Goal: Task Accomplishment & Management: Complete application form

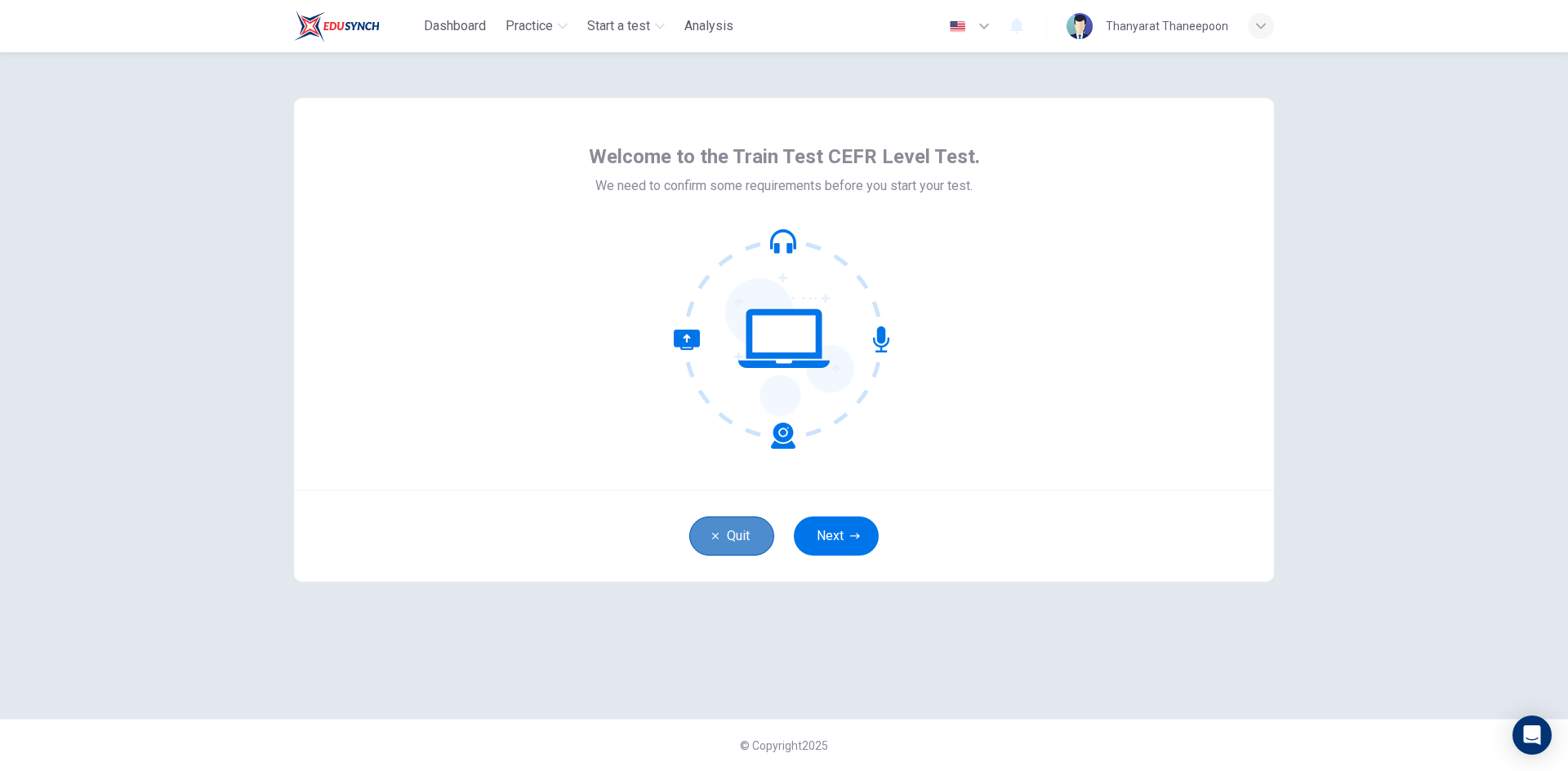
click at [719, 543] on button "Quit" at bounding box center [732, 537] width 85 height 40
click at [838, 536] on button "Next" at bounding box center [836, 537] width 85 height 40
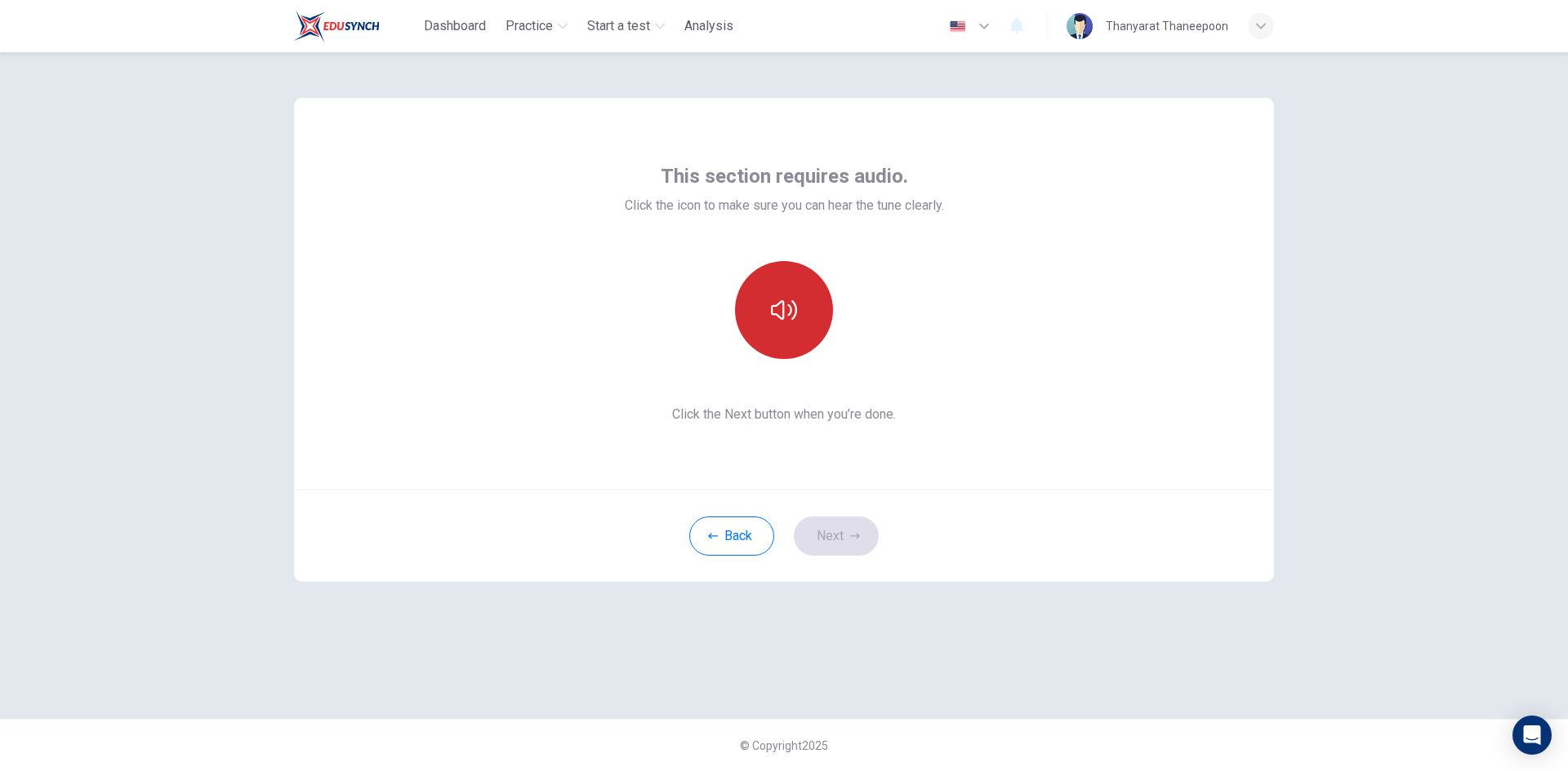
click at [775, 304] on icon "button" at bounding box center [784, 311] width 26 height 26
click at [835, 533] on button "Next" at bounding box center [836, 537] width 85 height 40
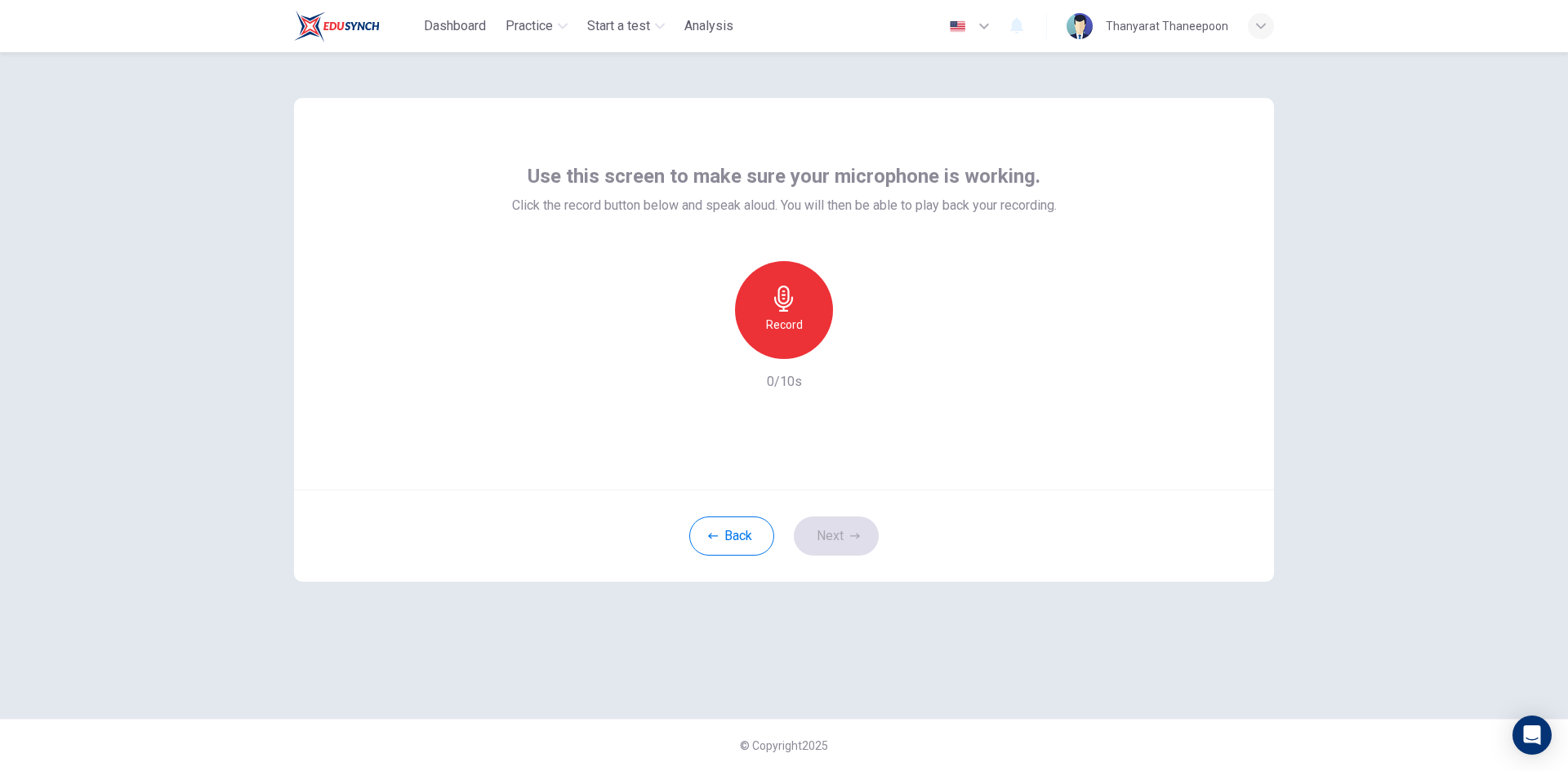
click at [800, 310] on div "Record" at bounding box center [784, 310] width 98 height 98
click at [843, 532] on button "Next" at bounding box center [836, 537] width 85 height 40
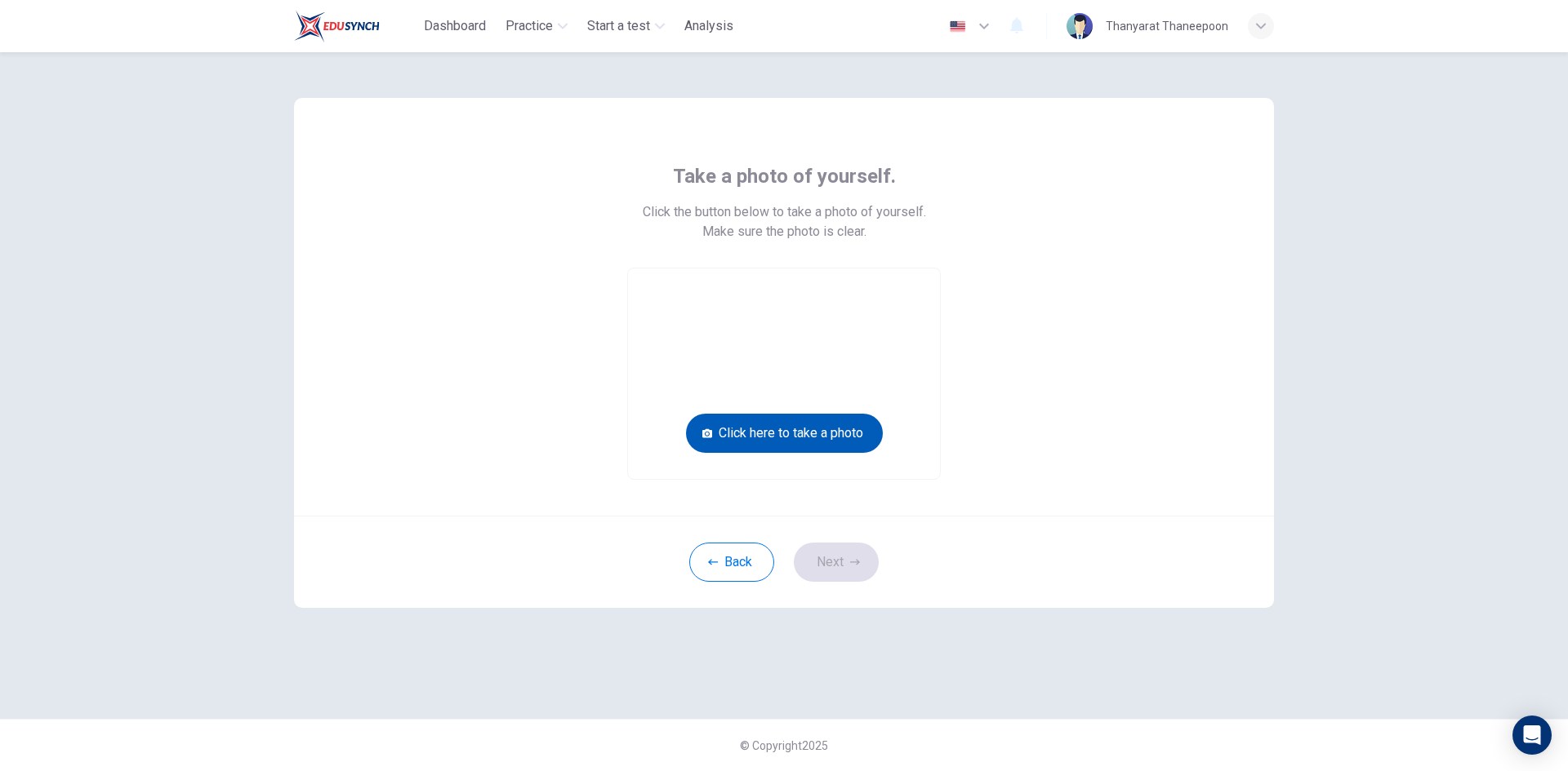
click at [795, 432] on button "Click here to take a photo" at bounding box center [784, 434] width 197 height 40
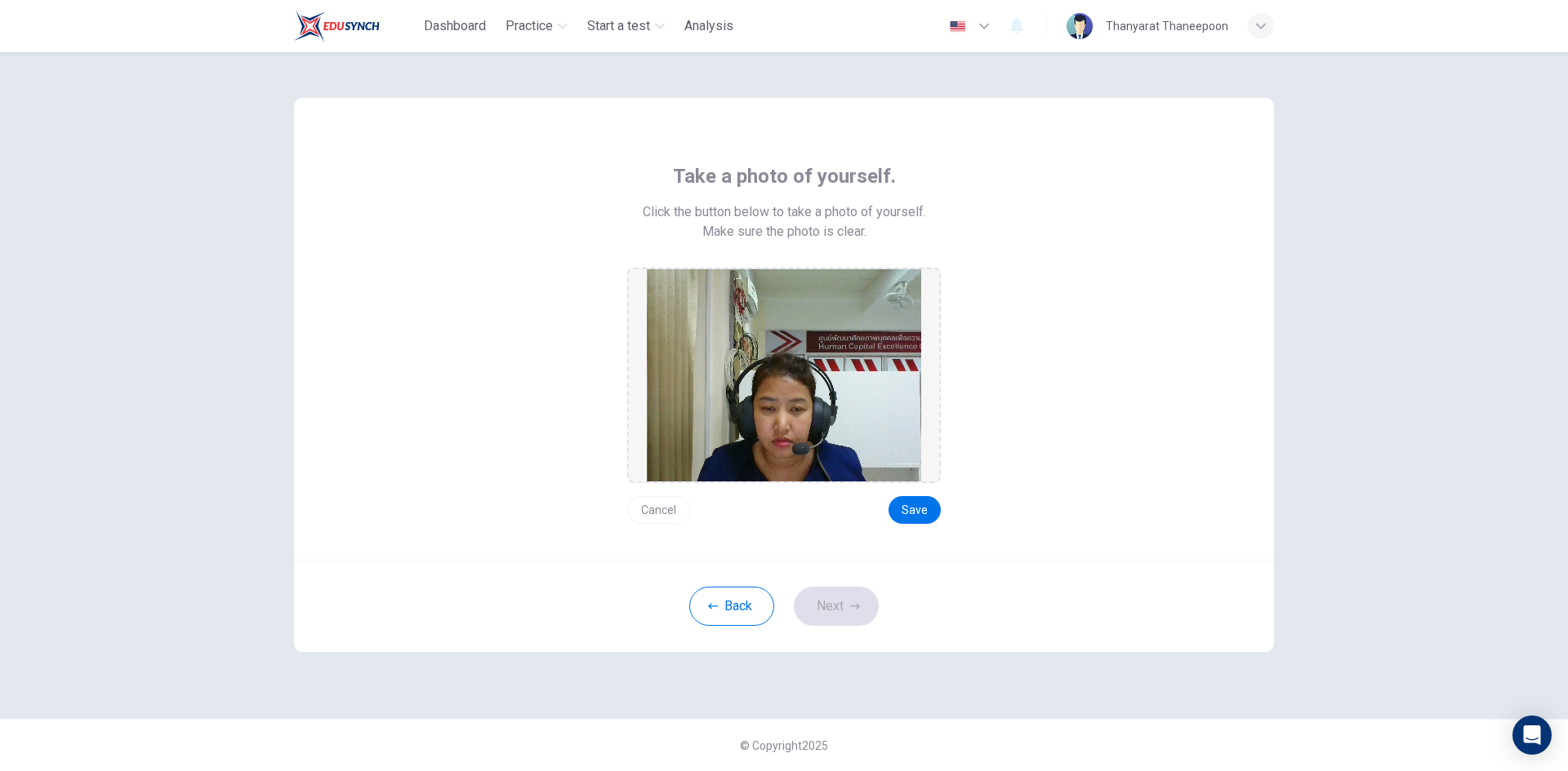
click at [651, 506] on button "Cancel" at bounding box center [658, 509] width 63 height 27
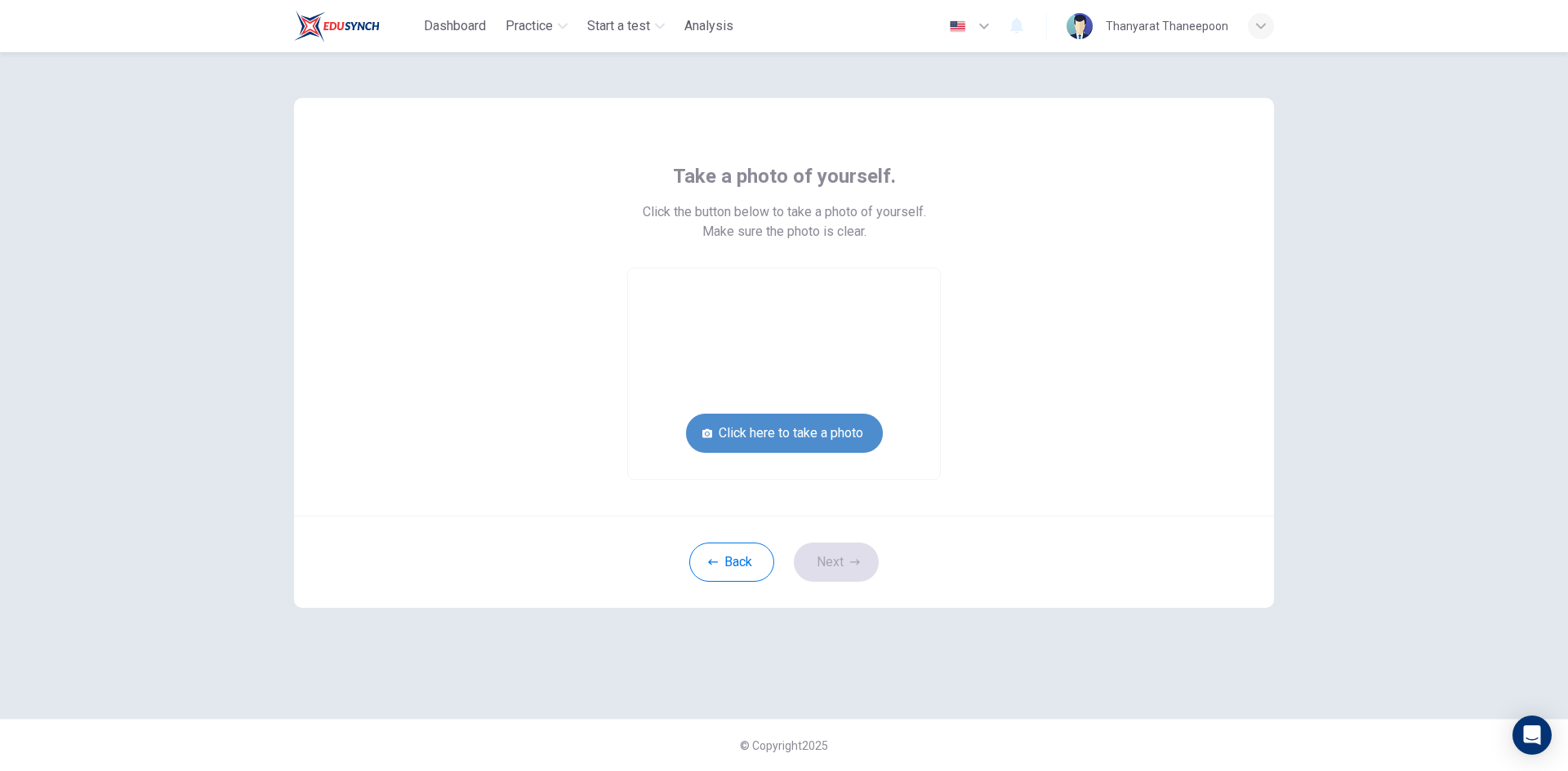
click at [795, 440] on button "Click here to take a photo" at bounding box center [784, 434] width 197 height 40
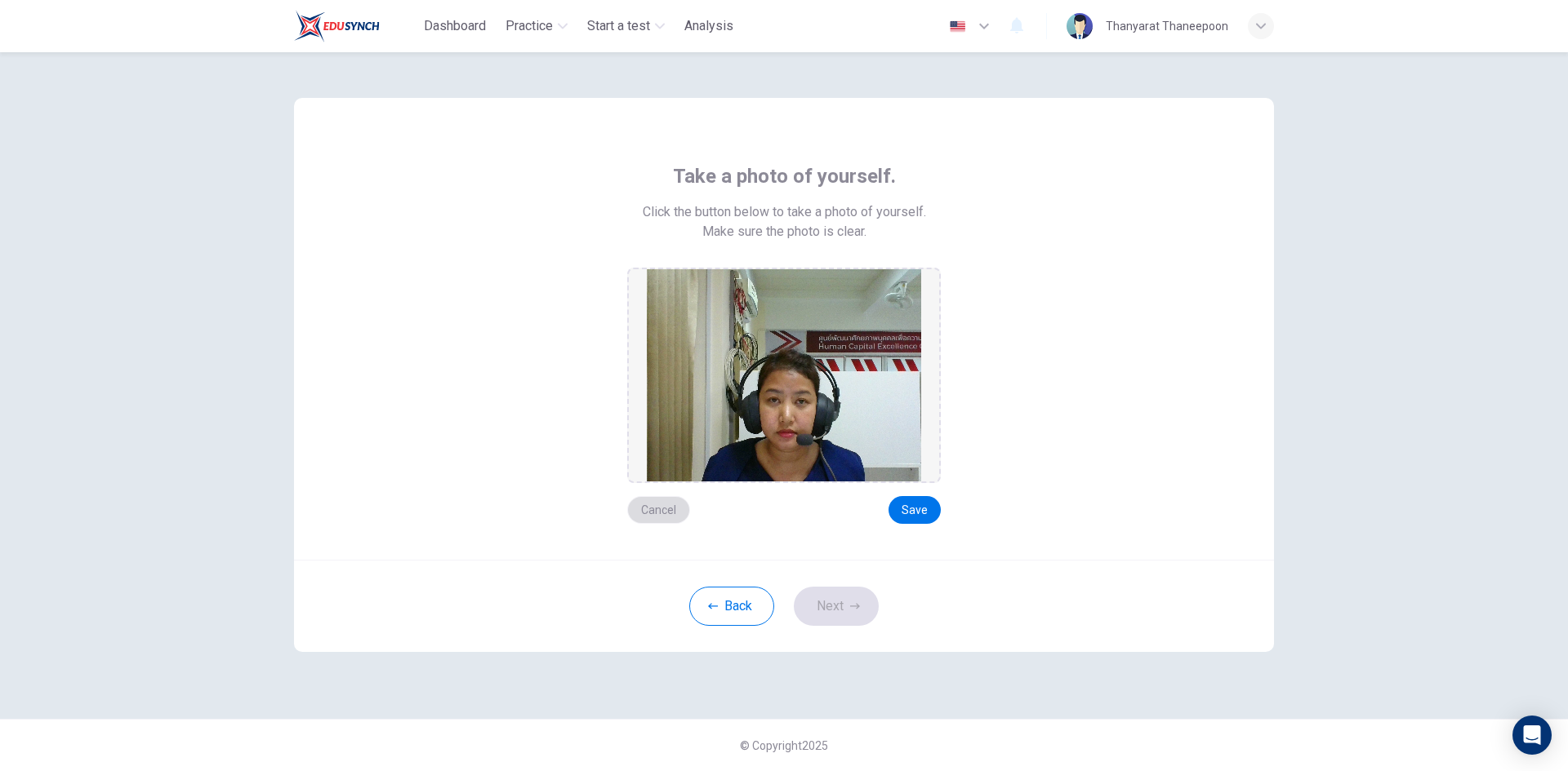
click at [671, 500] on button "Cancel" at bounding box center [658, 509] width 63 height 27
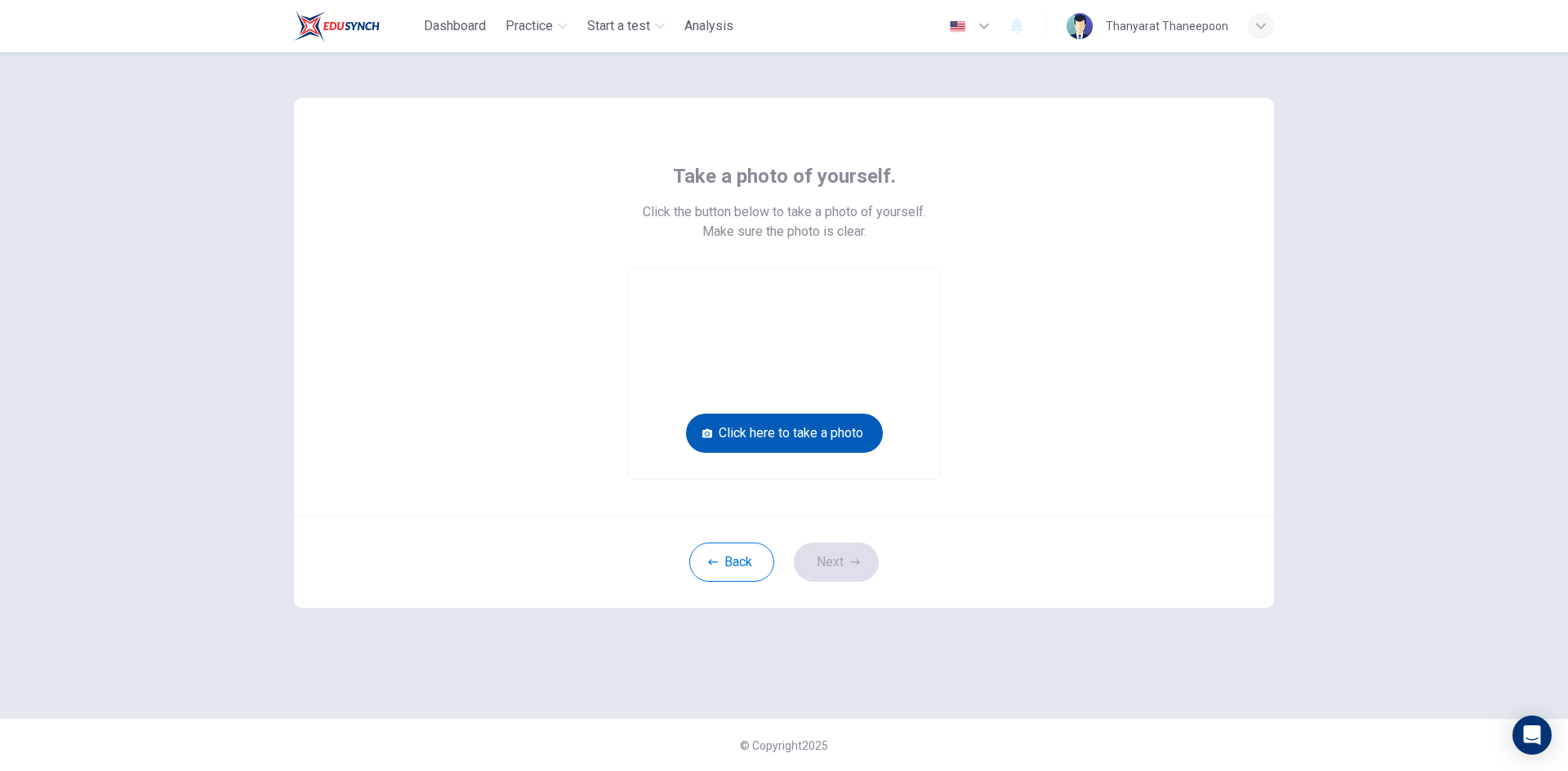
click at [774, 429] on button "Click here to take a photo" at bounding box center [784, 434] width 197 height 40
click at [824, 426] on button "Click here to take a photo" at bounding box center [784, 434] width 197 height 40
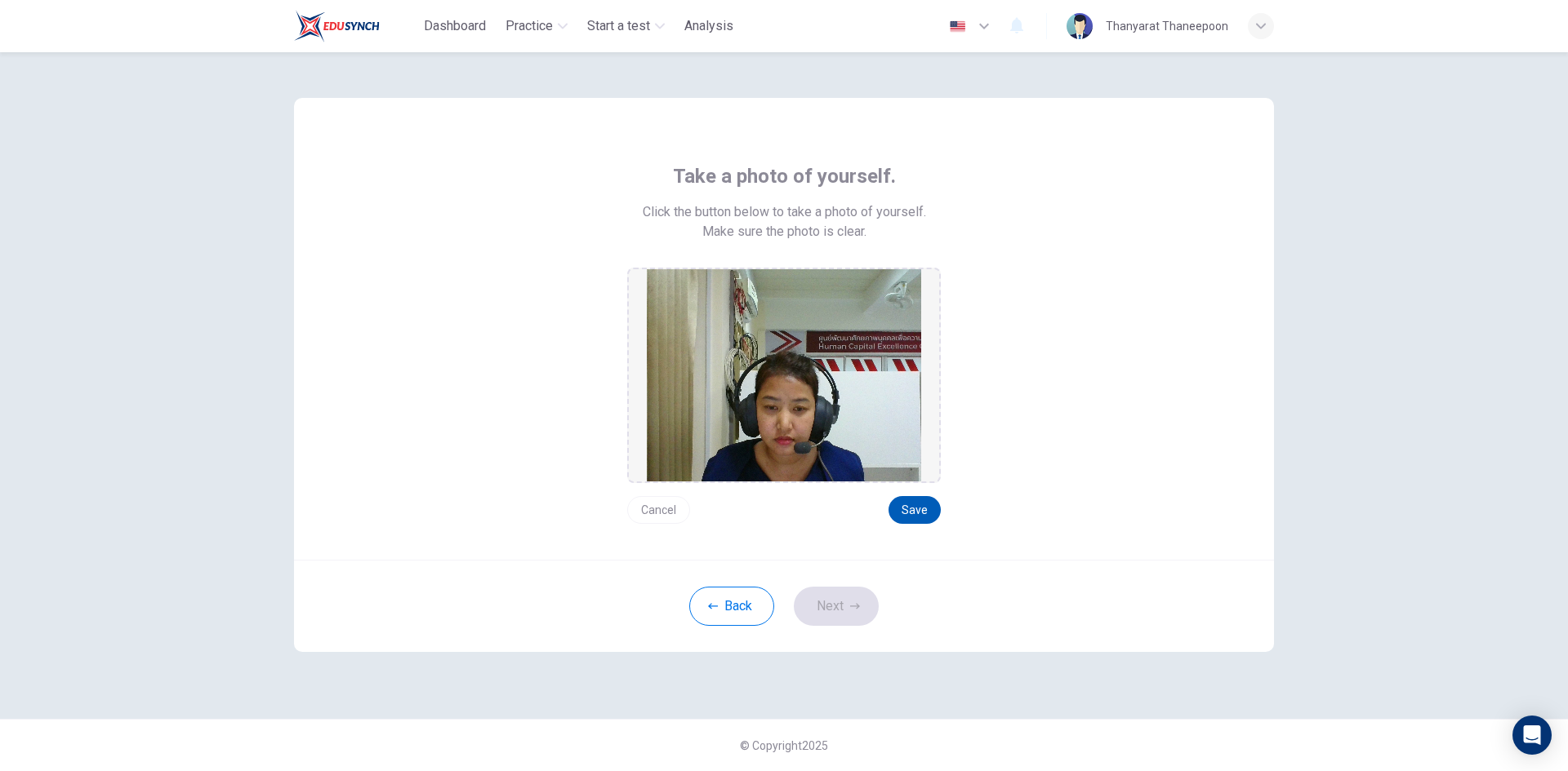
click at [913, 507] on button "Save" at bounding box center [913, 509] width 52 height 27
click at [912, 503] on button "Save" at bounding box center [913, 509] width 52 height 27
click at [911, 510] on button "Save" at bounding box center [913, 509] width 52 height 27
click at [821, 609] on button "Next" at bounding box center [836, 606] width 85 height 40
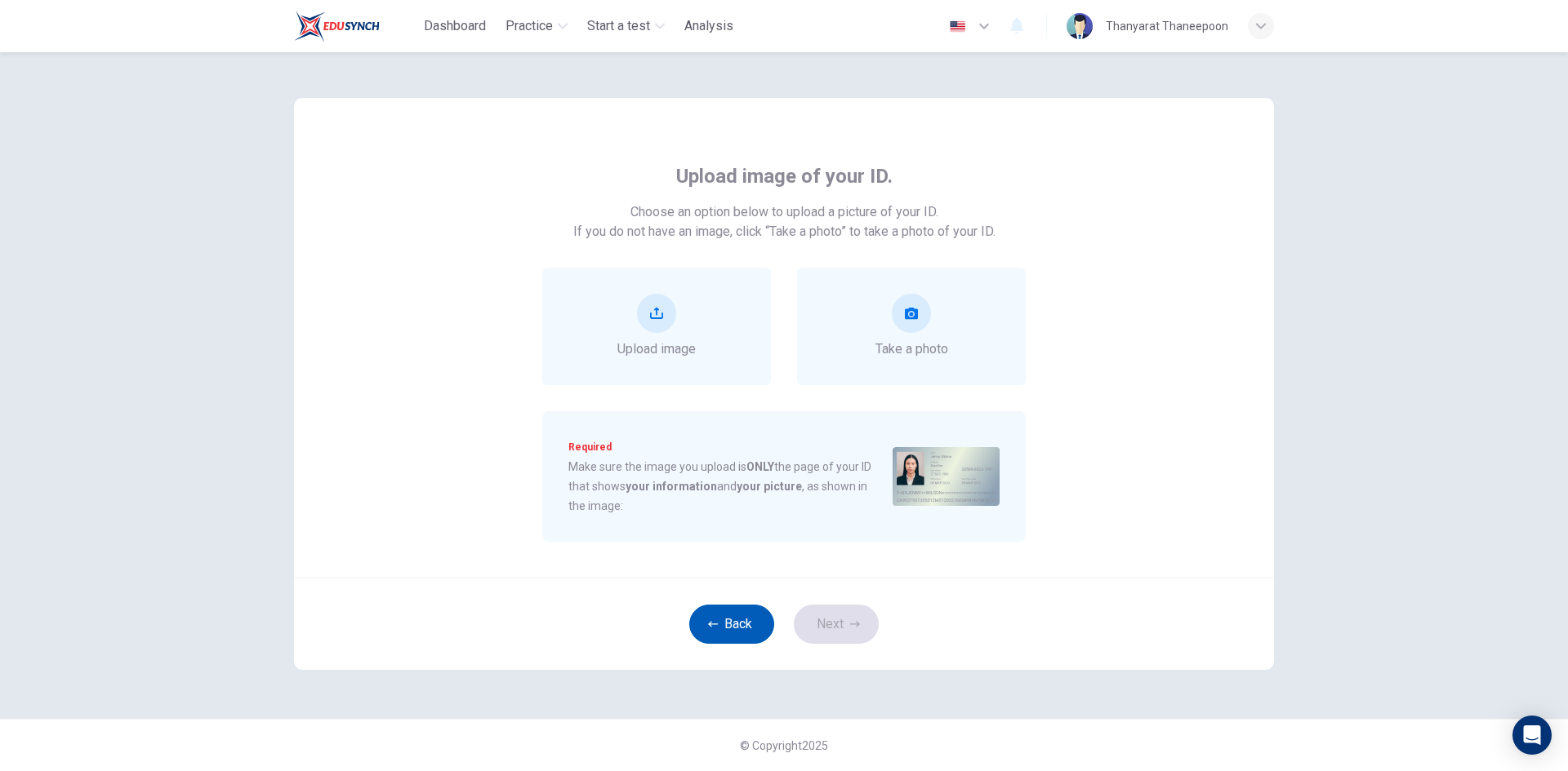
click at [736, 622] on button "Back" at bounding box center [732, 624] width 85 height 40
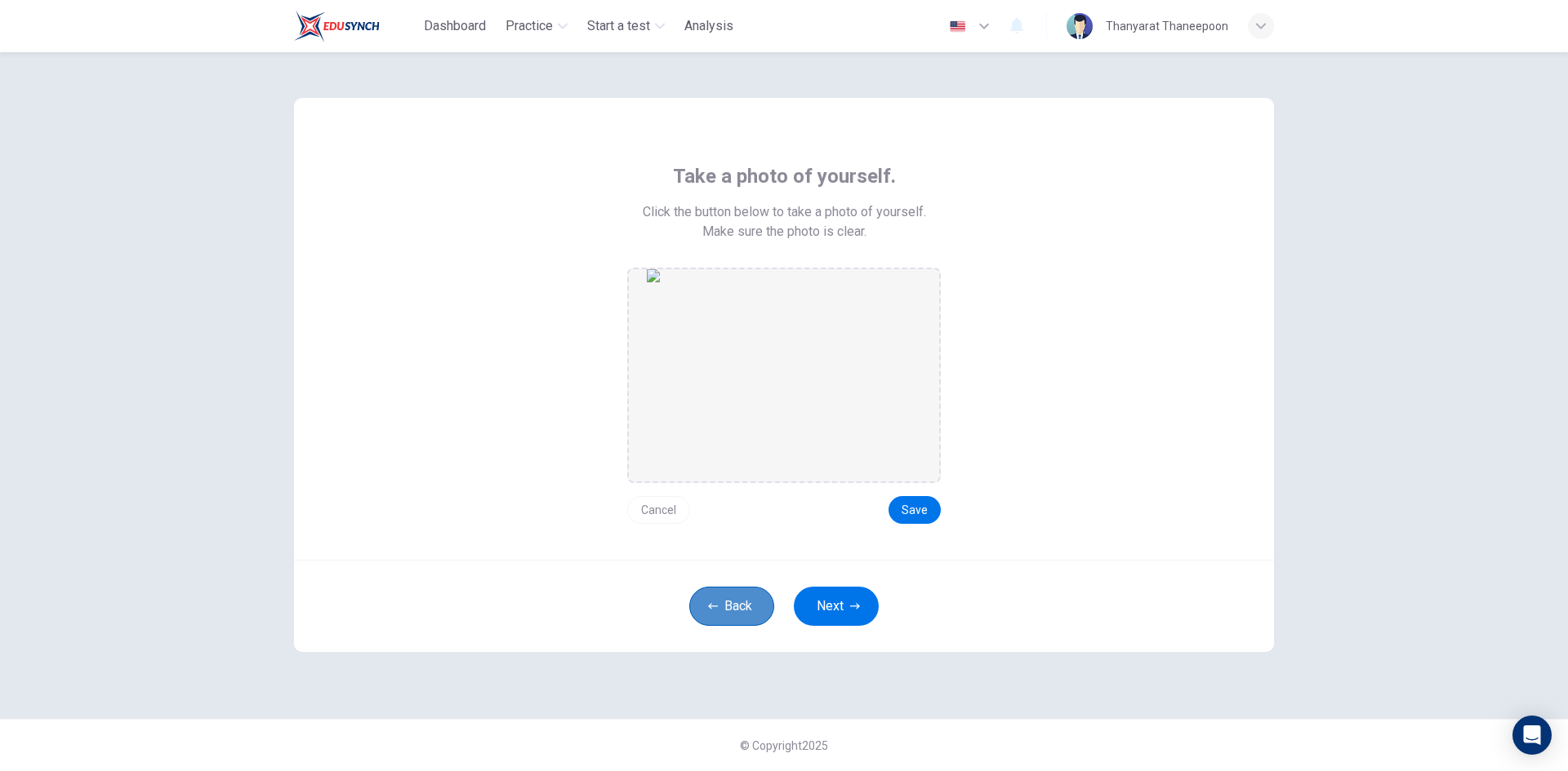
click at [734, 610] on button "Back" at bounding box center [732, 606] width 85 height 40
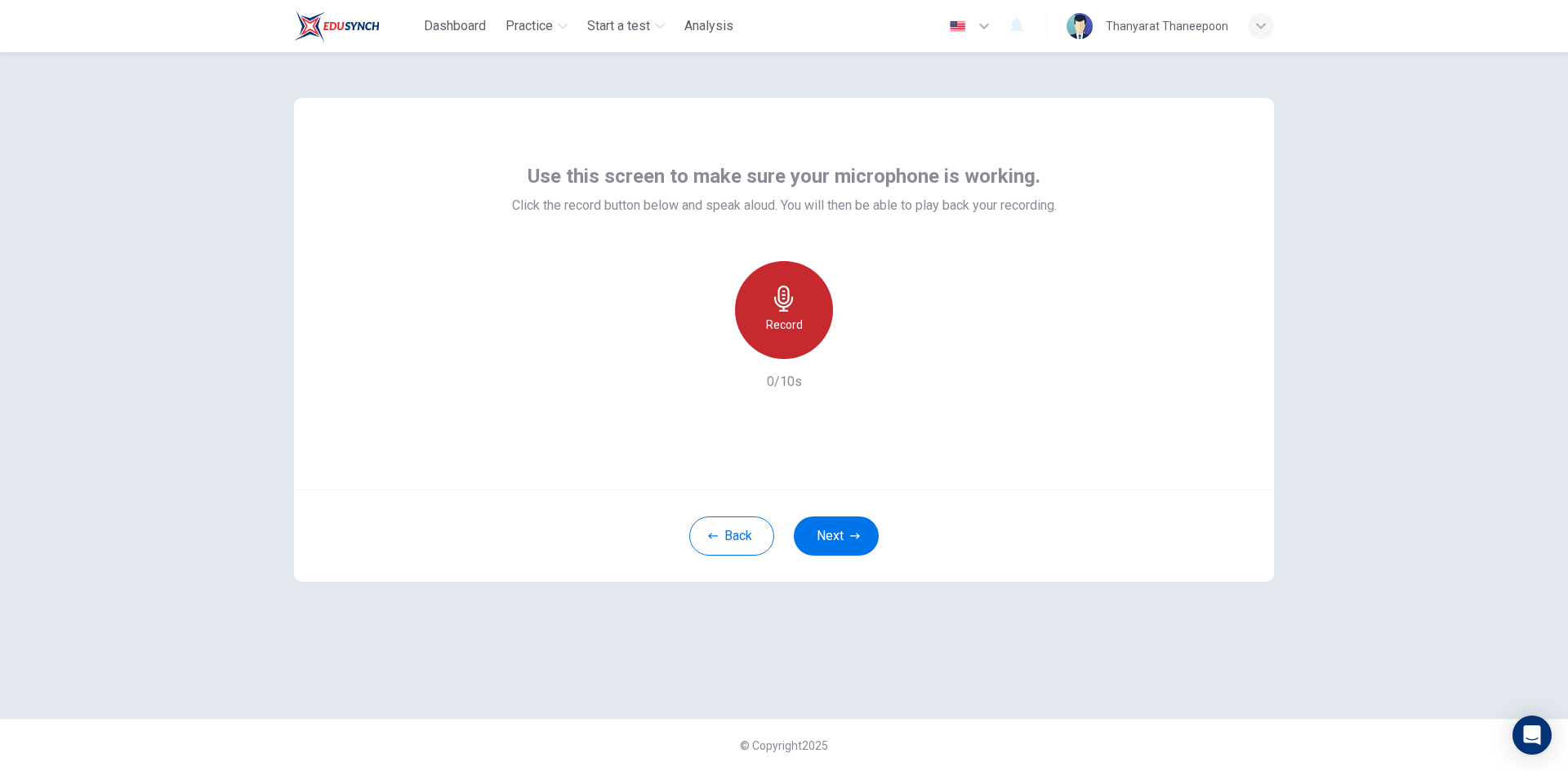
click at [780, 303] on icon "button" at bounding box center [784, 298] width 19 height 26
click at [781, 316] on h6 "Record" at bounding box center [784, 325] width 37 height 20
click at [817, 531] on button "Next" at bounding box center [836, 537] width 85 height 40
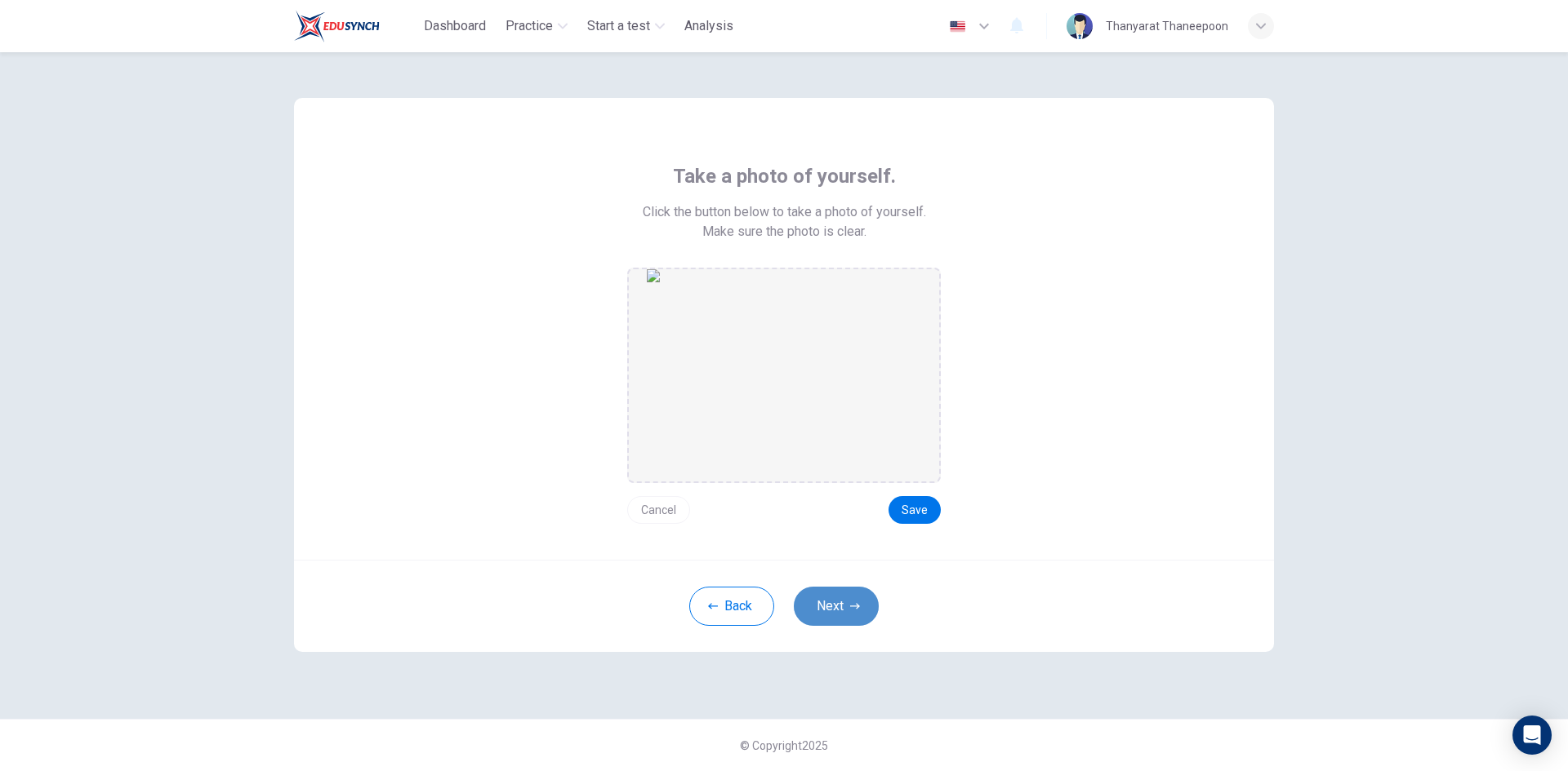
click at [832, 600] on button "Next" at bounding box center [836, 606] width 85 height 40
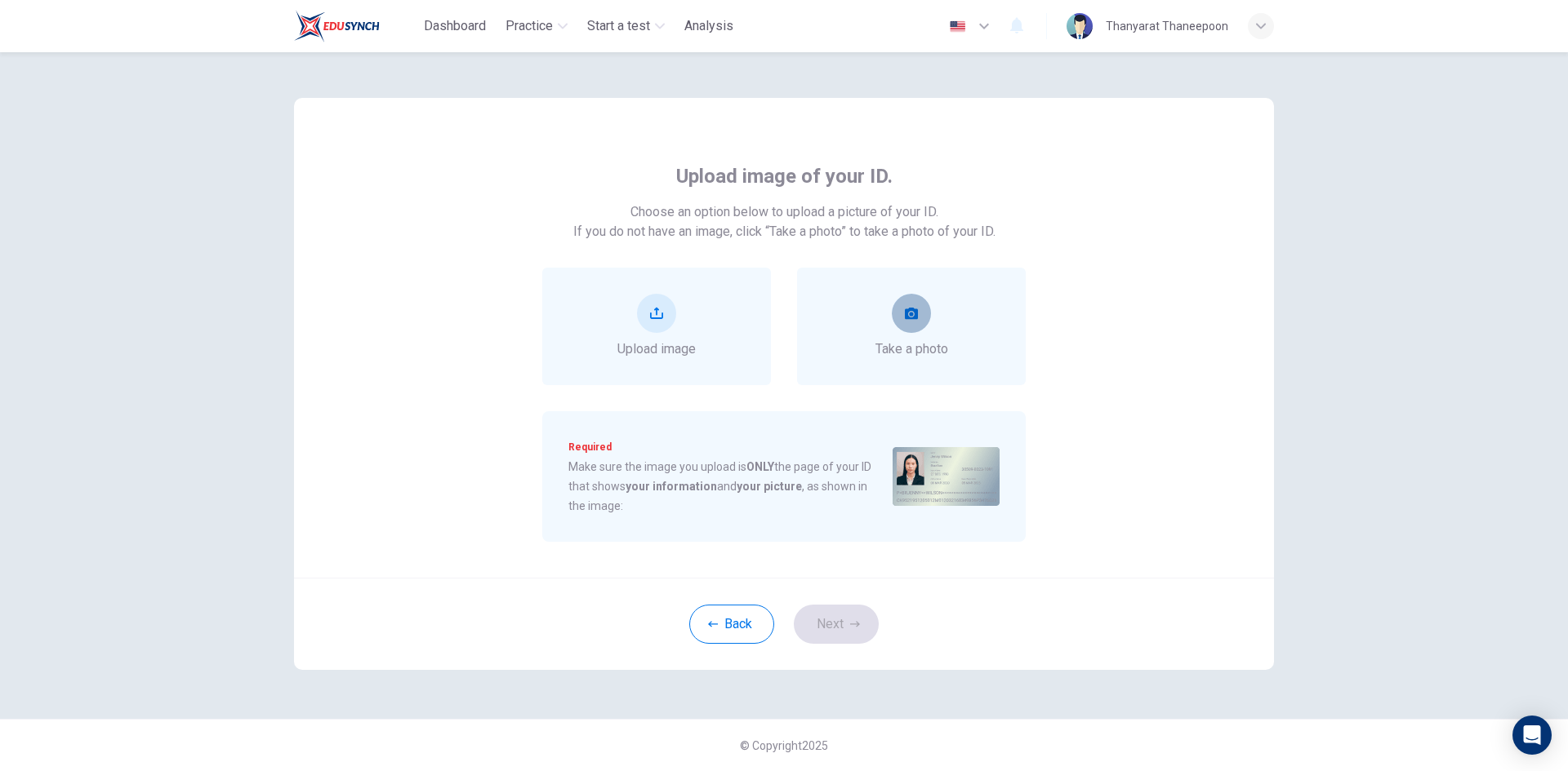
click at [905, 313] on icon "take photo" at bounding box center [912, 313] width 13 height 13
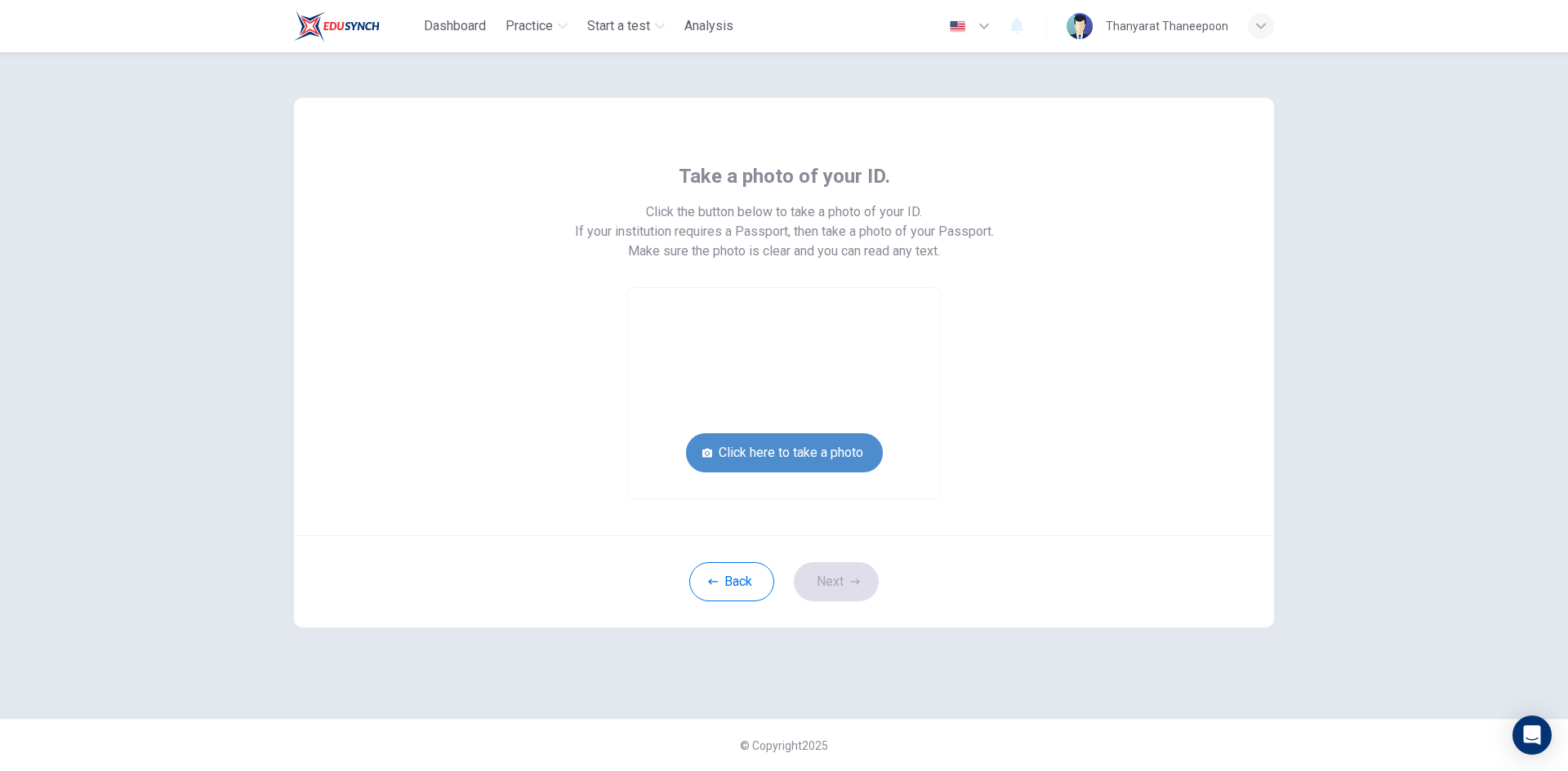
click at [837, 444] on button "Click here to take a photo" at bounding box center [784, 453] width 197 height 40
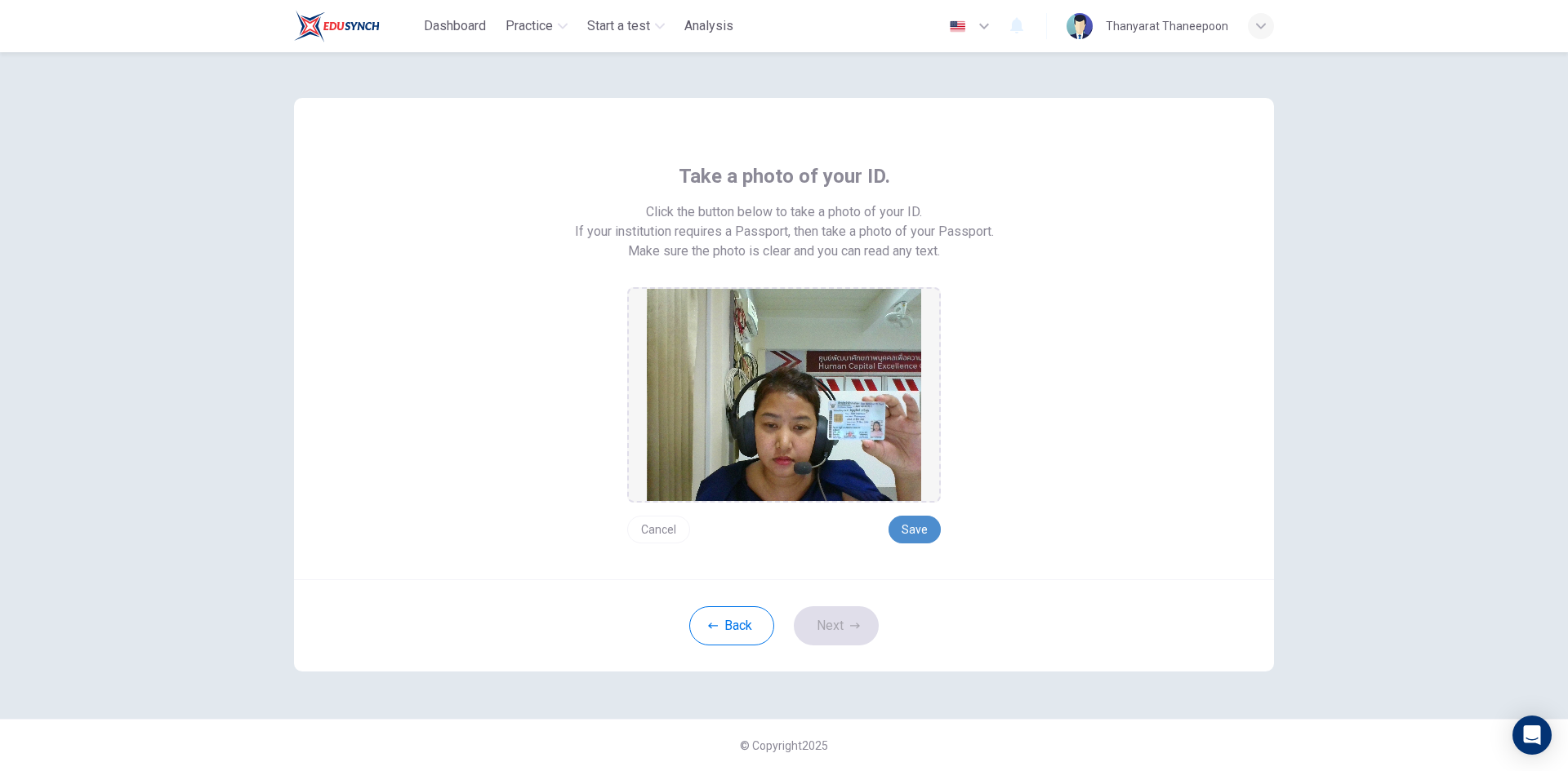
click at [919, 527] on button "Save" at bounding box center [913, 529] width 52 height 27
click at [648, 537] on button "Cancel" at bounding box center [658, 529] width 63 height 27
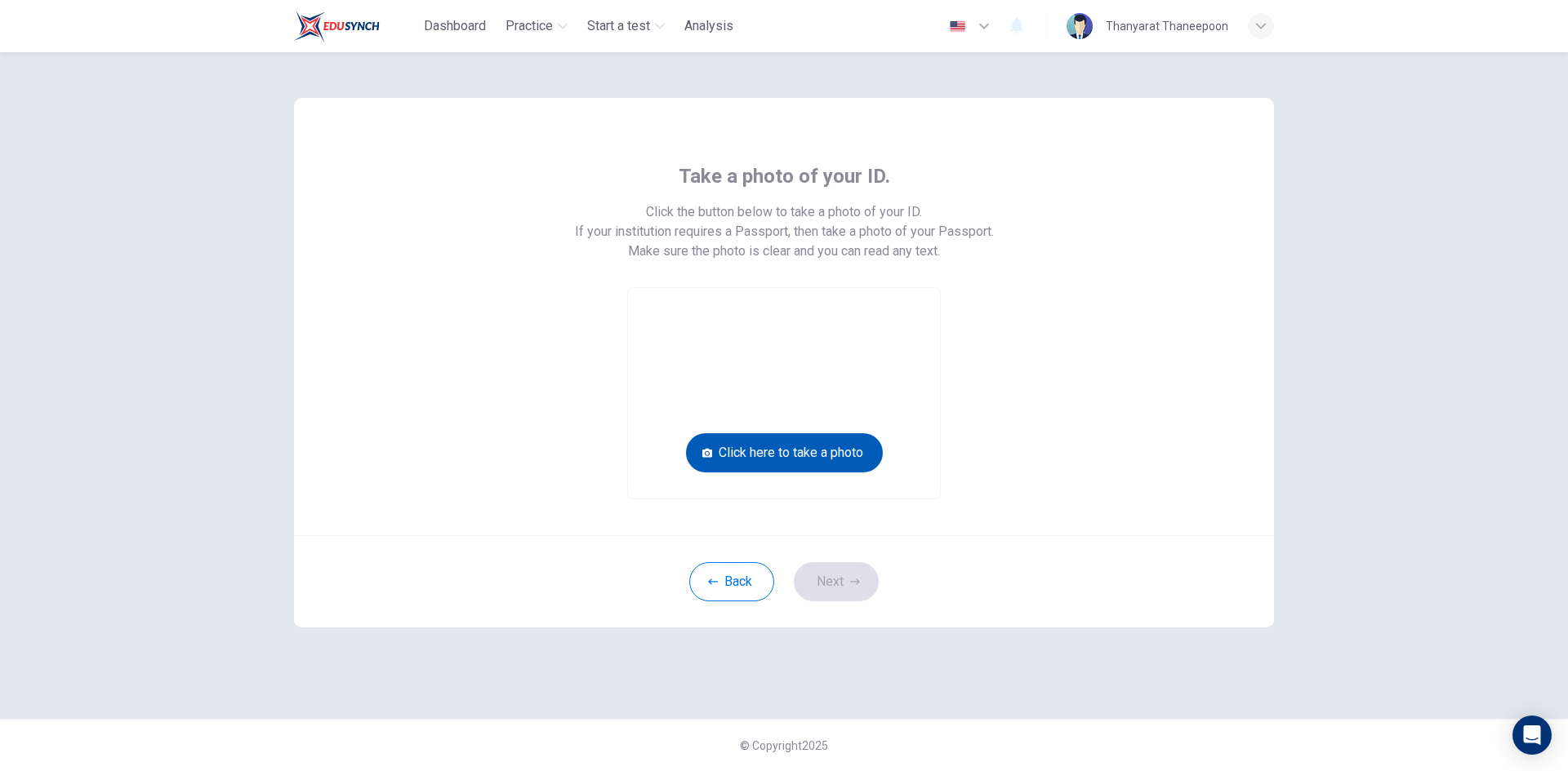
click at [818, 447] on button "Click here to take a photo" at bounding box center [784, 453] width 197 height 40
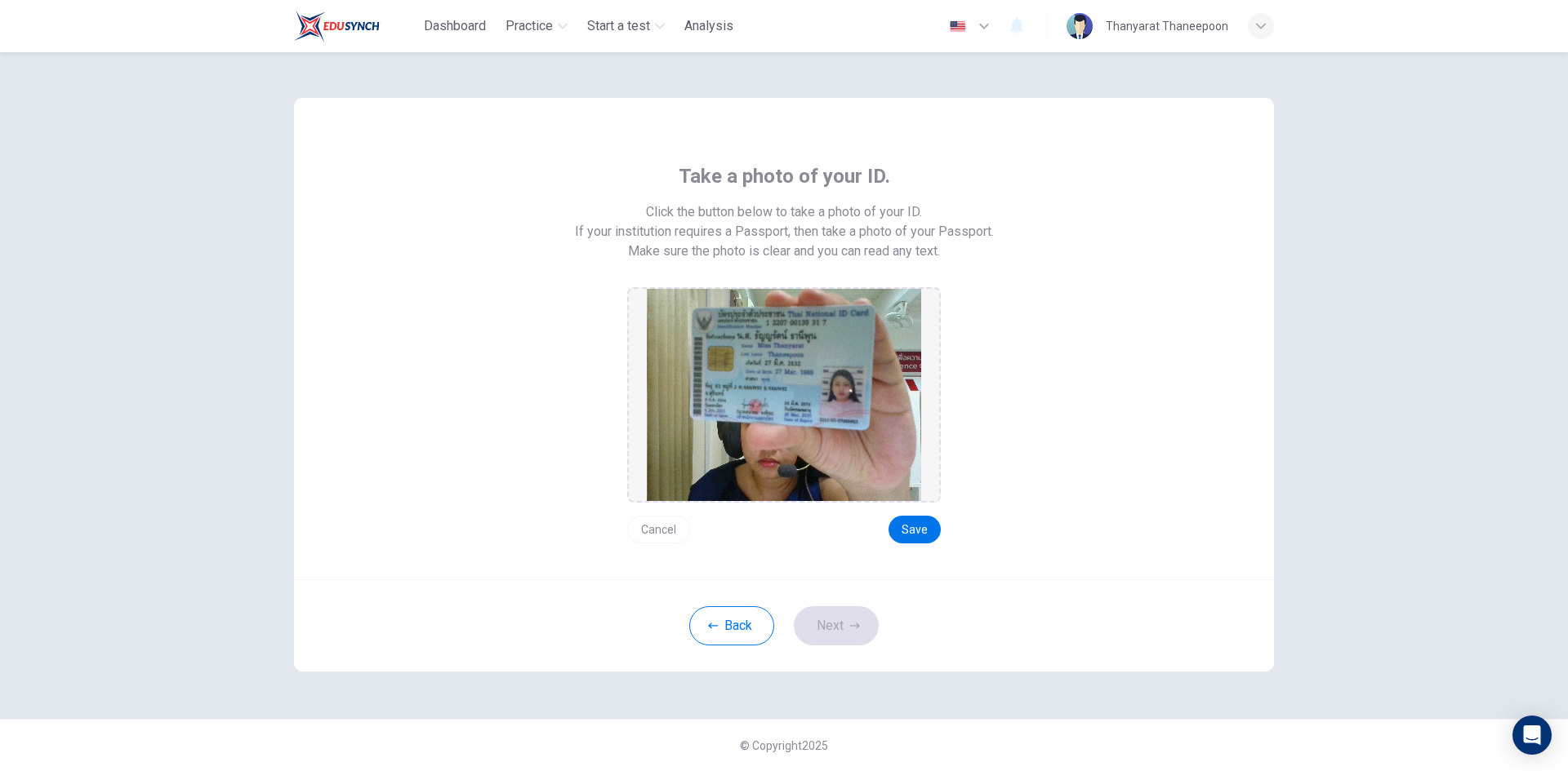
click at [657, 523] on button "Cancel" at bounding box center [658, 529] width 63 height 27
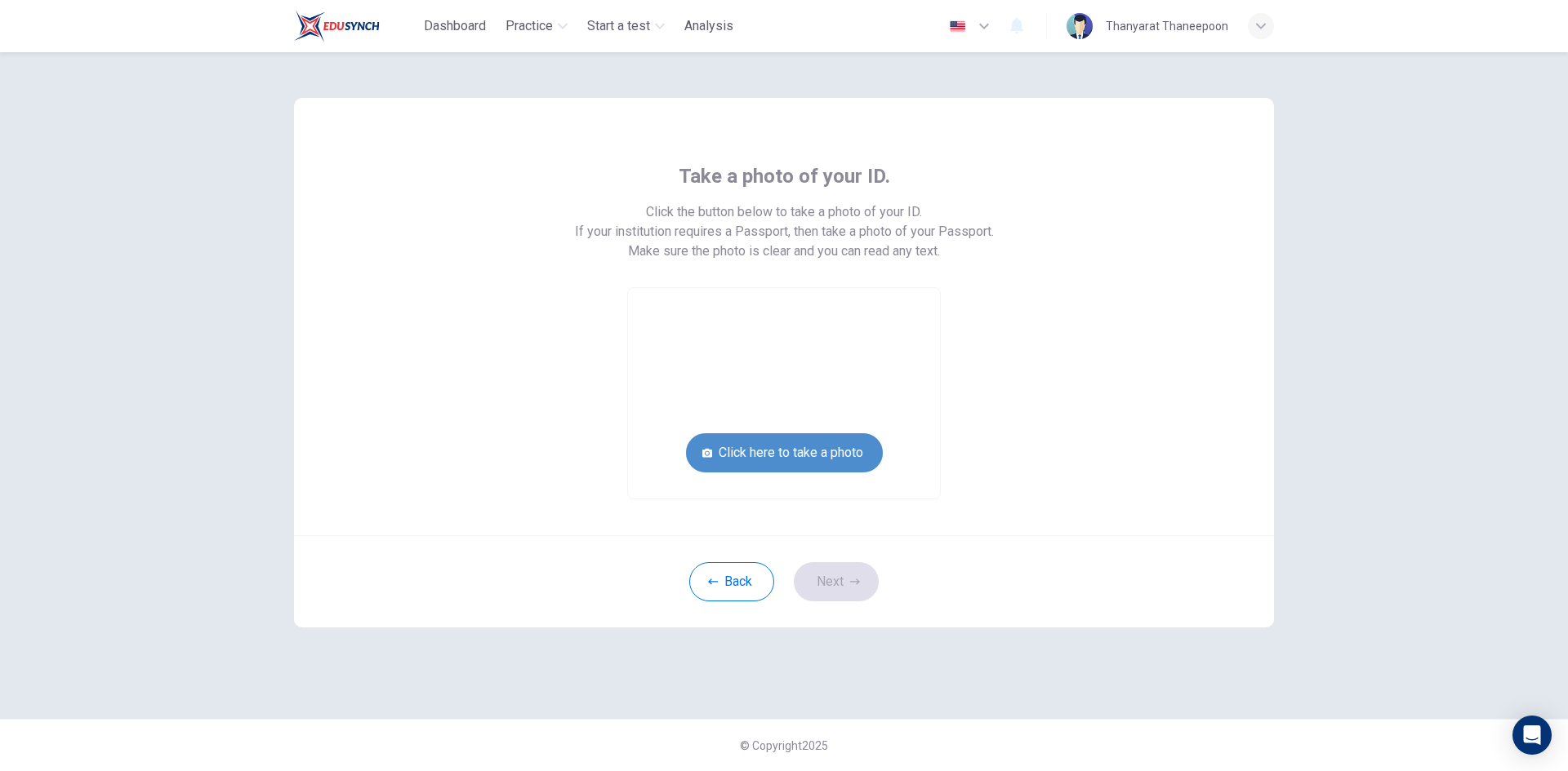
click at [749, 445] on button "Click here to take a photo" at bounding box center [784, 453] width 197 height 40
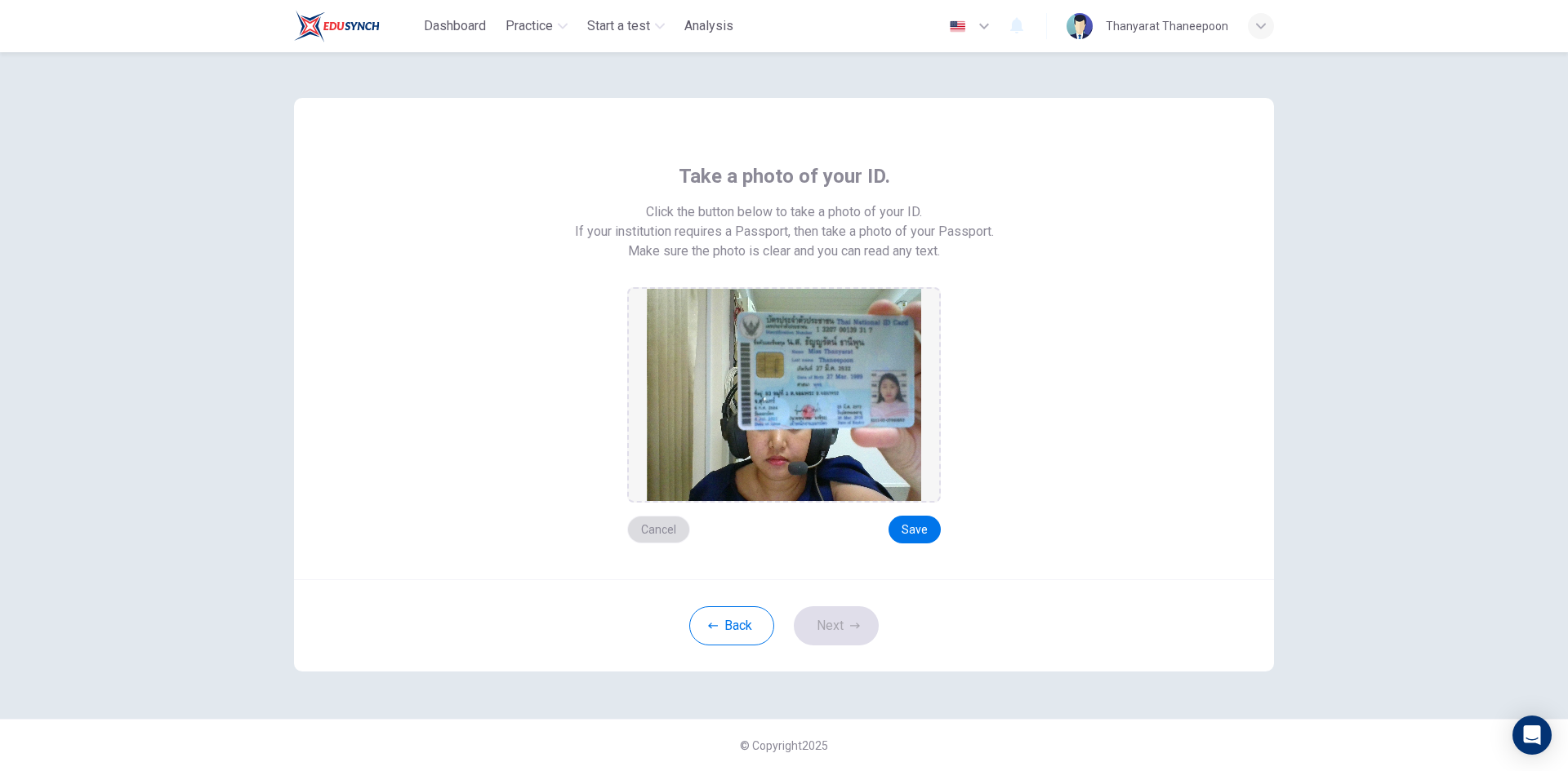
click at [663, 531] on button "Cancel" at bounding box center [658, 529] width 63 height 27
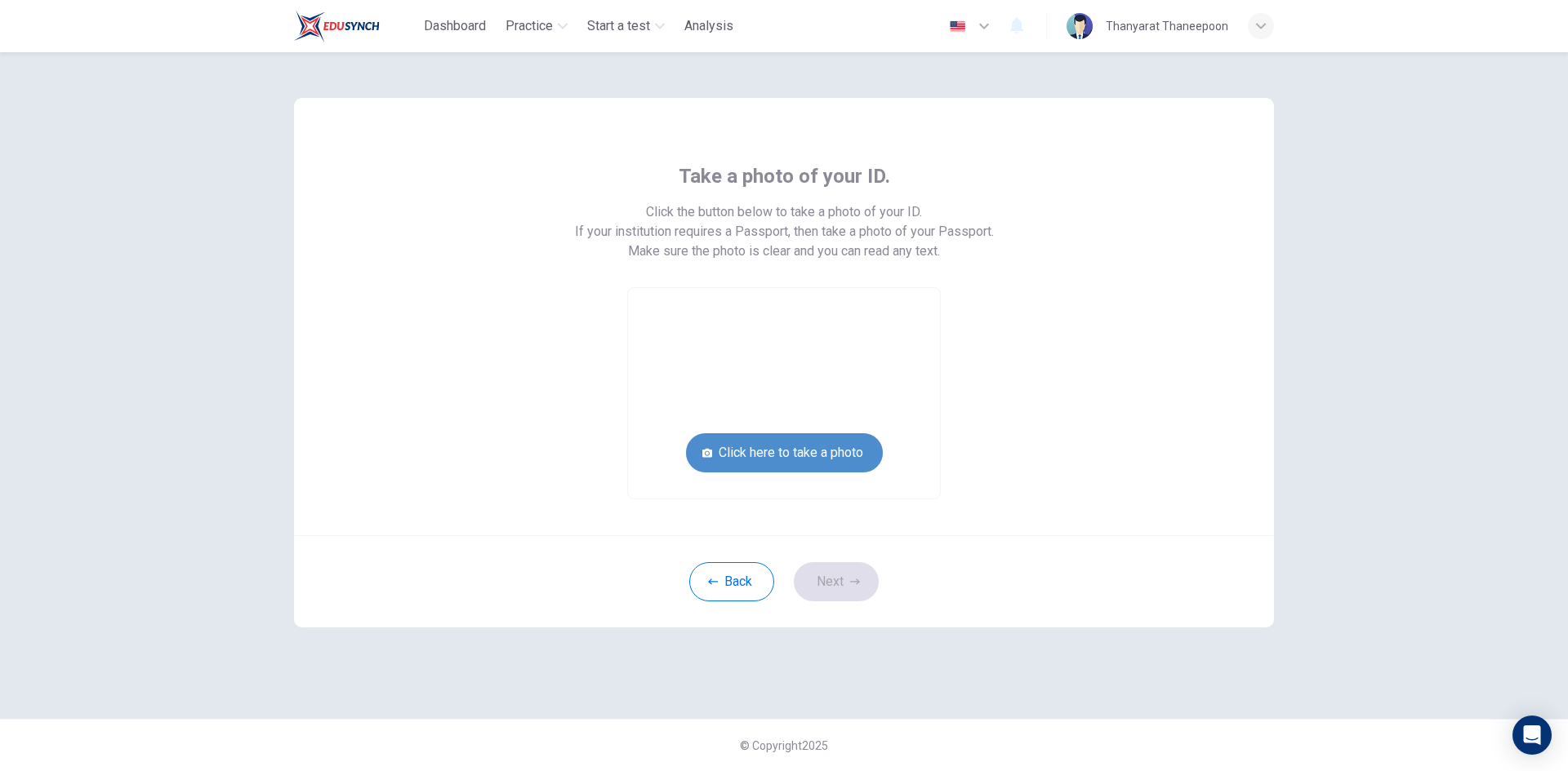
click at [792, 456] on button "Click here to take a photo" at bounding box center [784, 453] width 197 height 40
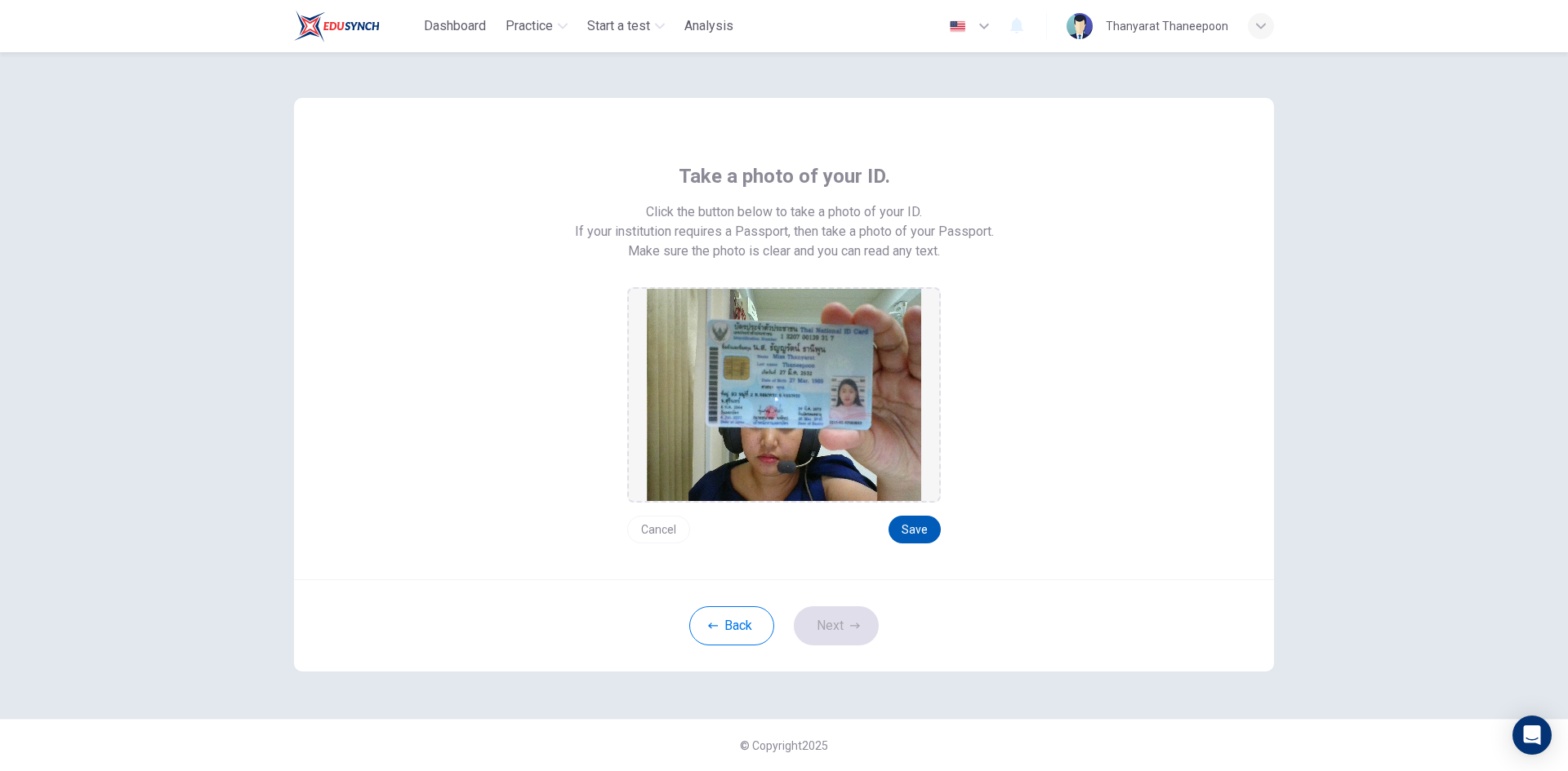
click at [923, 530] on button "Save" at bounding box center [913, 529] width 52 height 27
click at [832, 619] on button "Next" at bounding box center [836, 626] width 85 height 40
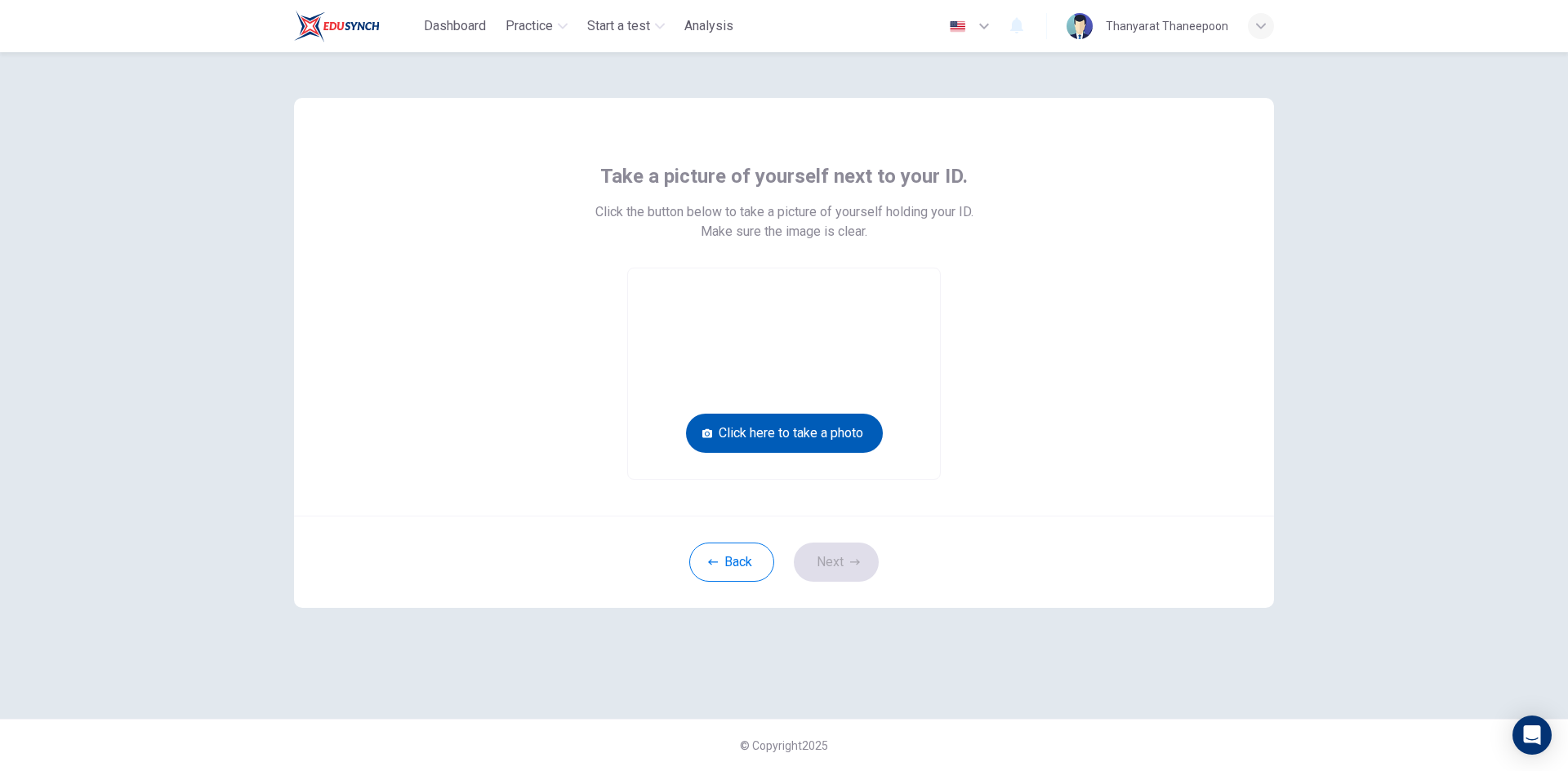
click at [813, 430] on button "Click here to take a photo" at bounding box center [784, 434] width 197 height 40
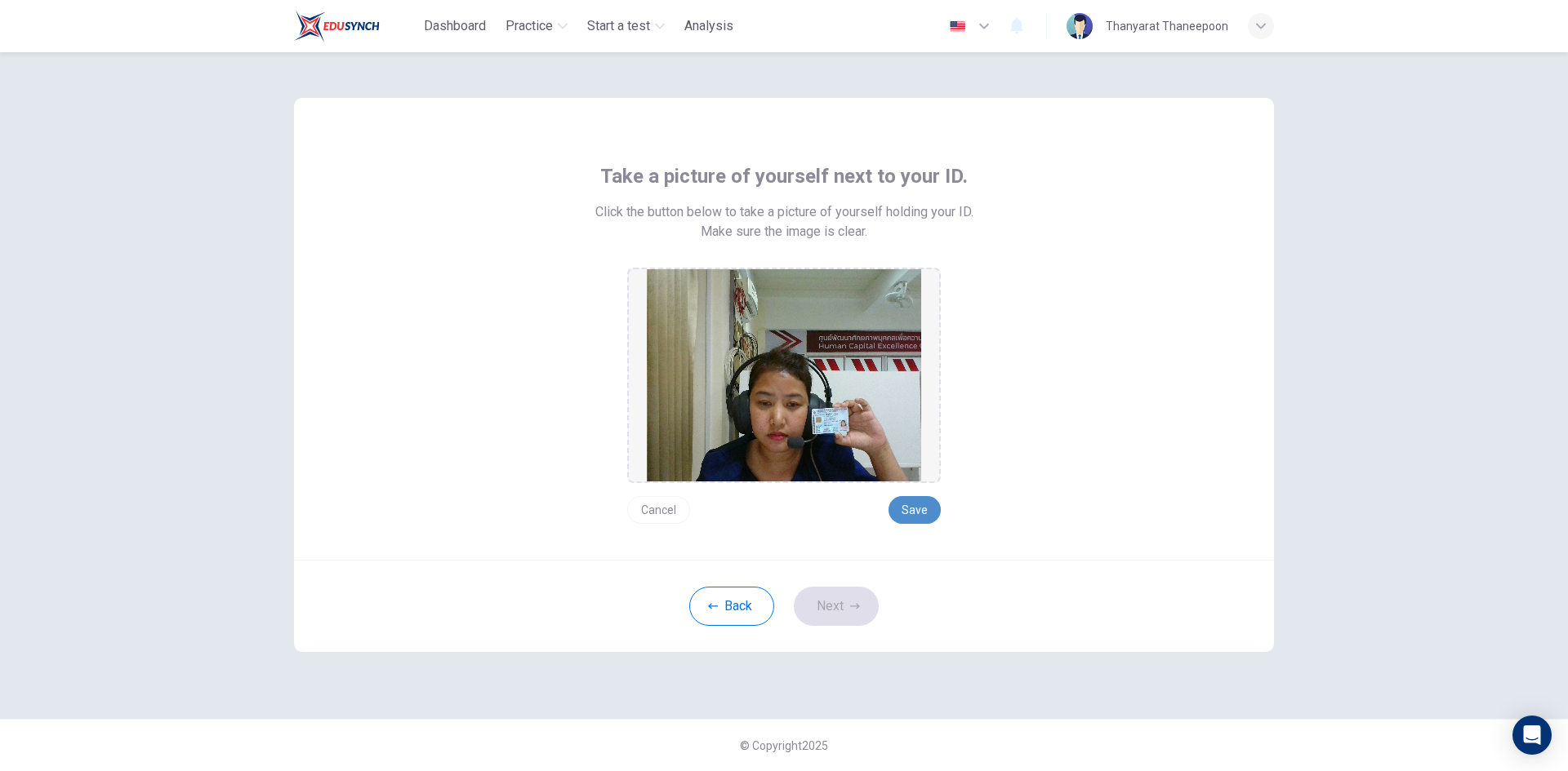
click at [913, 512] on button "Save" at bounding box center [913, 509] width 52 height 27
click at [835, 610] on button "Next" at bounding box center [836, 606] width 85 height 40
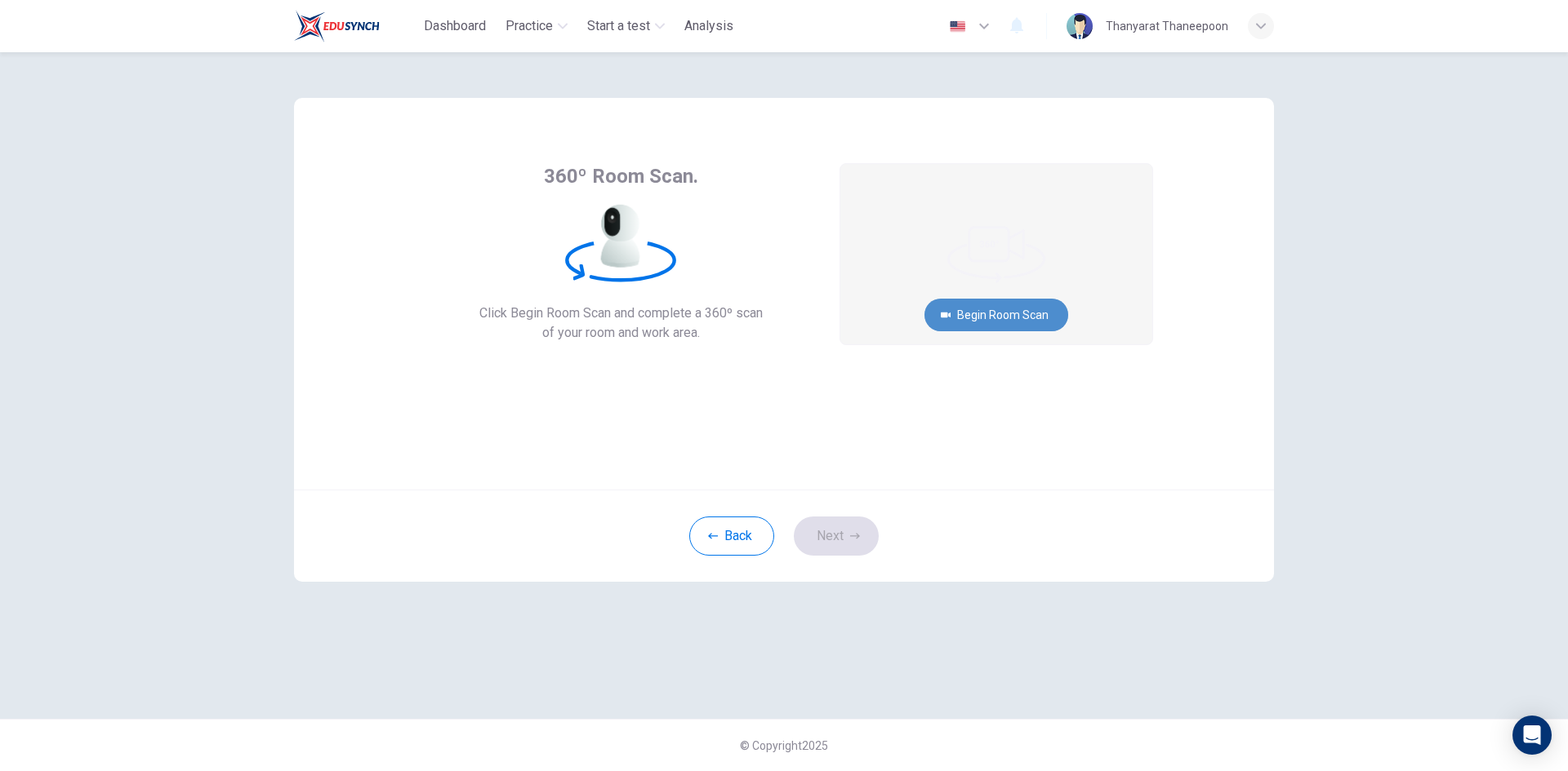
click at [1007, 316] on button "Begin Room Scan" at bounding box center [995, 314] width 144 height 33
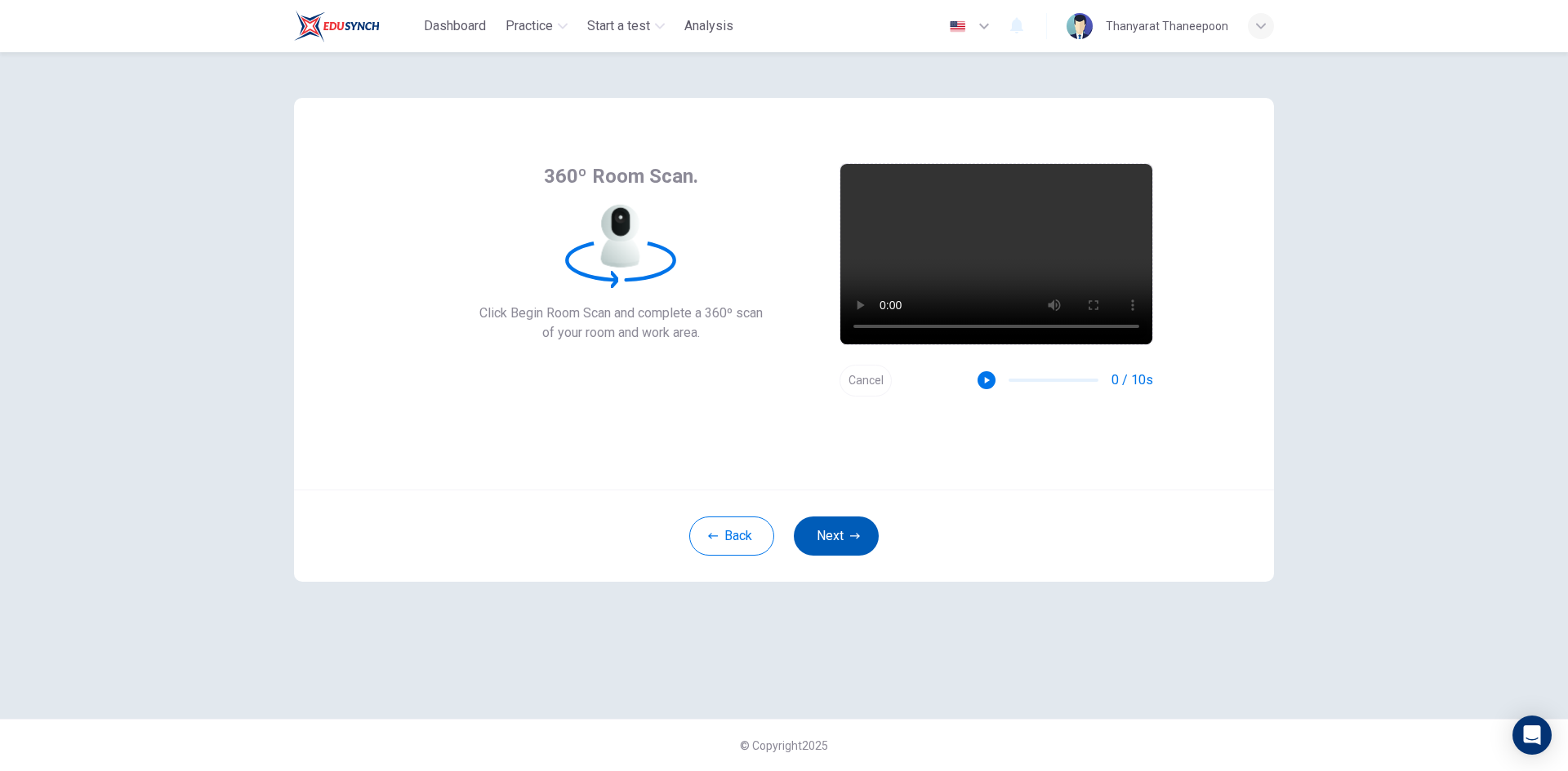
click at [833, 540] on button "Next" at bounding box center [836, 537] width 85 height 40
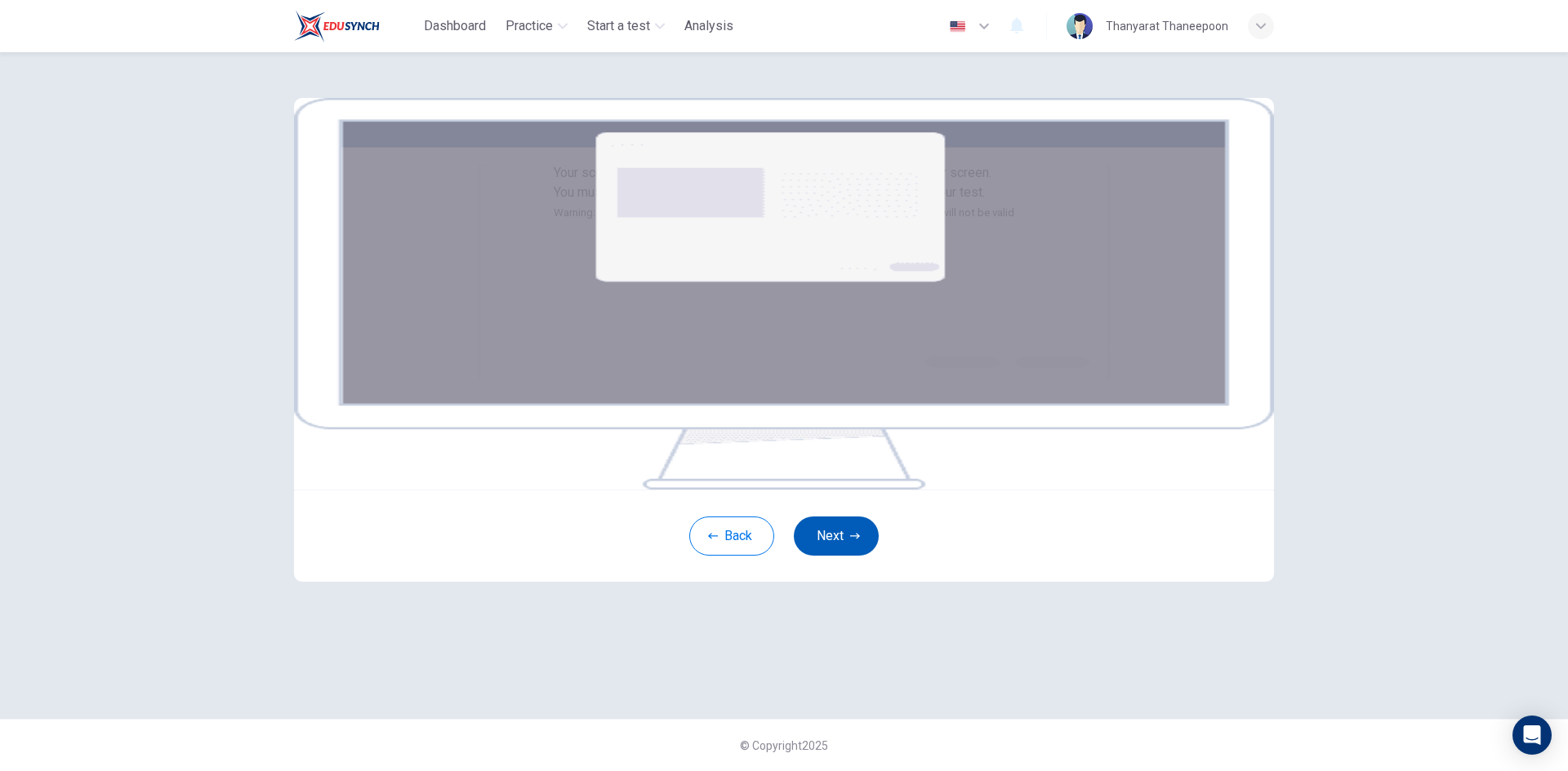
click at [826, 555] on button "Next" at bounding box center [836, 537] width 85 height 40
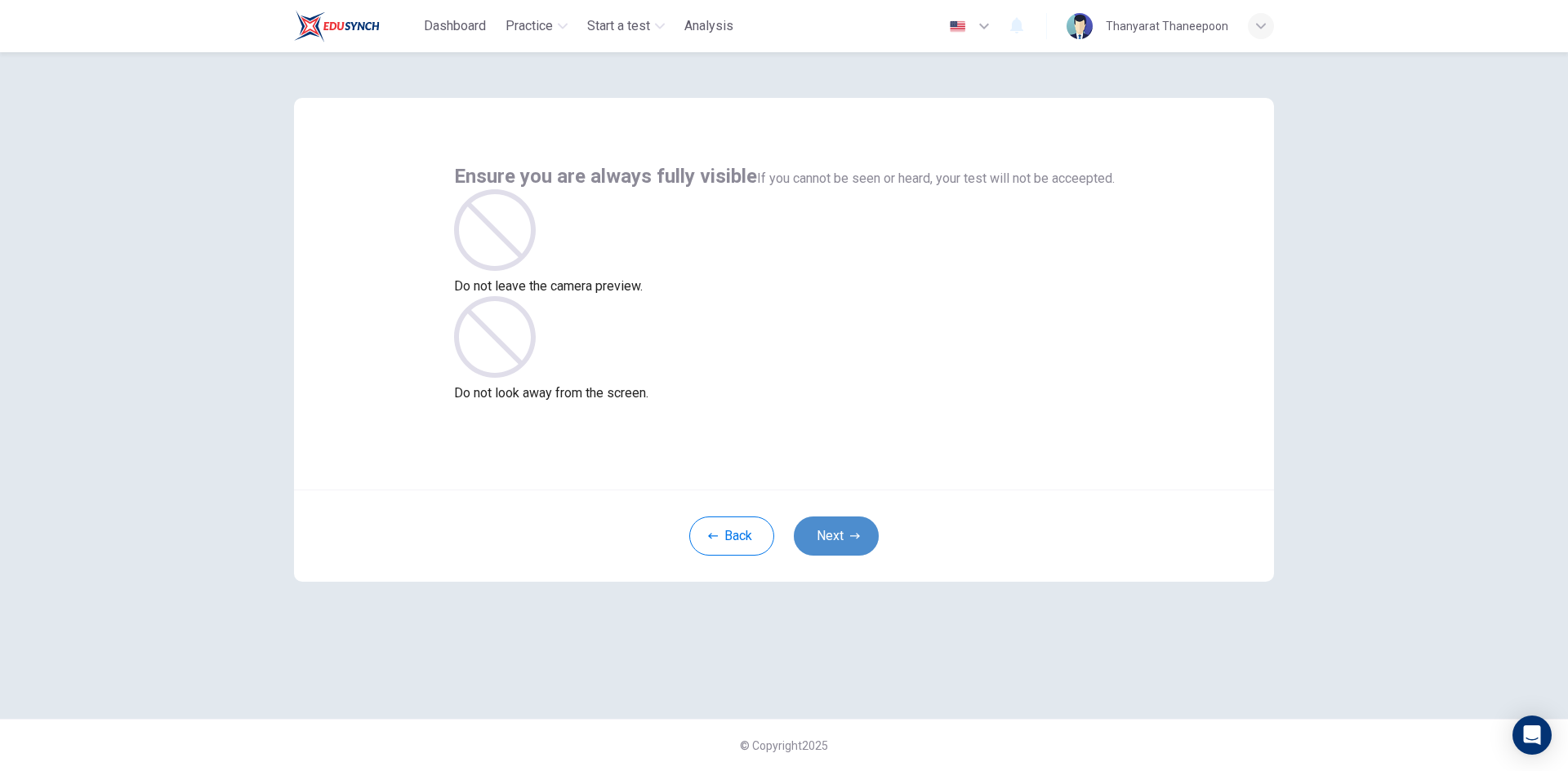
click at [832, 535] on button "Next" at bounding box center [836, 537] width 85 height 40
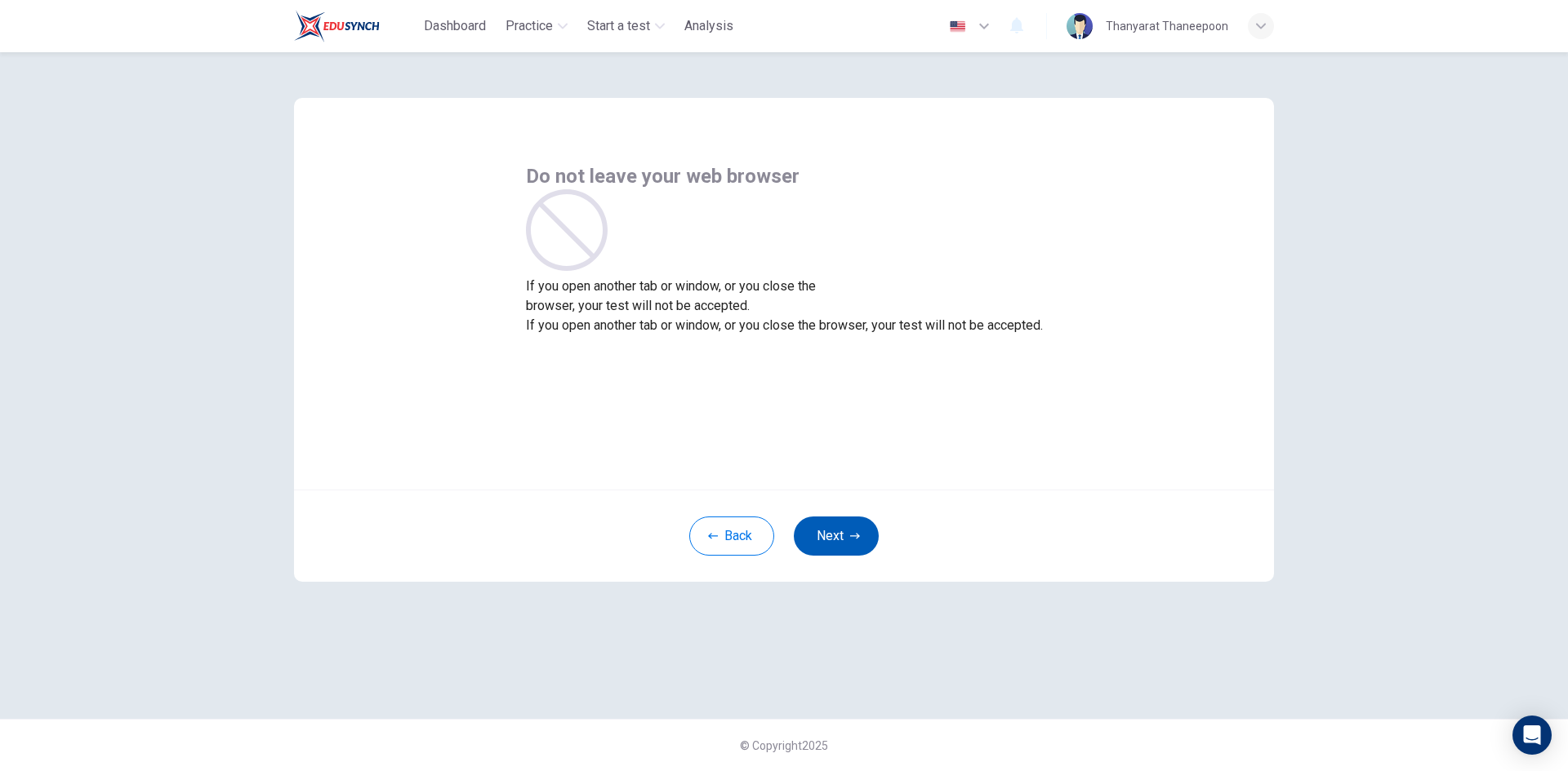
click at [832, 535] on button "Next" at bounding box center [836, 537] width 85 height 40
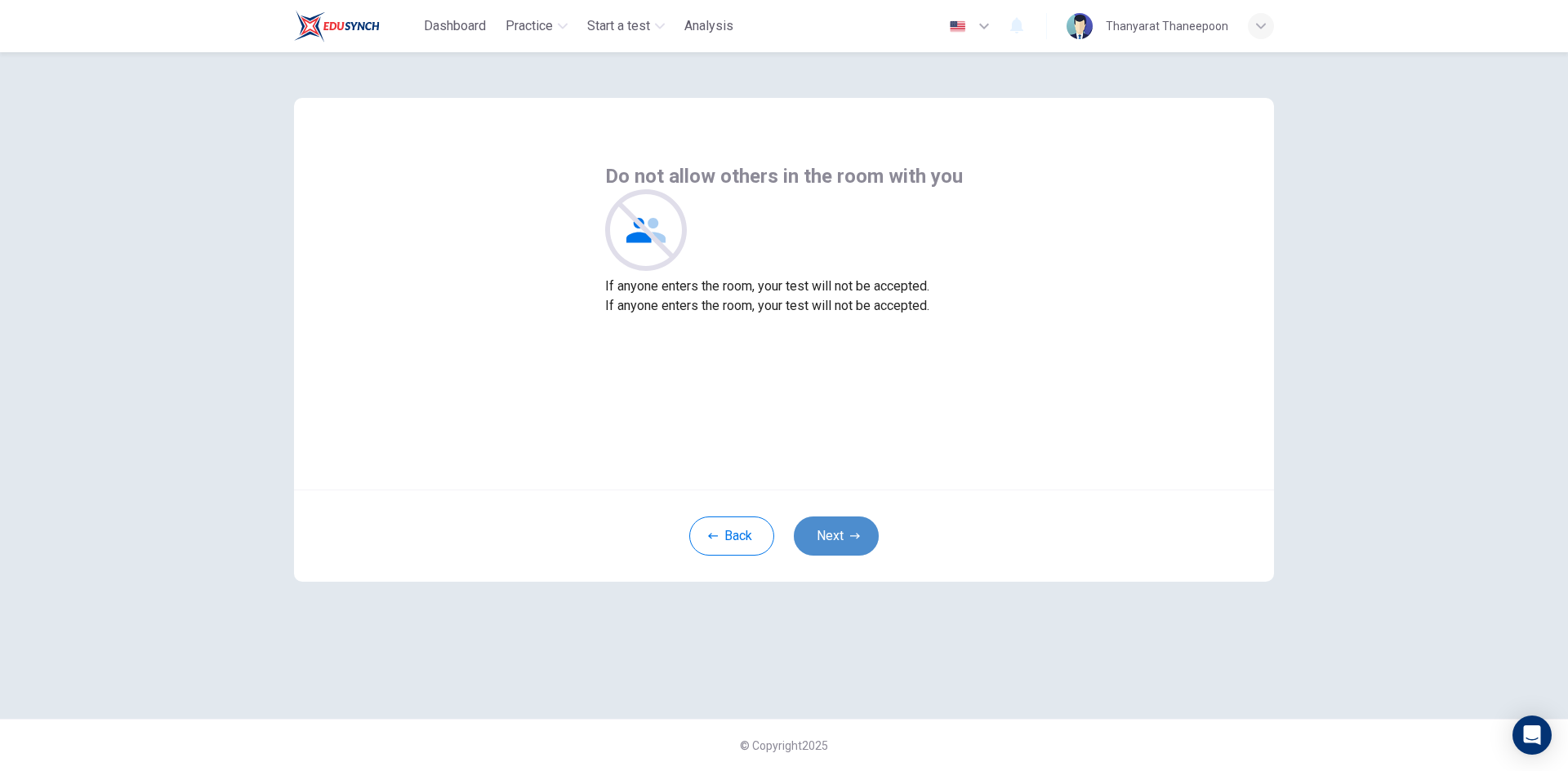
click at [832, 538] on button "Next" at bounding box center [836, 537] width 85 height 40
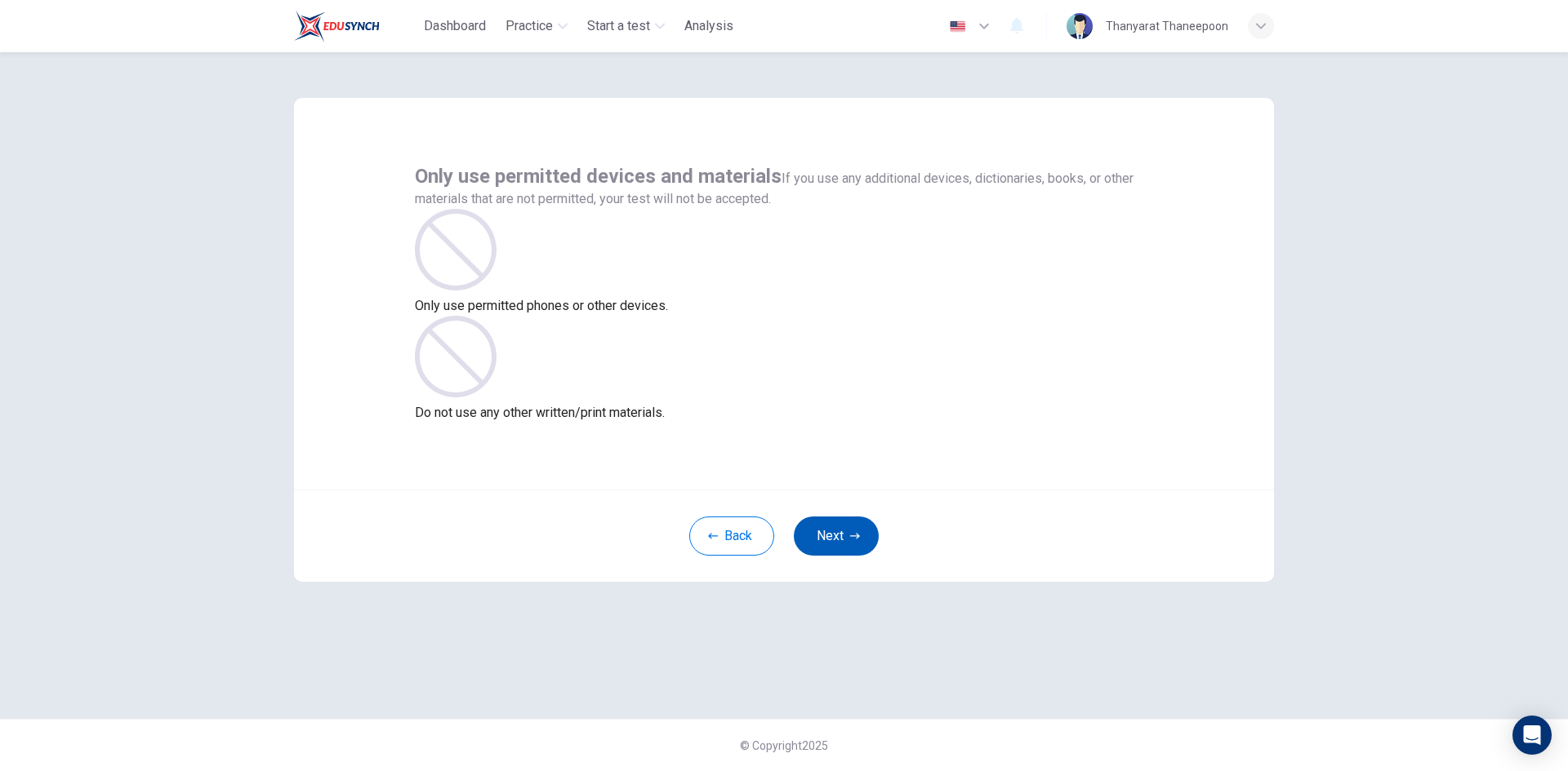
click at [832, 538] on button "Next" at bounding box center [836, 537] width 85 height 40
click at [838, 535] on button "Next" at bounding box center [836, 537] width 85 height 40
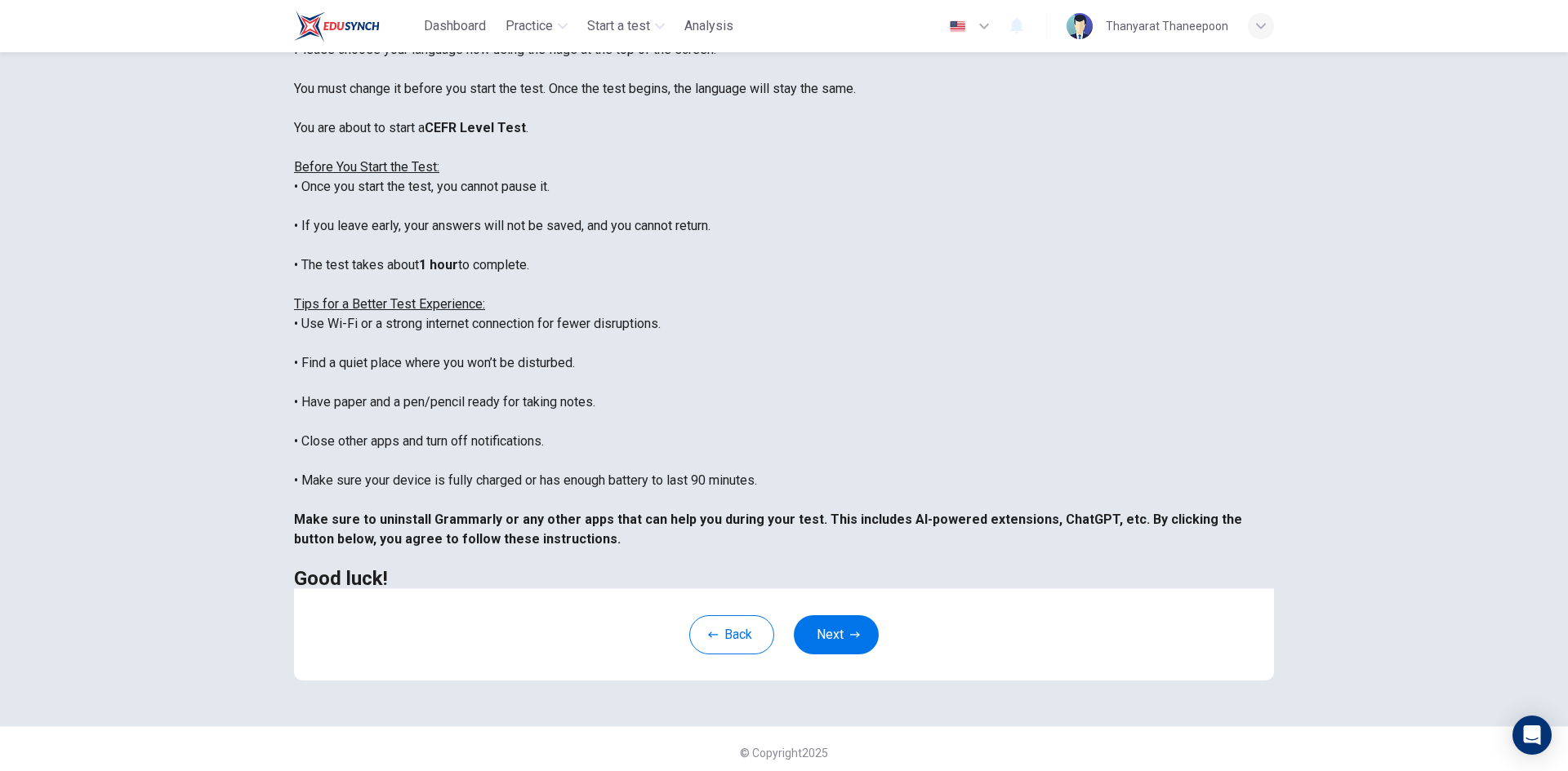
scroll to position [137, 0]
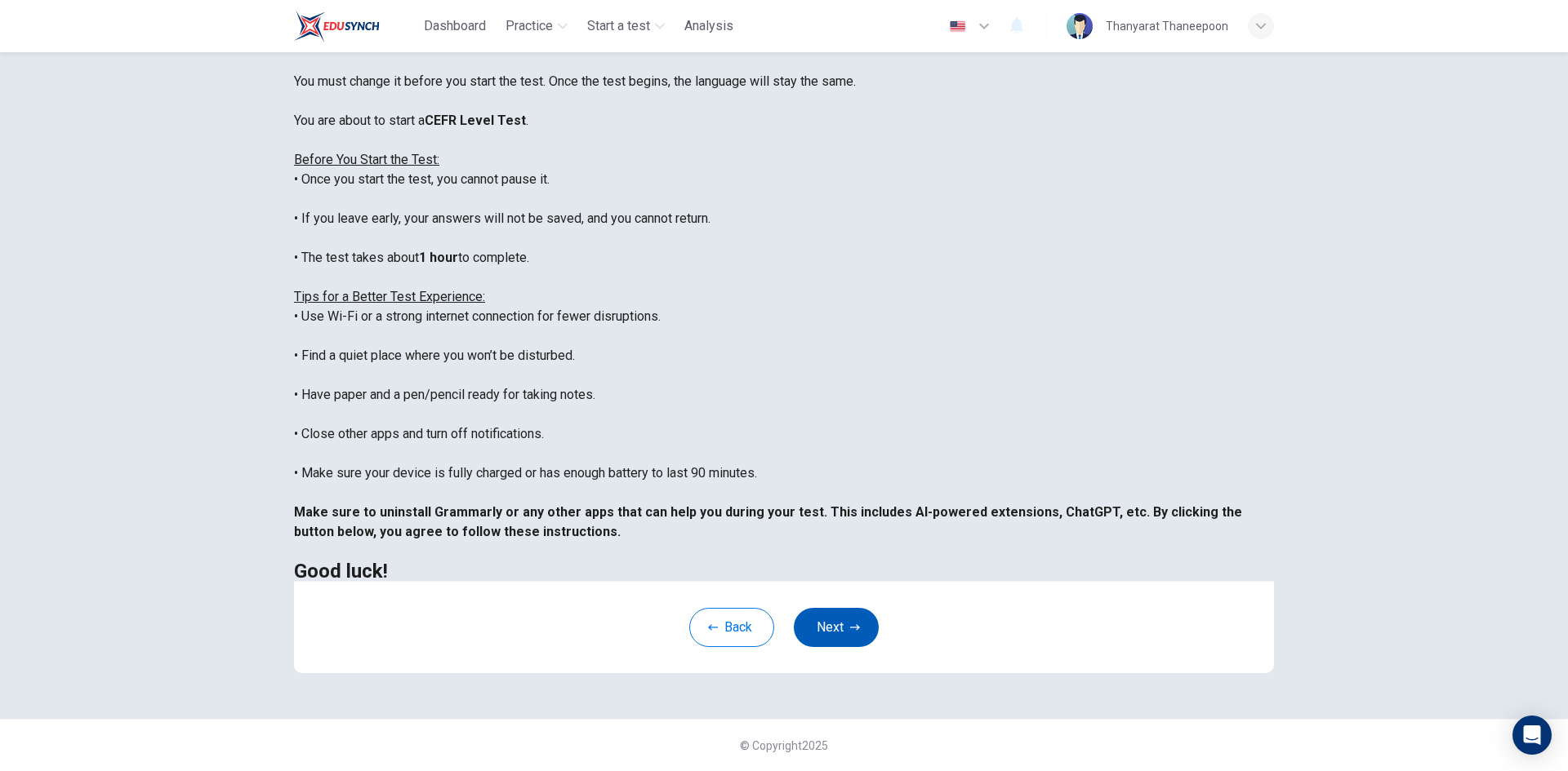
click at [836, 620] on button "Next" at bounding box center [836, 628] width 85 height 40
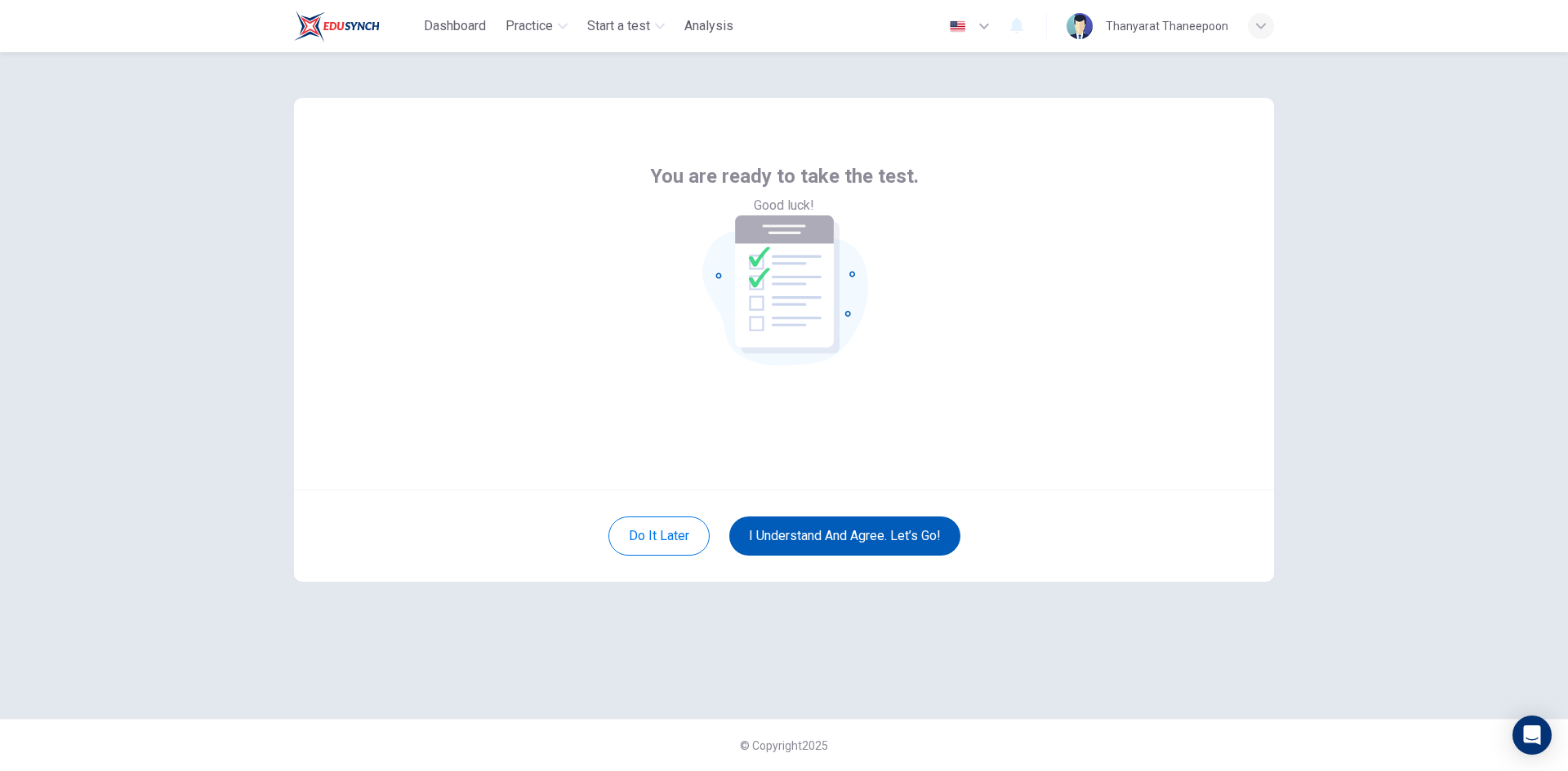
scroll to position [0, 0]
click at [878, 537] on button "I understand and agree. Let’s go!" at bounding box center [844, 537] width 231 height 40
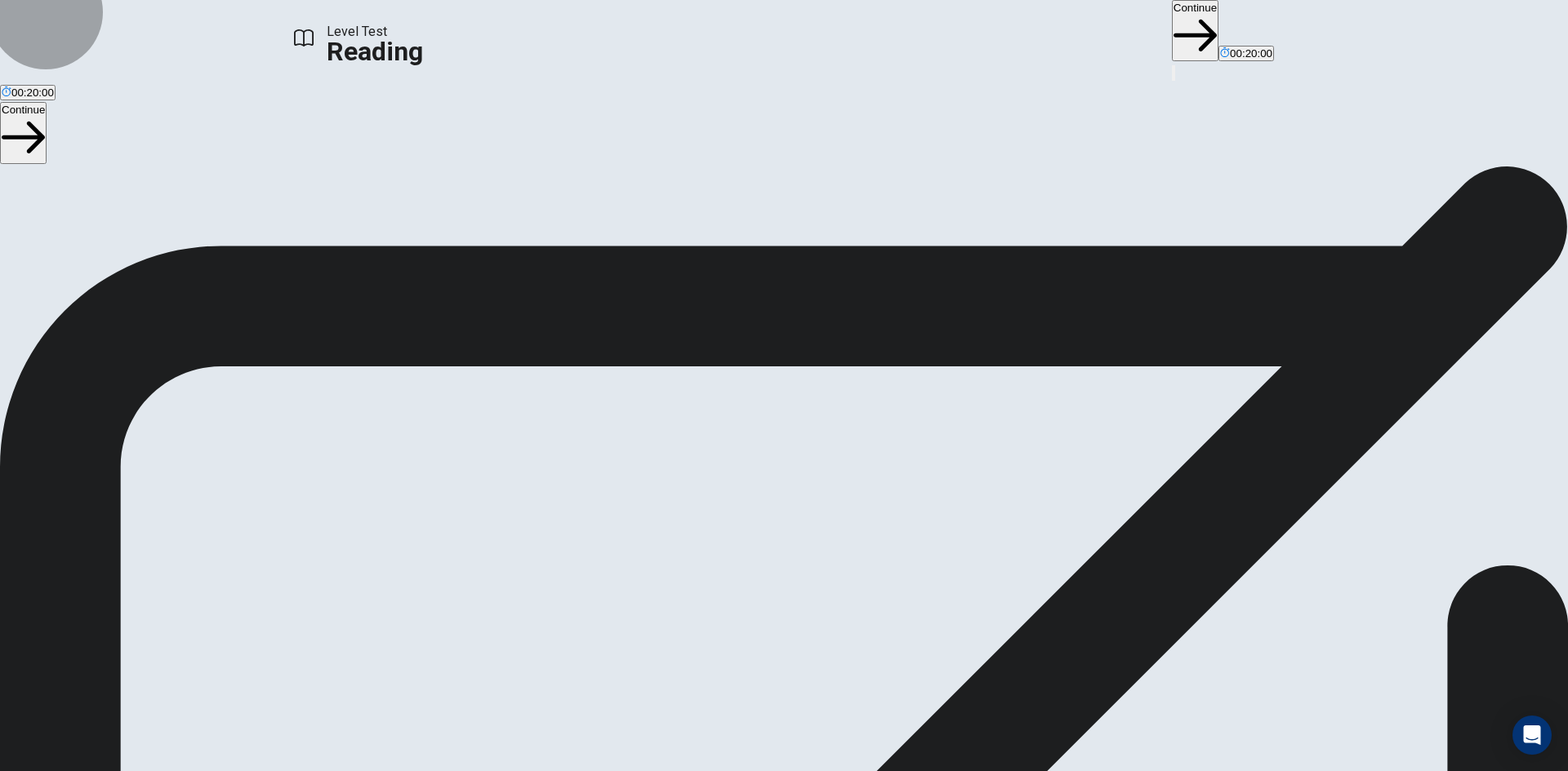
click at [1172, 24] on button "Continue" at bounding box center [1194, 30] width 46 height 61
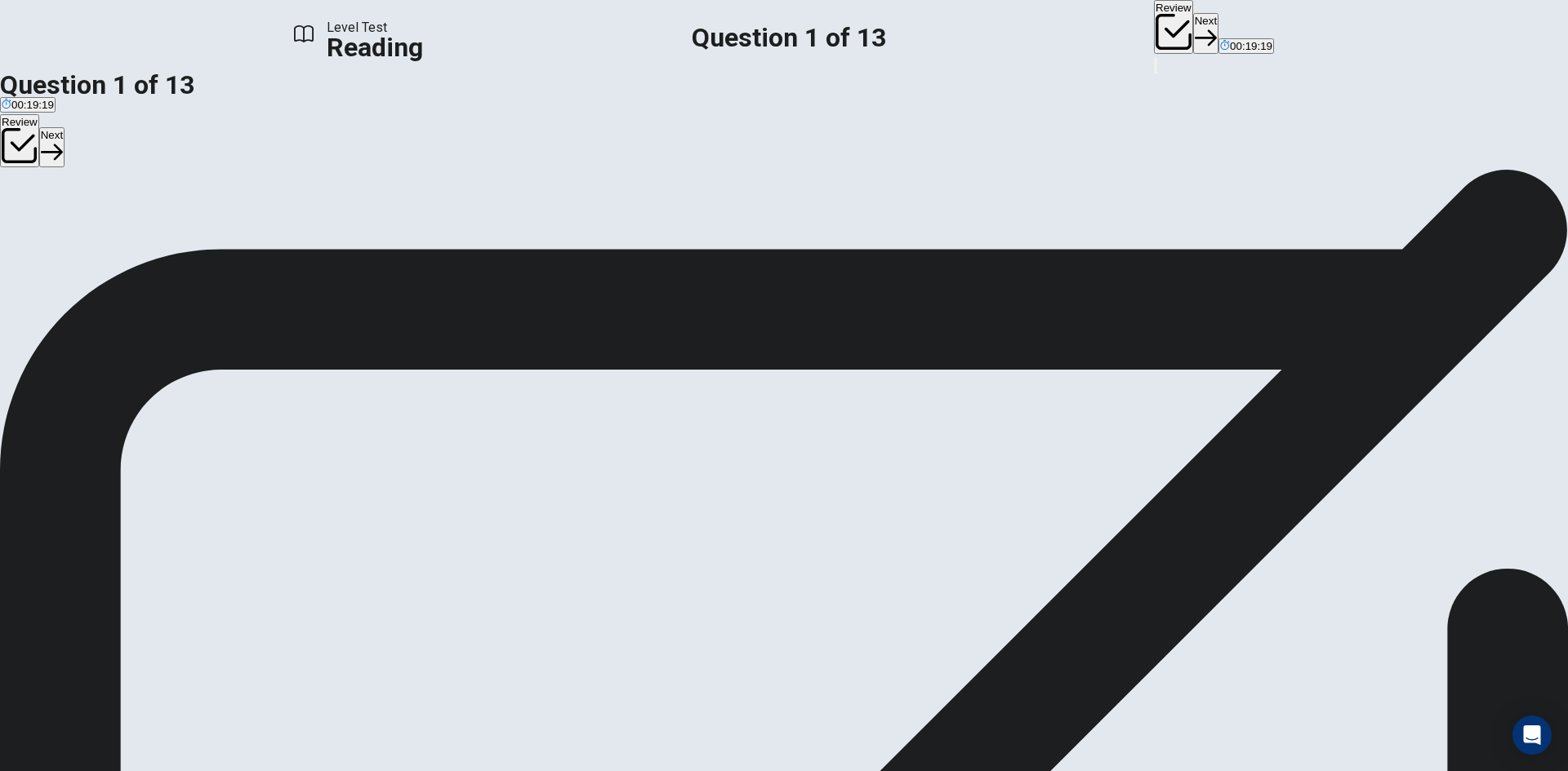
click at [1193, 27] on button "Next" at bounding box center [1205, 33] width 25 height 40
click at [1193, 34] on button "Next" at bounding box center [1205, 33] width 25 height 40
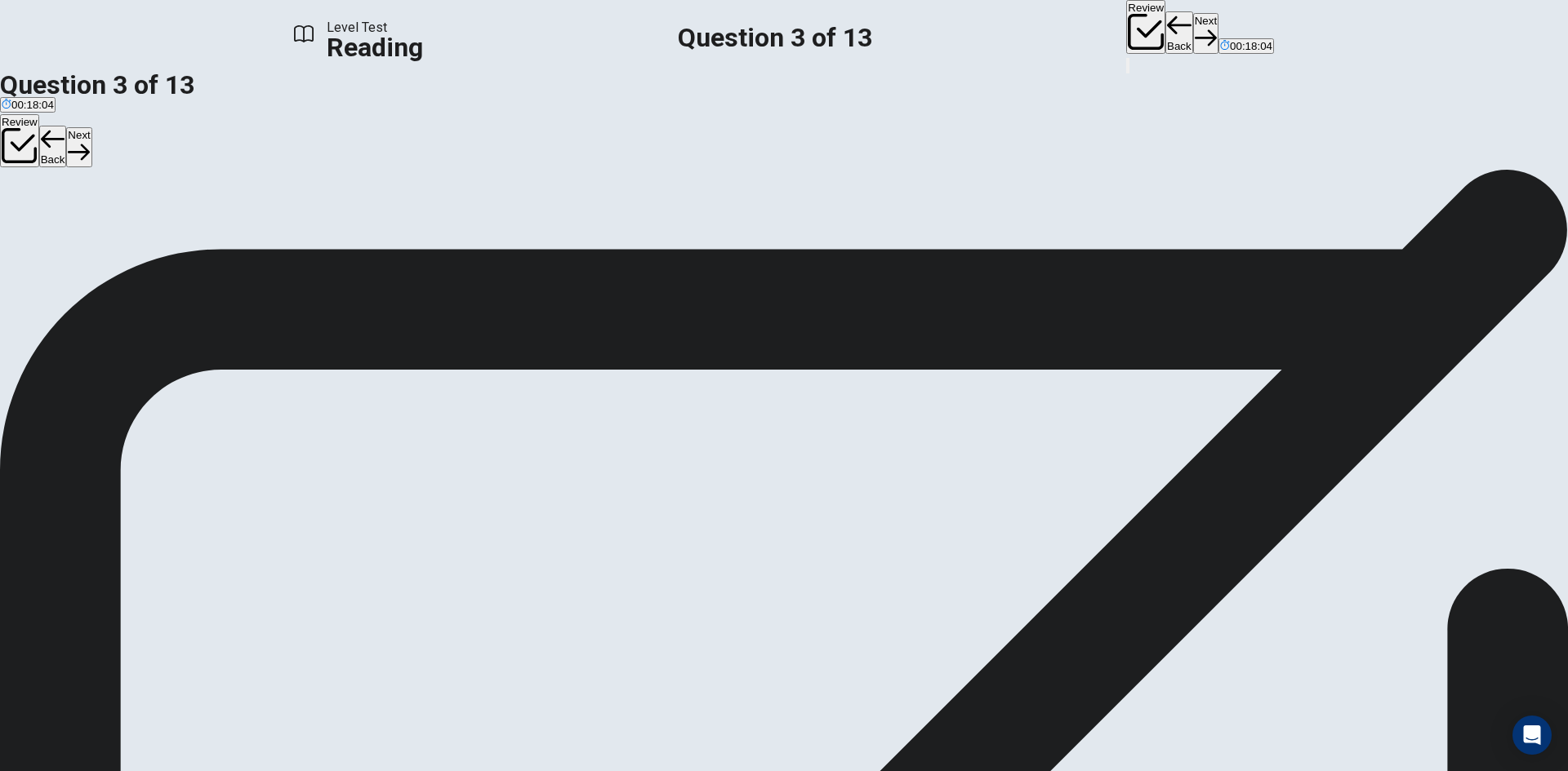
click at [1193, 24] on button "Next" at bounding box center [1205, 33] width 25 height 40
click at [1193, 30] on button "Next" at bounding box center [1205, 33] width 25 height 40
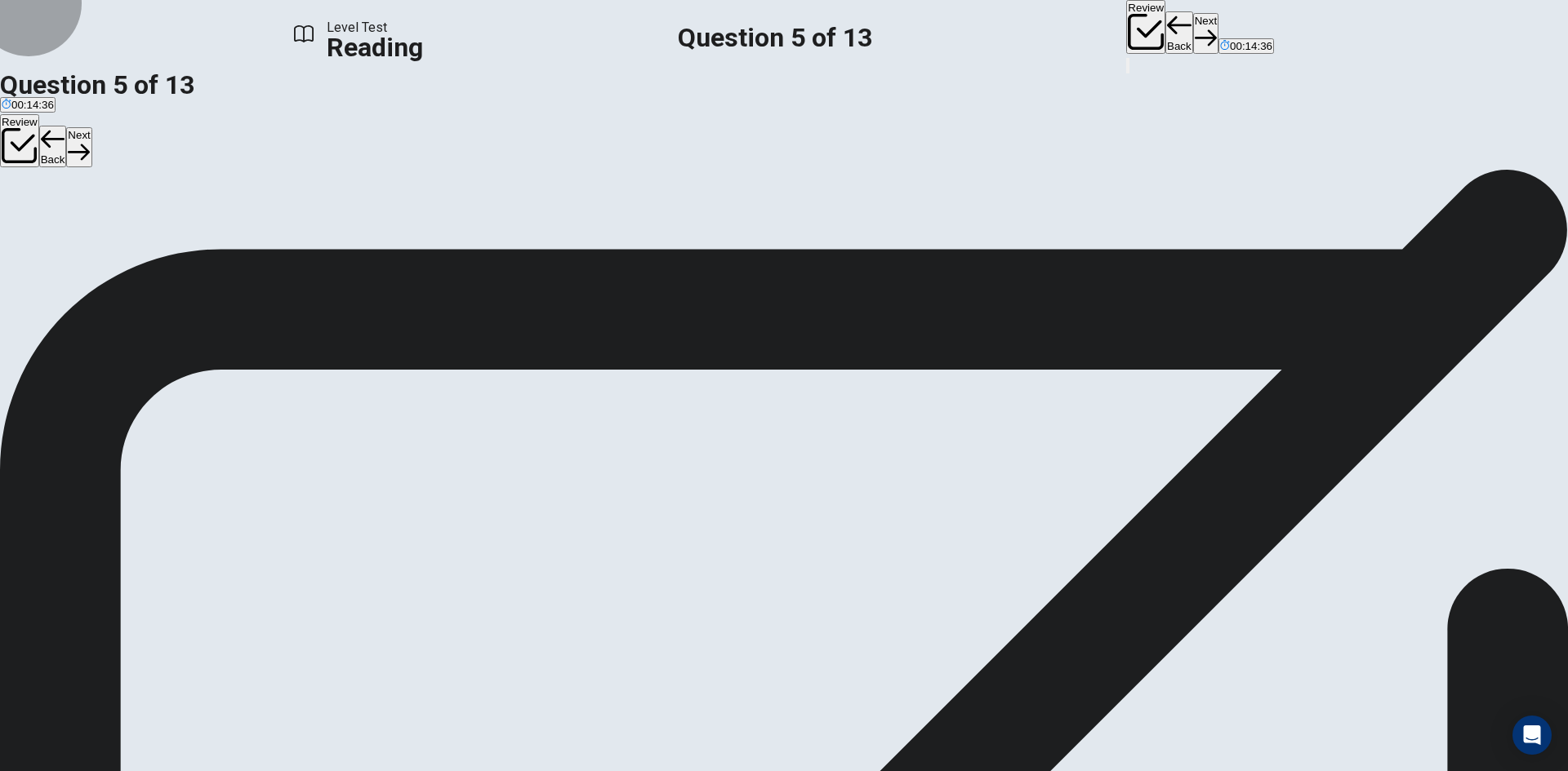
click at [1193, 15] on button "Next" at bounding box center [1205, 33] width 25 height 40
click at [1193, 29] on button "Next" at bounding box center [1205, 33] width 25 height 40
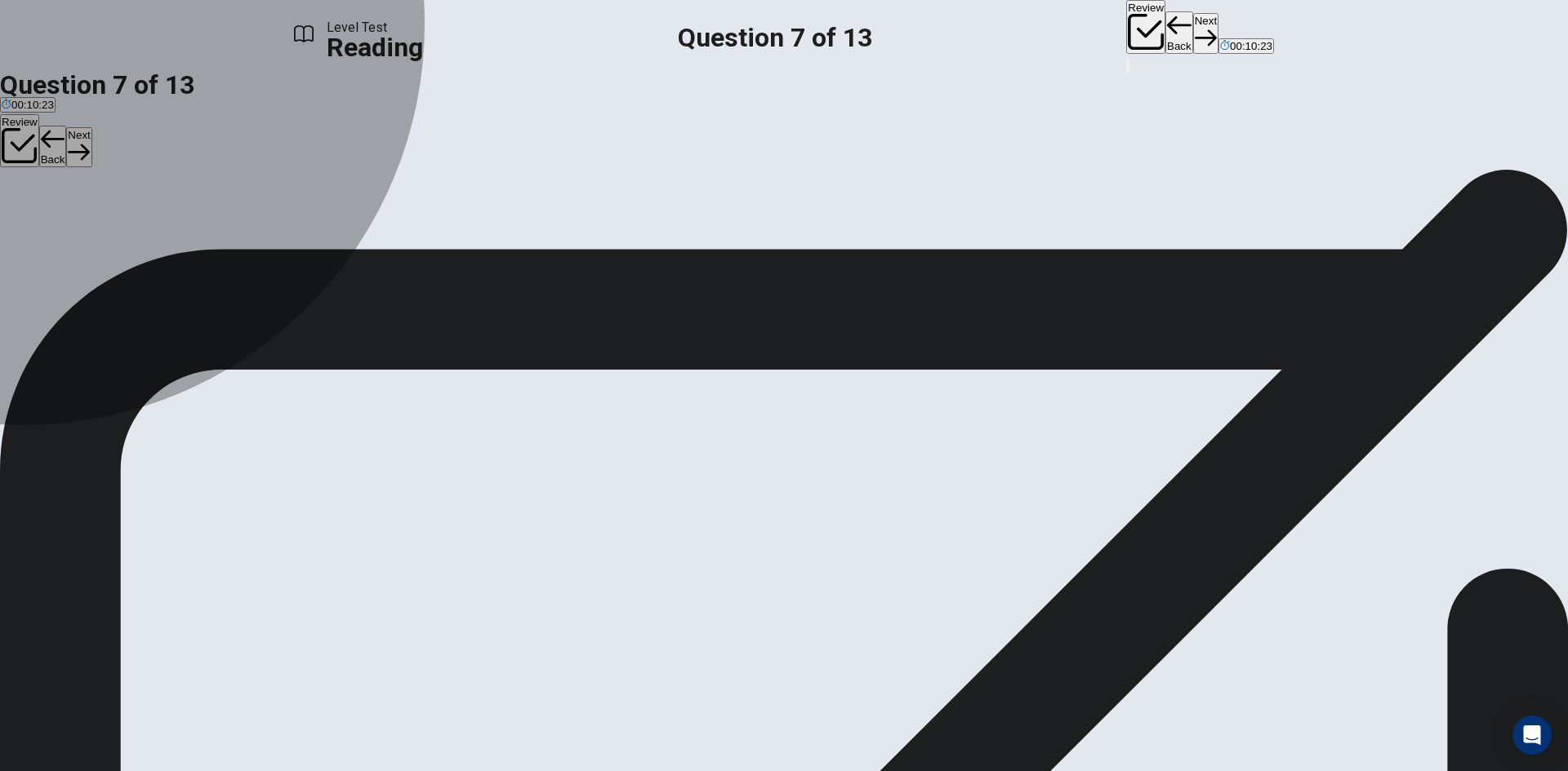
click at [260, 230] on div "A" at bounding box center [131, 235] width 258 height 12
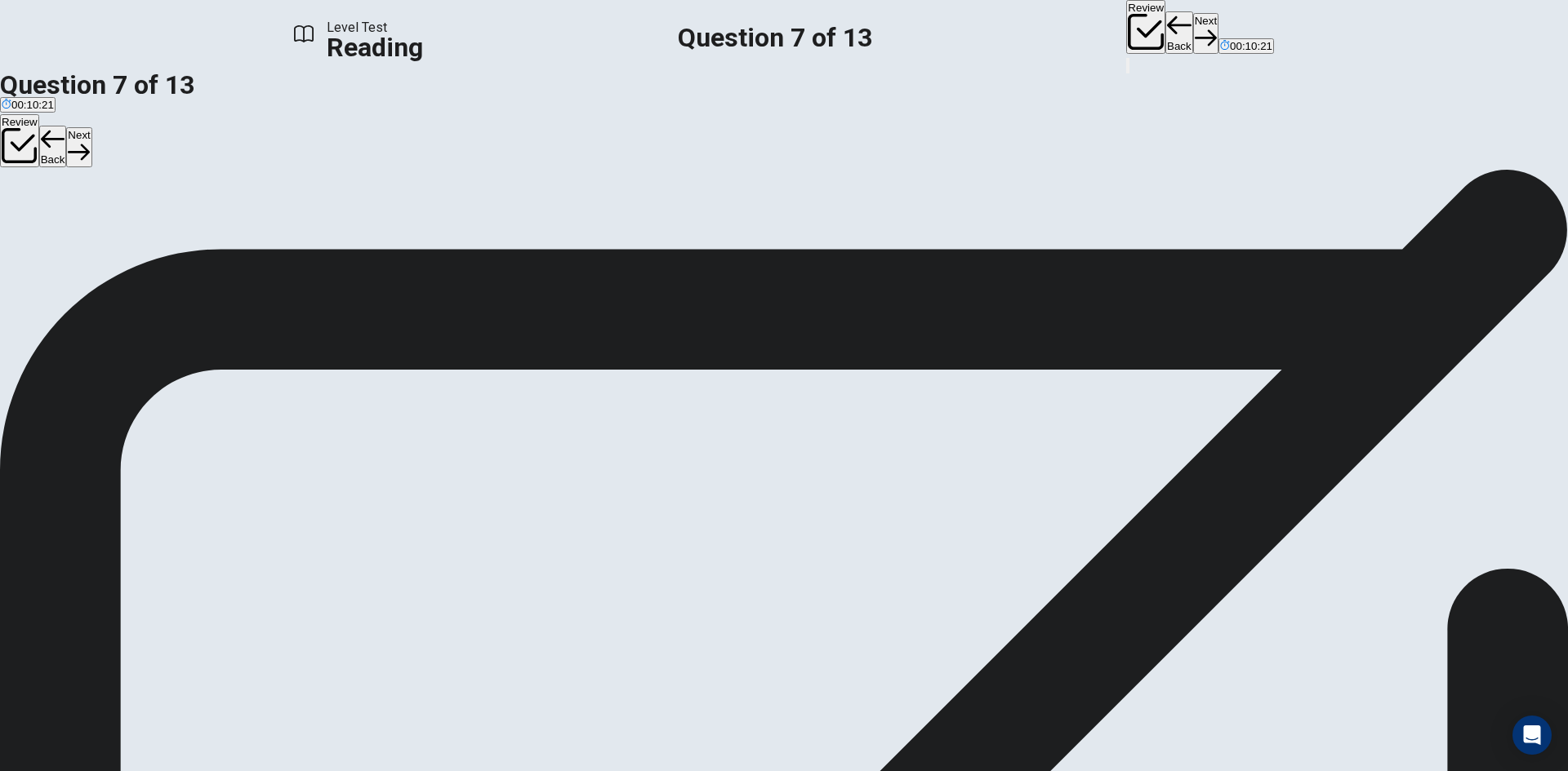
click at [1193, 27] on button "Next" at bounding box center [1205, 33] width 25 height 40
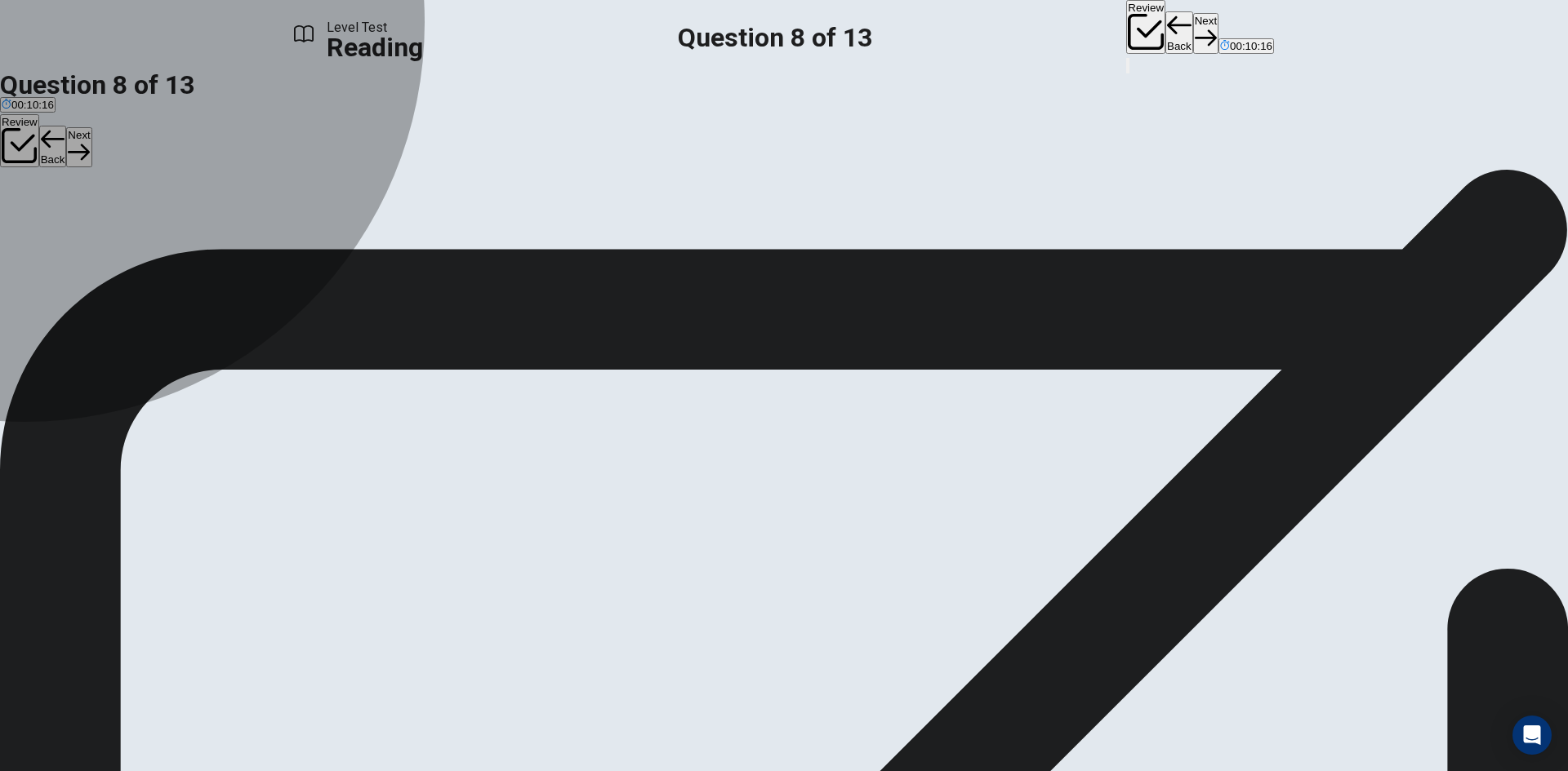
click at [81, 242] on div "C" at bounding box center [69, 235] width 22 height 12
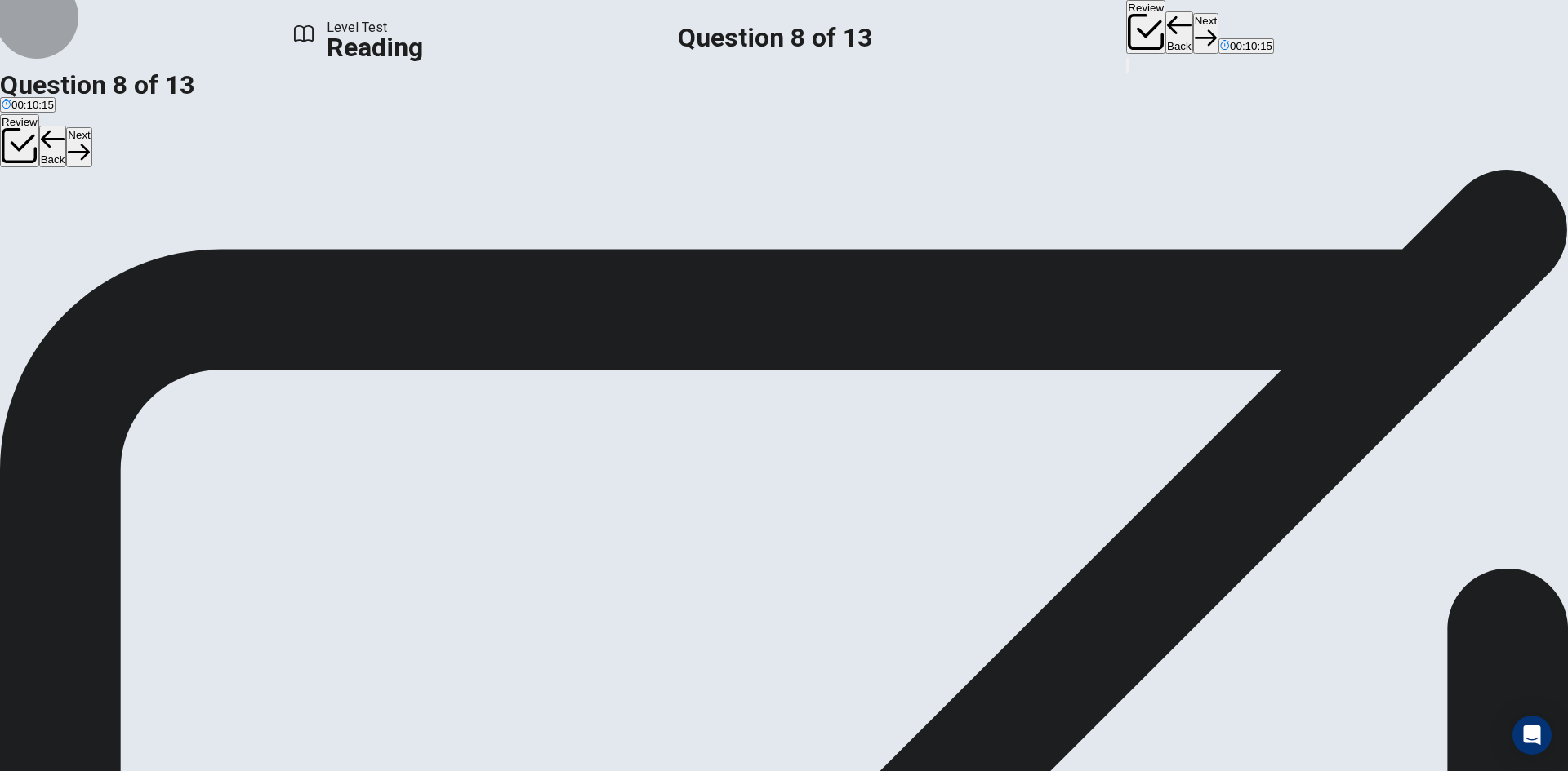
click at [1193, 28] on button "Next" at bounding box center [1205, 33] width 25 height 40
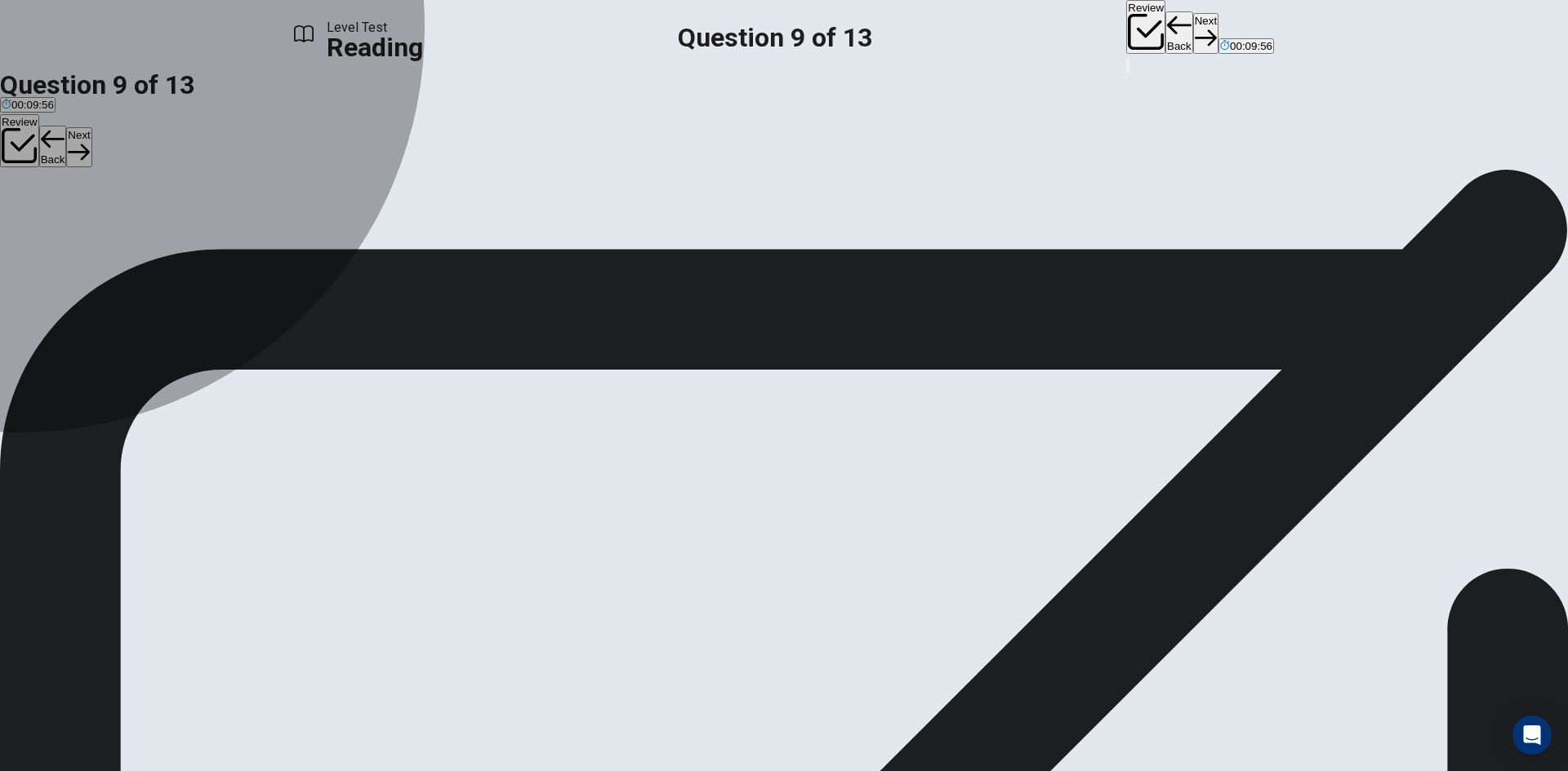
click at [347, 242] on div "B" at bounding box center [389, 235] width 338 height 12
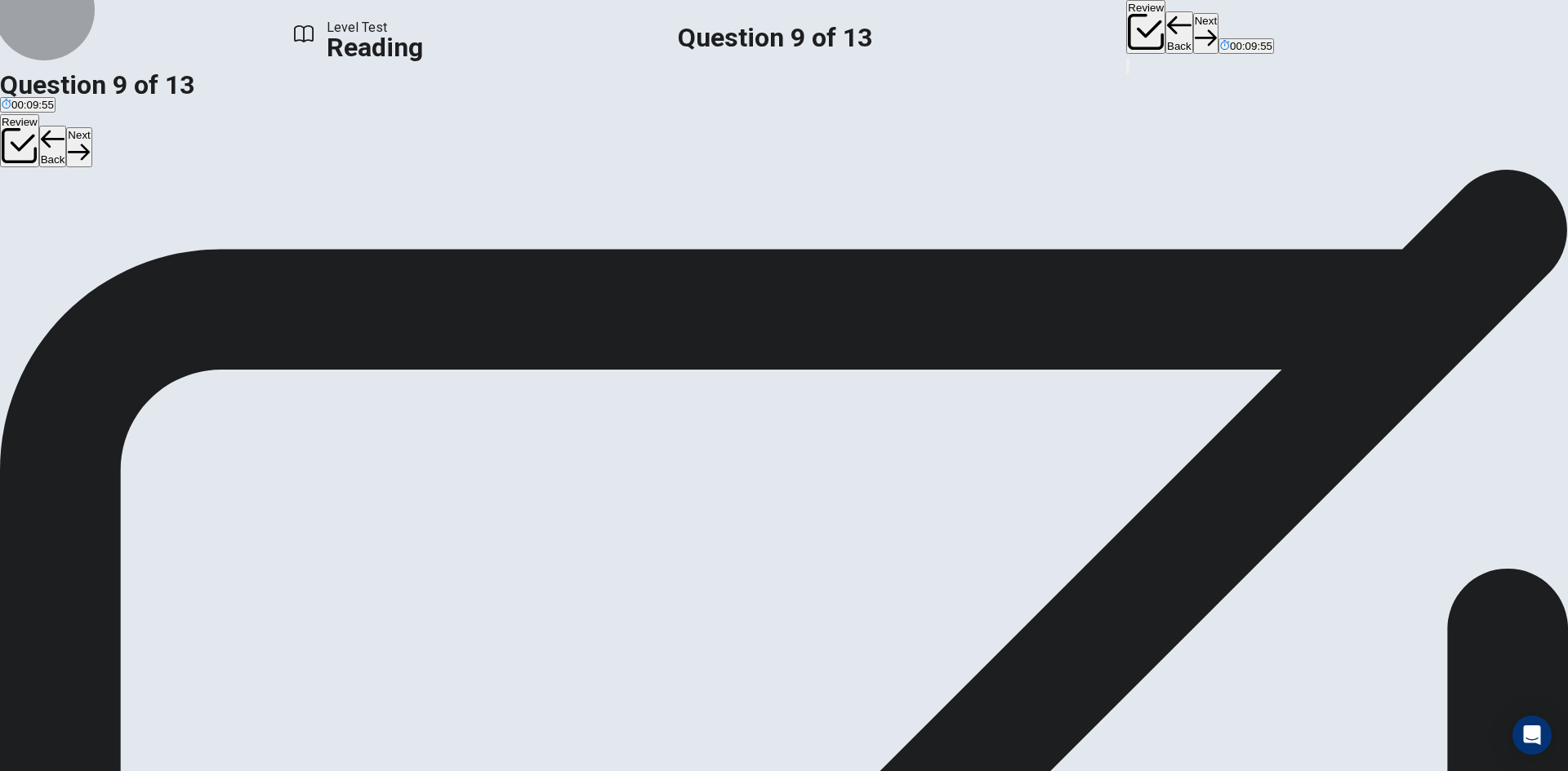
click at [1193, 22] on button "Next" at bounding box center [1205, 33] width 25 height 40
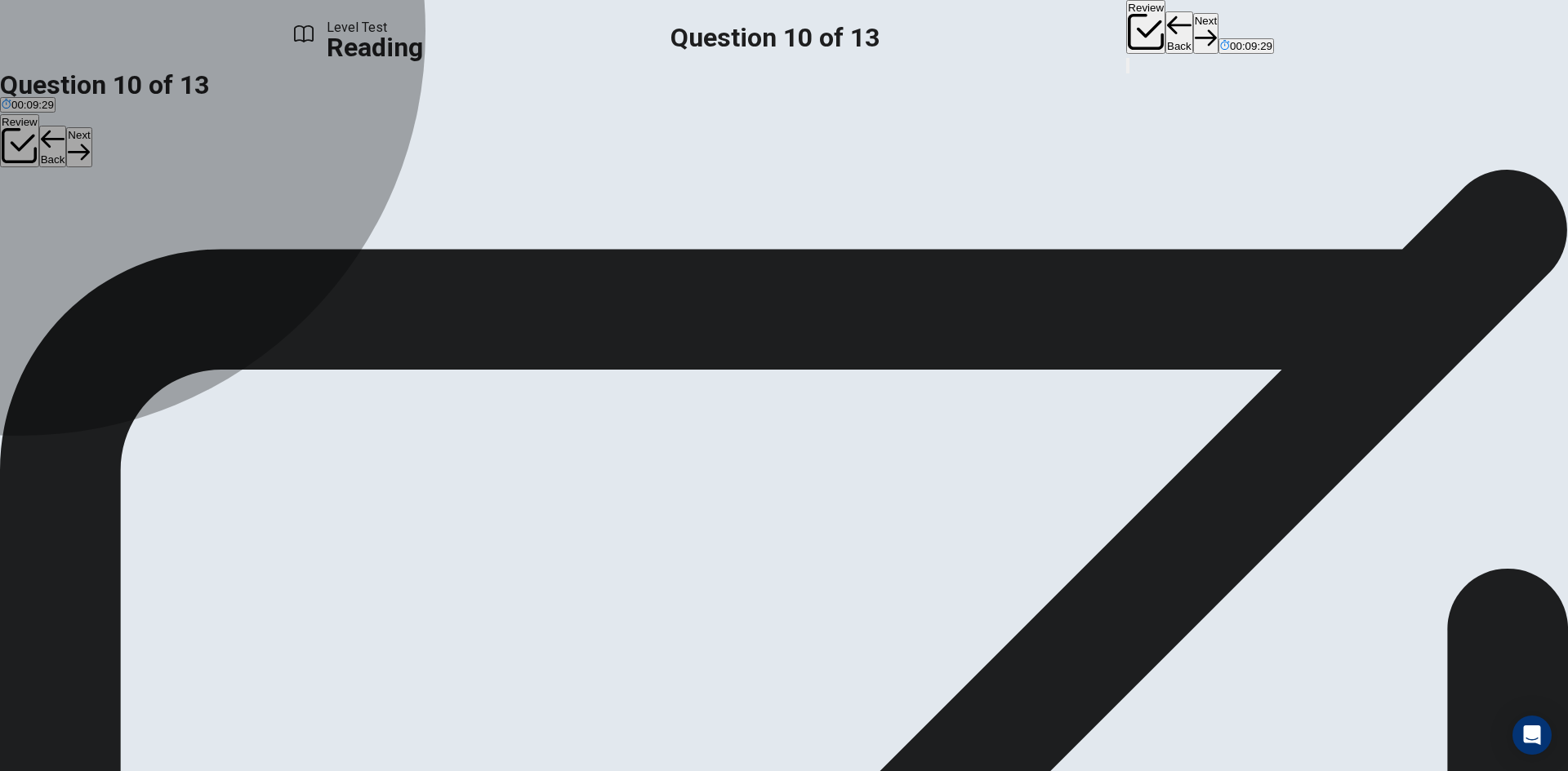
click at [348, 242] on div "B" at bounding box center [434, 235] width 441 height 12
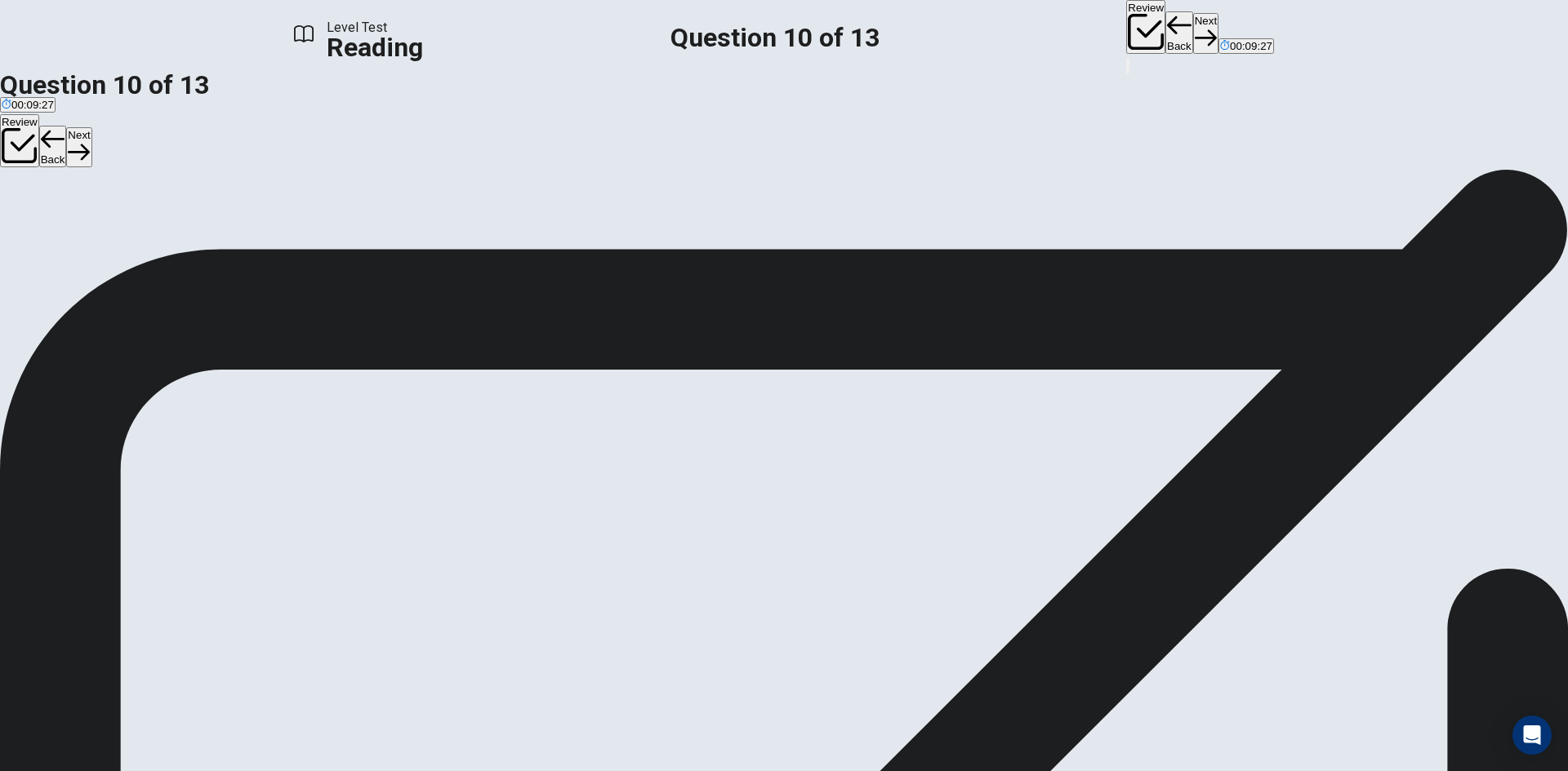
click at [1193, 22] on button "Next" at bounding box center [1205, 33] width 25 height 40
click at [571, 242] on div "C" at bounding box center [696, 235] width 251 height 12
click at [1193, 22] on button "Next" at bounding box center [1205, 33] width 25 height 40
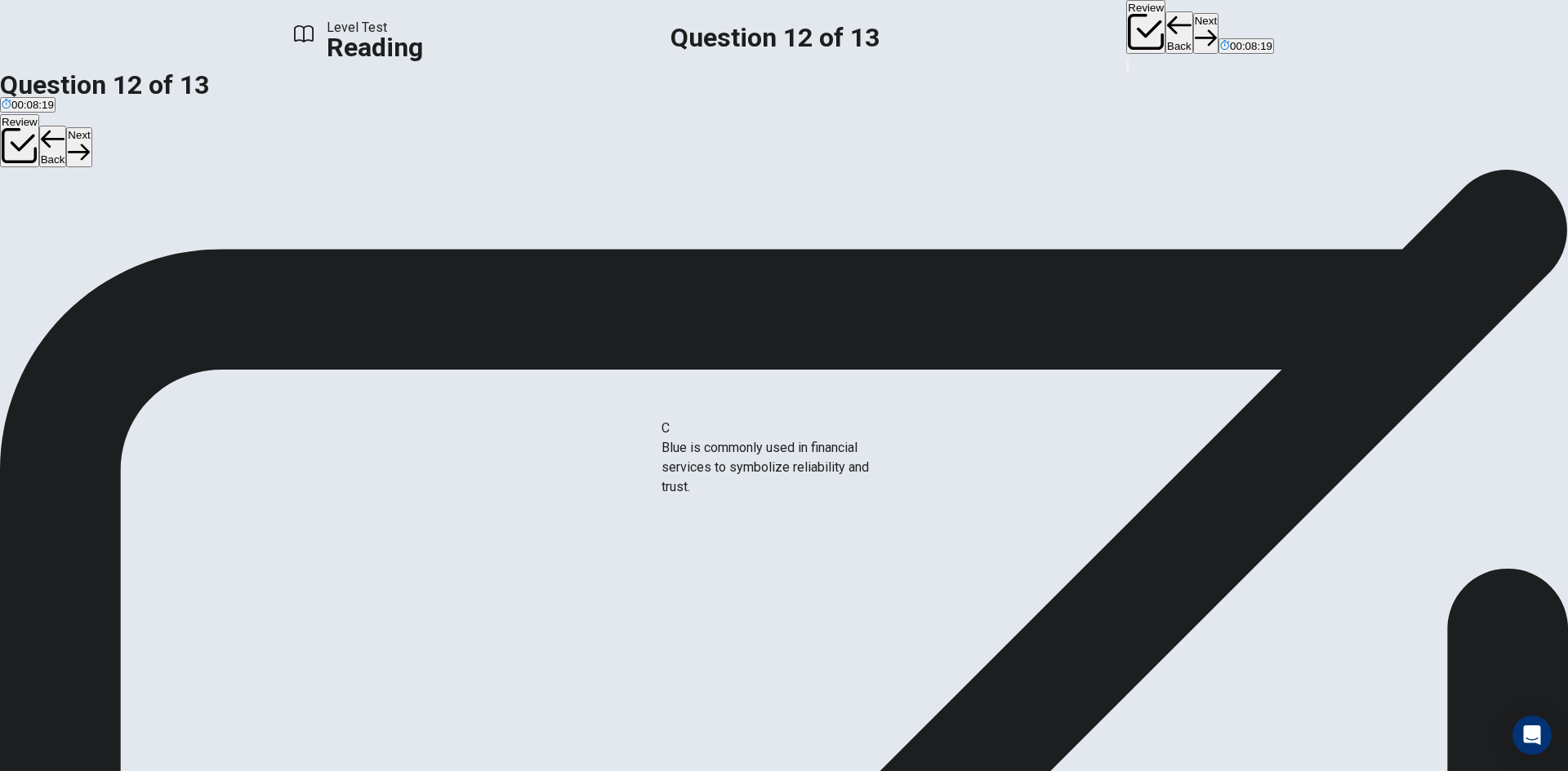
drag, startPoint x: 343, startPoint y: 533, endPoint x: 684, endPoint y: 471, distance: 346.6
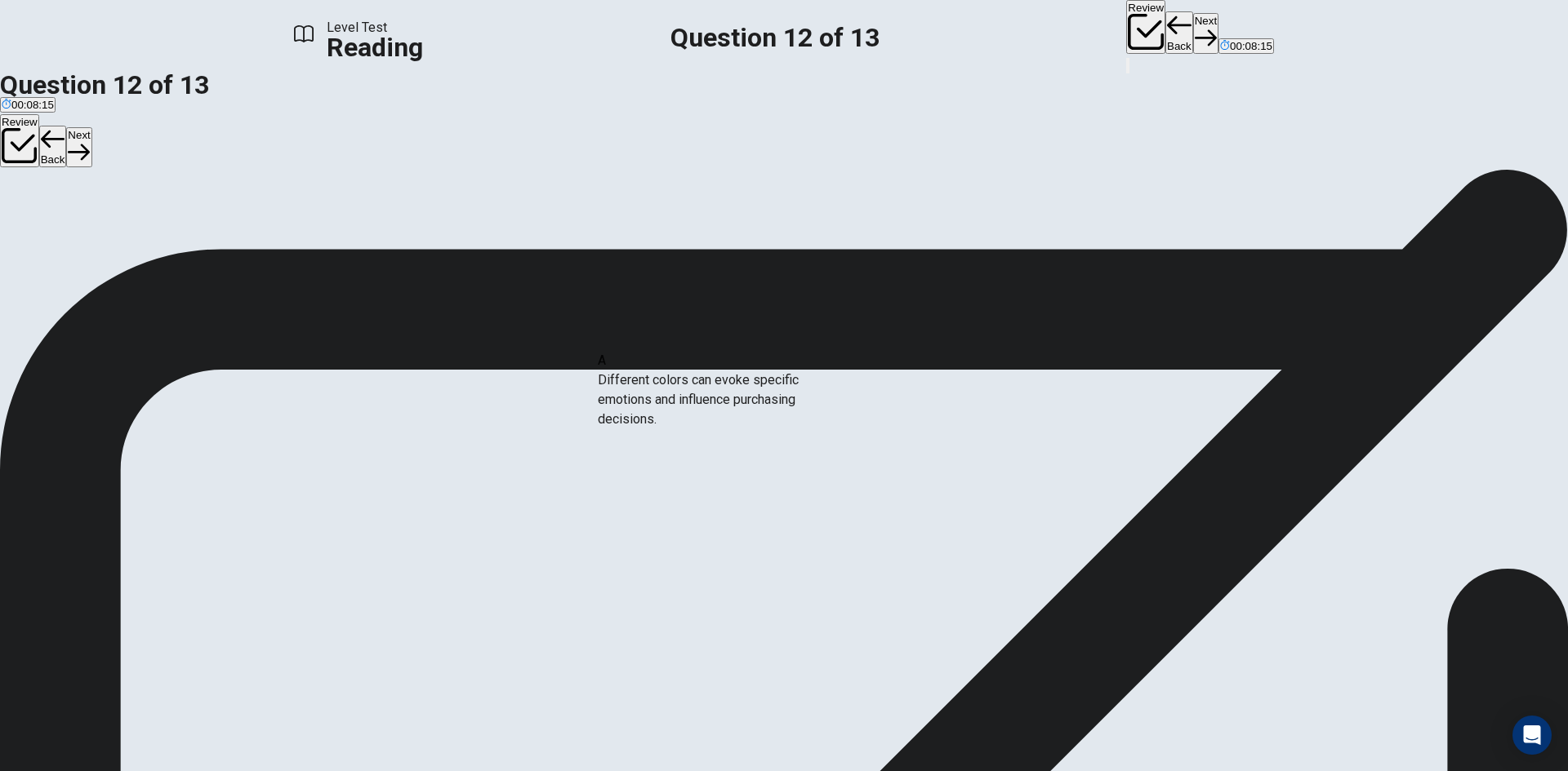
drag, startPoint x: 344, startPoint y: 408, endPoint x: 654, endPoint y: 402, distance: 310.1
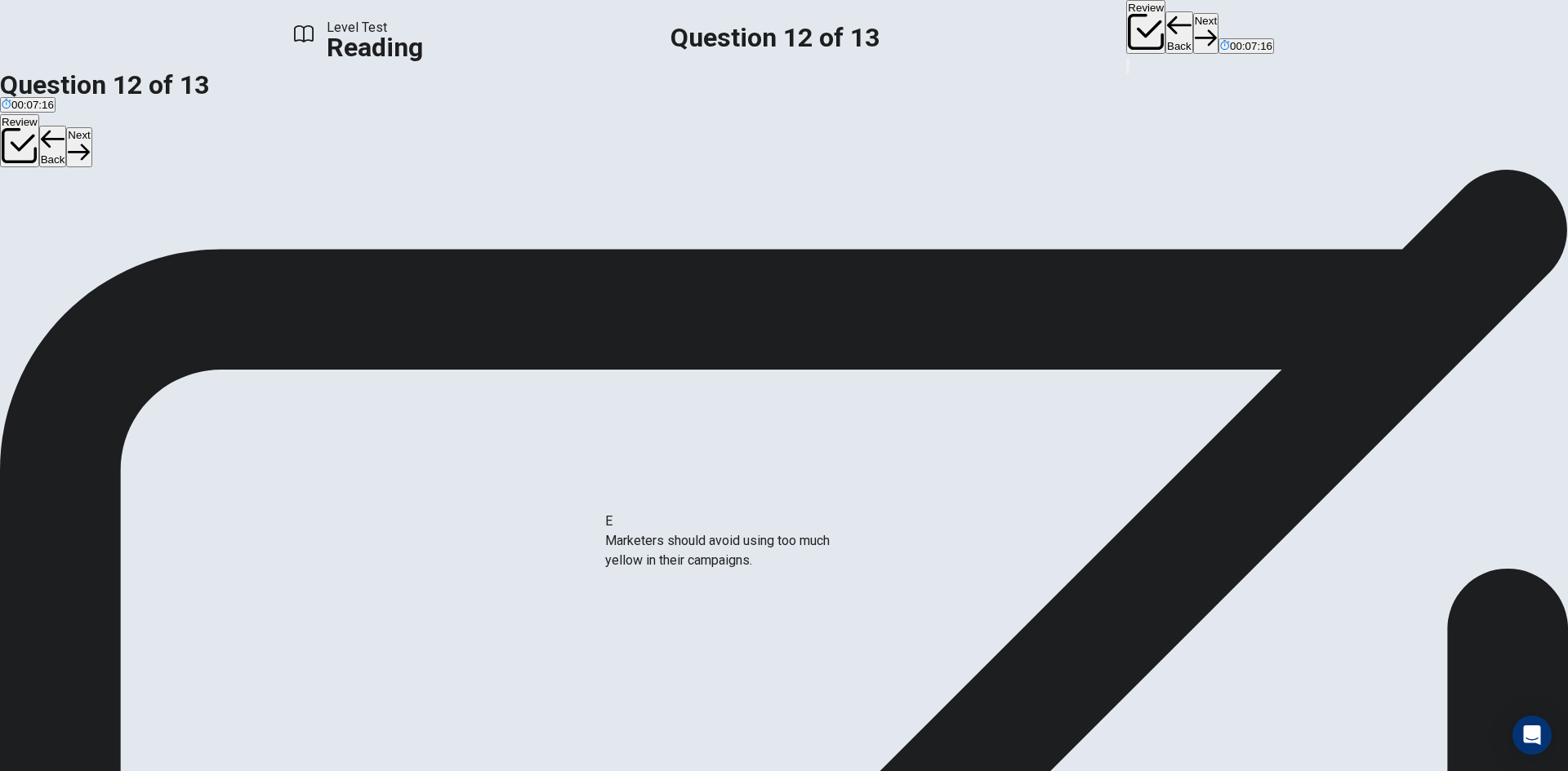
drag, startPoint x: 355, startPoint y: 506, endPoint x: 639, endPoint y: 550, distance: 287.4
drag, startPoint x: 629, startPoint y: 539, endPoint x: 617, endPoint y: 420, distance: 119.6
click at [1126, 19] on button "Review" at bounding box center [1146, 26] width 40 height 54
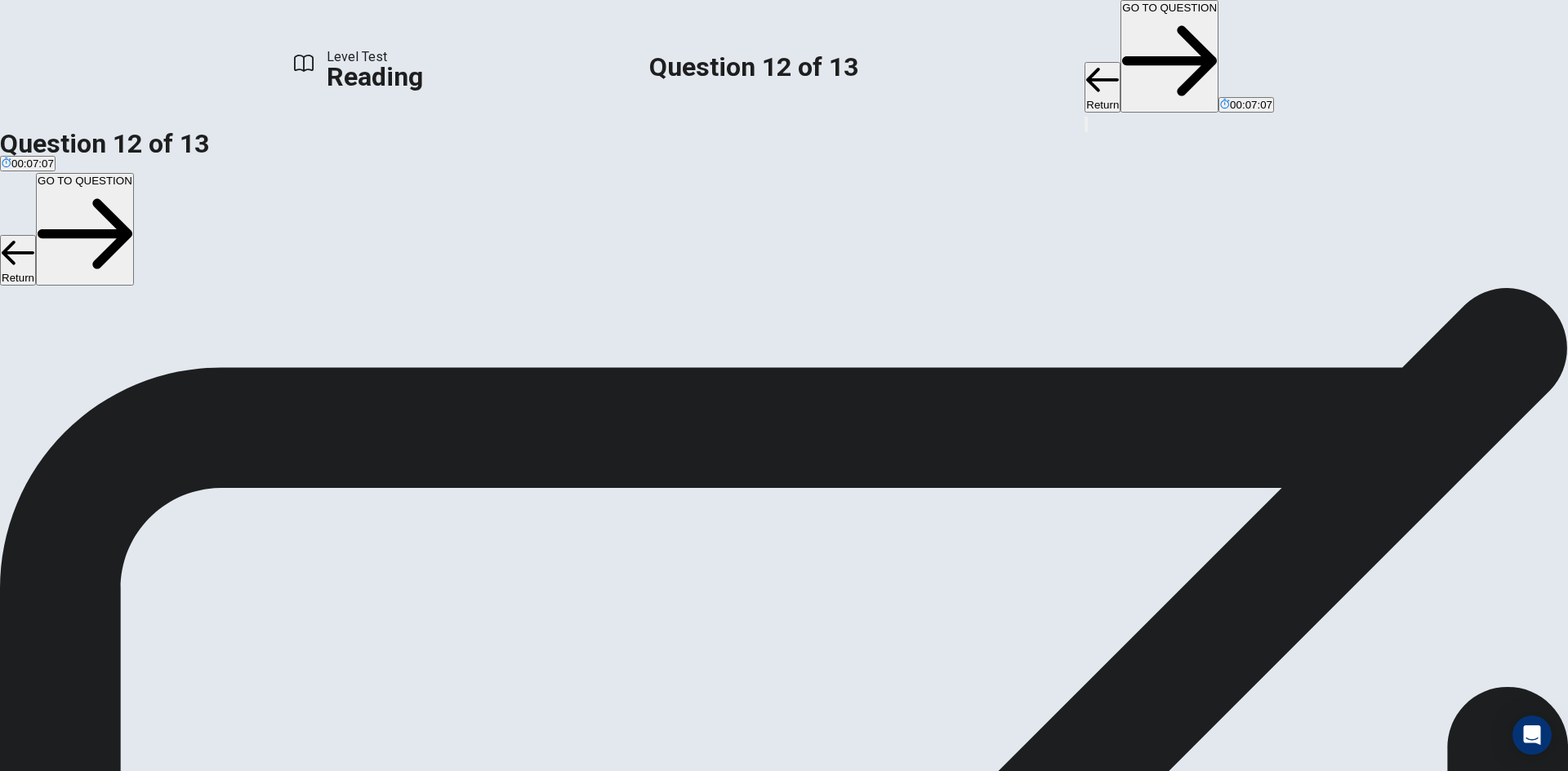
scroll to position [93, 0]
click at [1120, 37] on button "GO TO QUESTION" at bounding box center [1169, 56] width 98 height 113
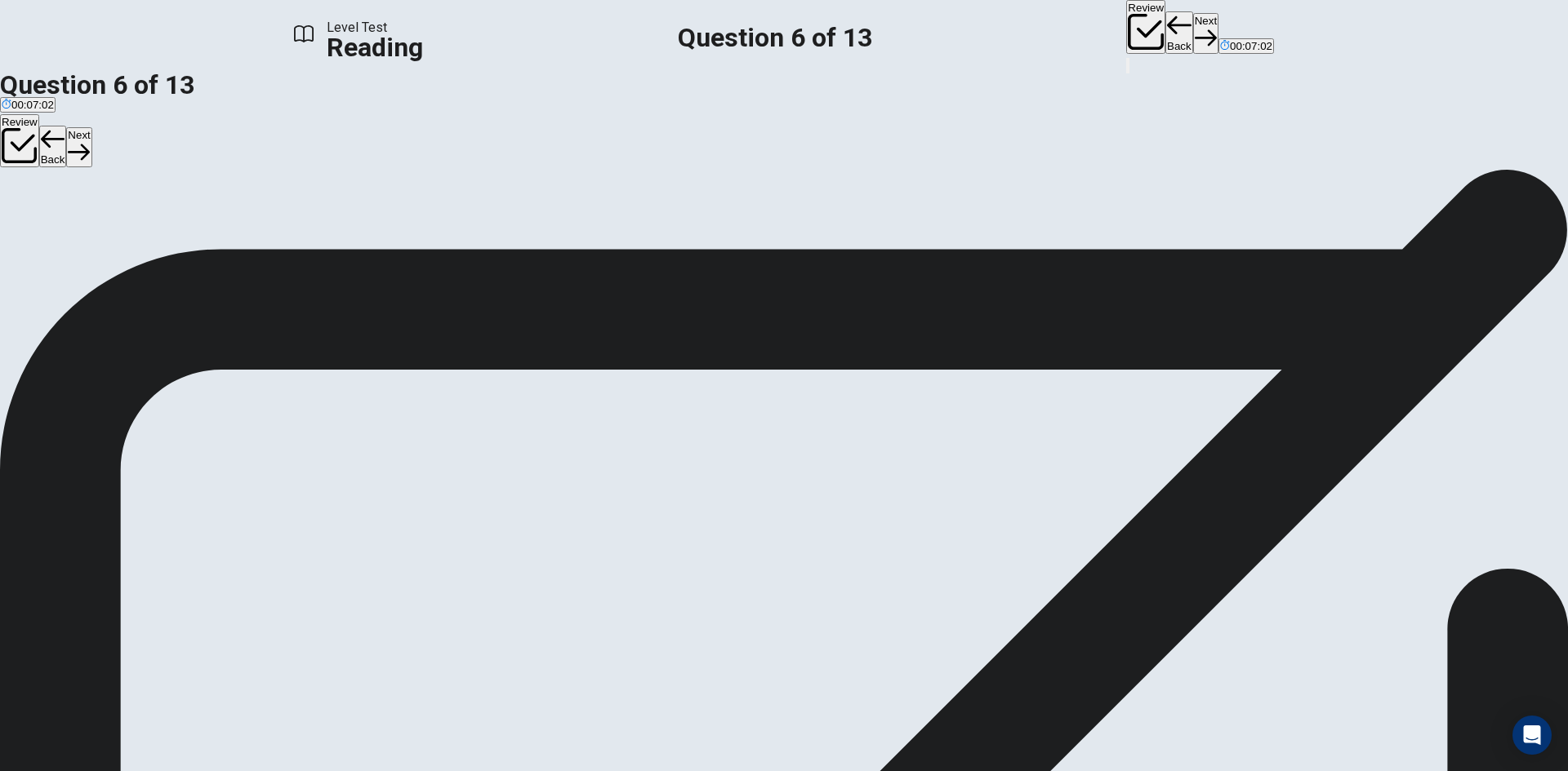
scroll to position [59, 0]
click at [1126, 22] on button "Review" at bounding box center [1146, 26] width 40 height 54
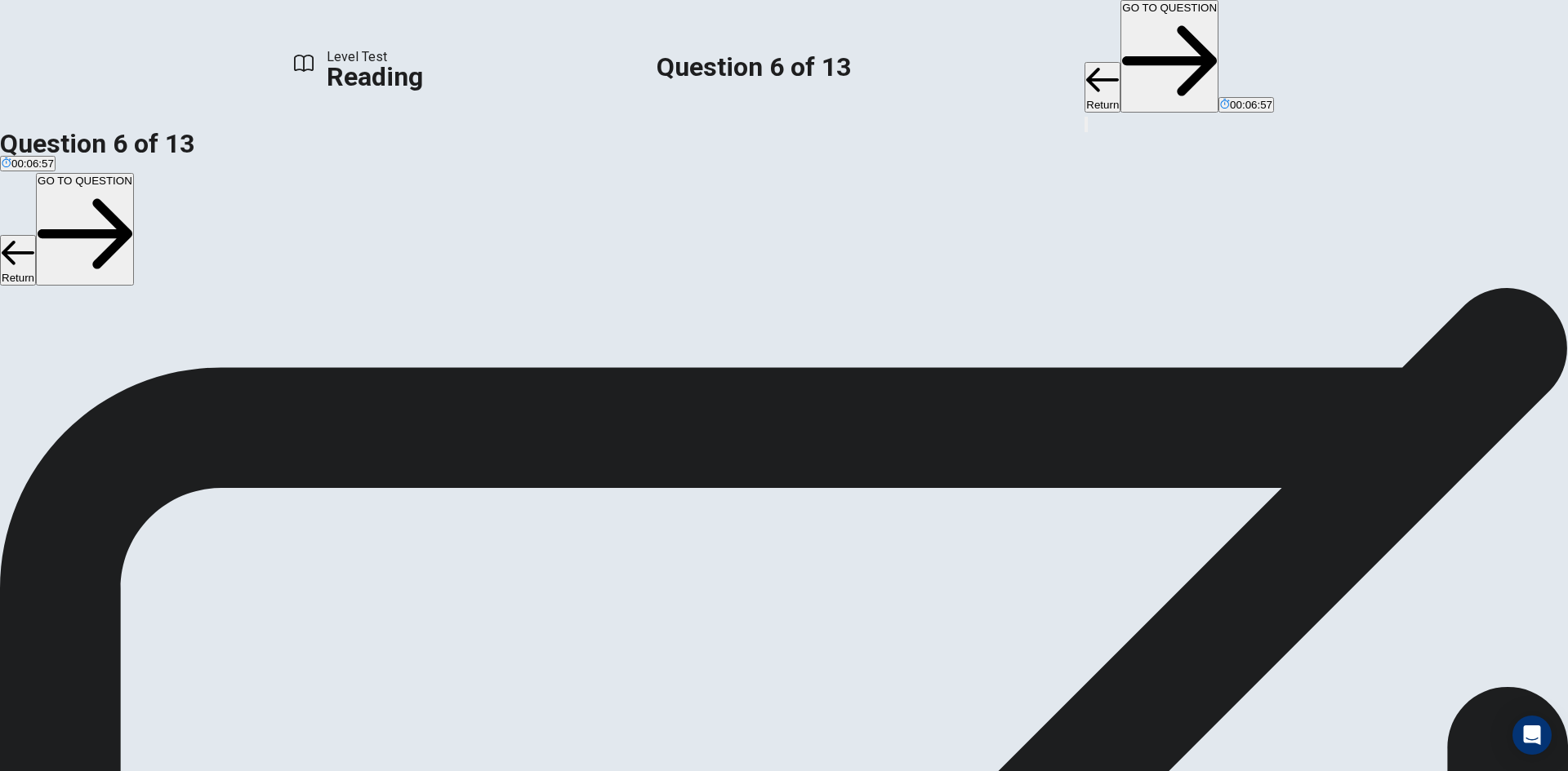
scroll to position [175, 0]
click at [1120, 18] on button "GO TO QUESTION" at bounding box center [1169, 56] width 98 height 113
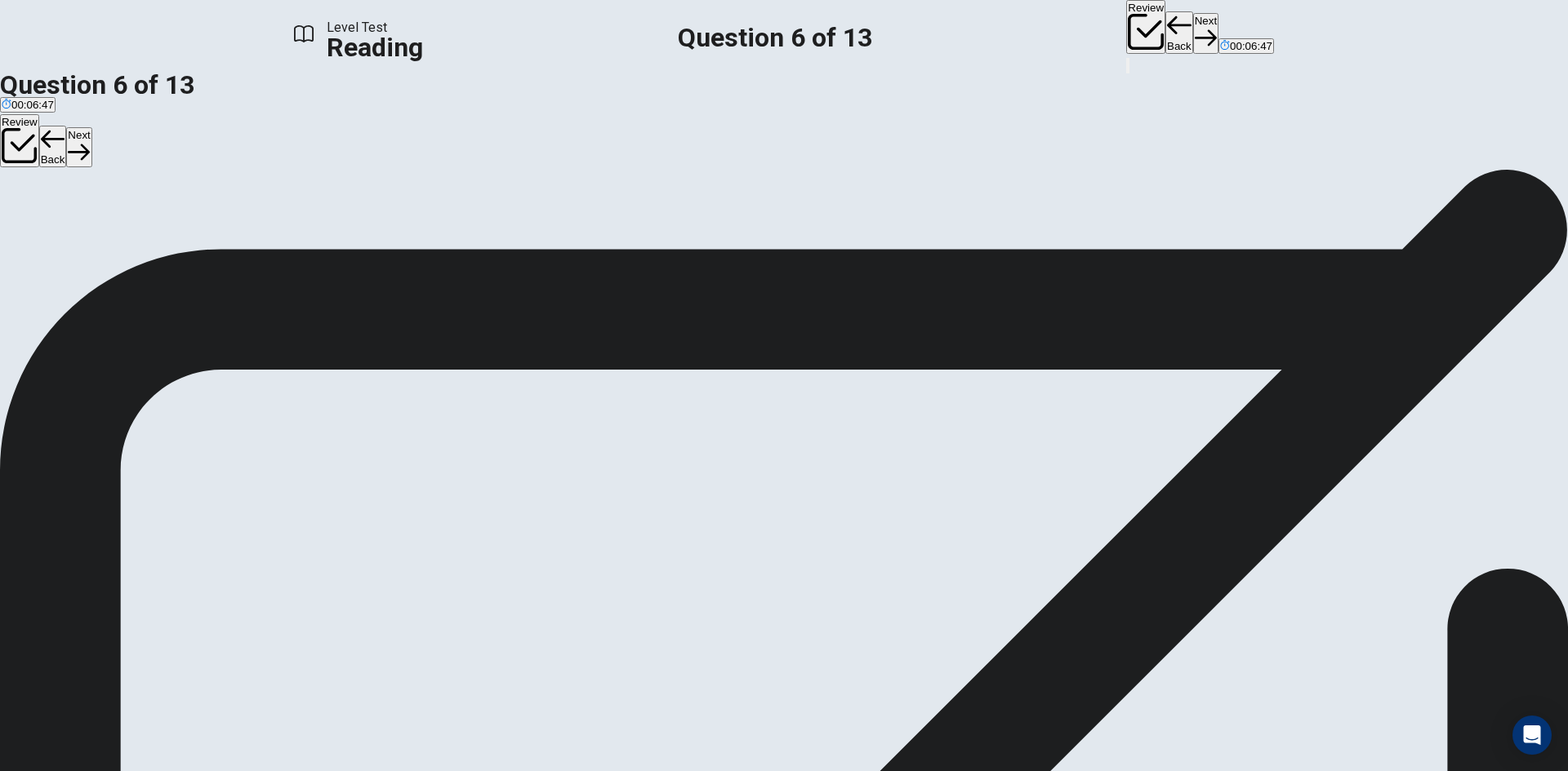
scroll to position [59, 0]
click at [687, 467] on input at bounding box center [631, 474] width 113 height 15
click at [1193, 20] on button "Next" at bounding box center [1205, 33] width 25 height 40
click at [1126, 24] on button "Review" at bounding box center [1146, 26] width 40 height 54
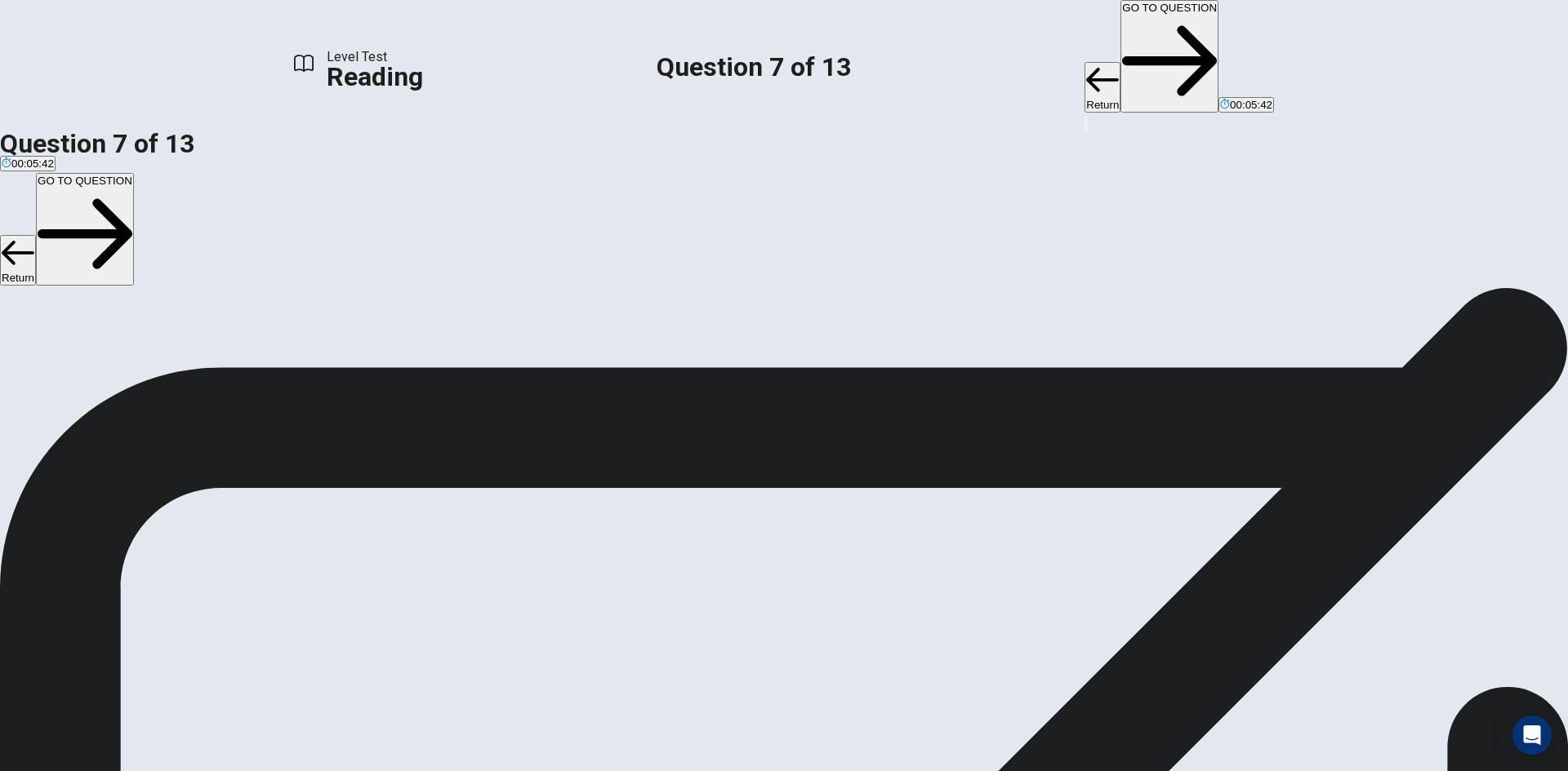
scroll to position [175, 0]
click at [1120, 31] on button "GO TO QUESTION" at bounding box center [1169, 56] width 98 height 113
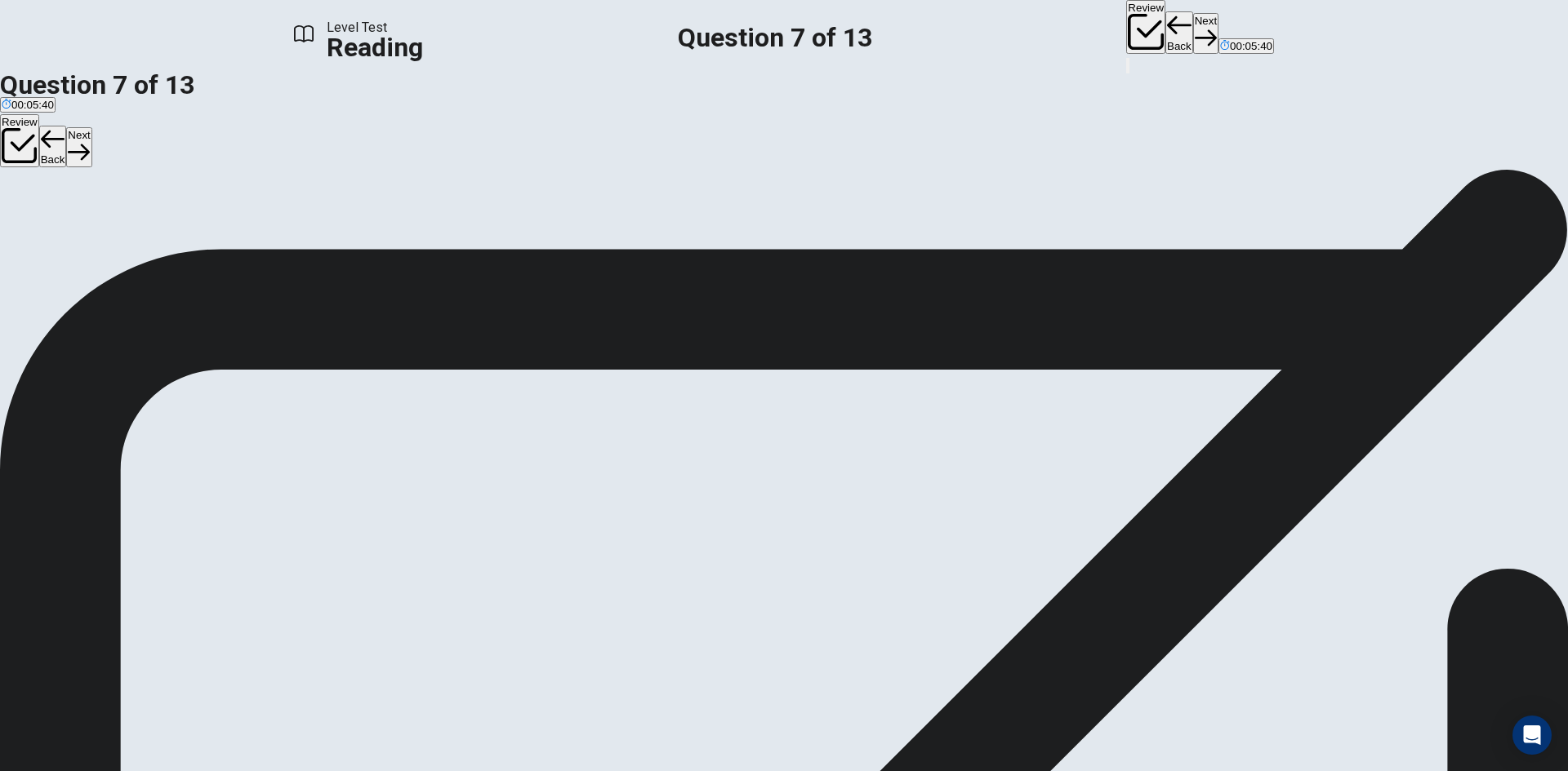
scroll to position [0, 0]
click at [1193, 29] on button "Next" at bounding box center [1205, 33] width 25 height 40
click at [1193, 20] on button "Next" at bounding box center [1205, 33] width 25 height 40
click at [1193, 32] on button "Next" at bounding box center [1205, 33] width 25 height 40
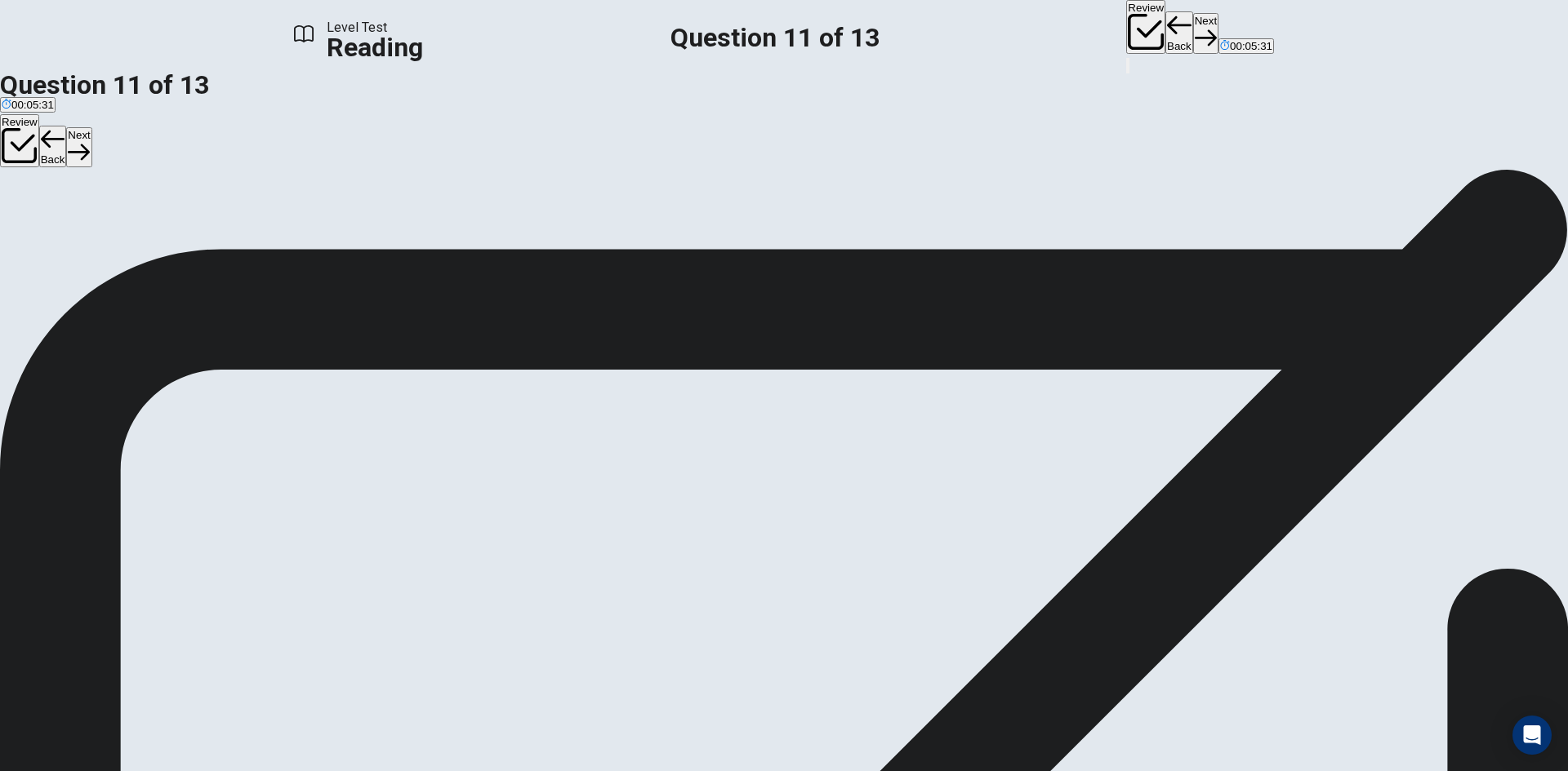
click at [1193, 32] on button "Next" at bounding box center [1205, 33] width 25 height 40
click at [1193, 22] on button "Next" at bounding box center [1205, 33] width 25 height 40
drag, startPoint x: 427, startPoint y: 377, endPoint x: 689, endPoint y: 376, distance: 262.0
drag, startPoint x: 419, startPoint y: 381, endPoint x: 1031, endPoint y: 376, distance: 612.0
drag, startPoint x: 431, startPoint y: 372, endPoint x: 684, endPoint y: 455, distance: 266.3
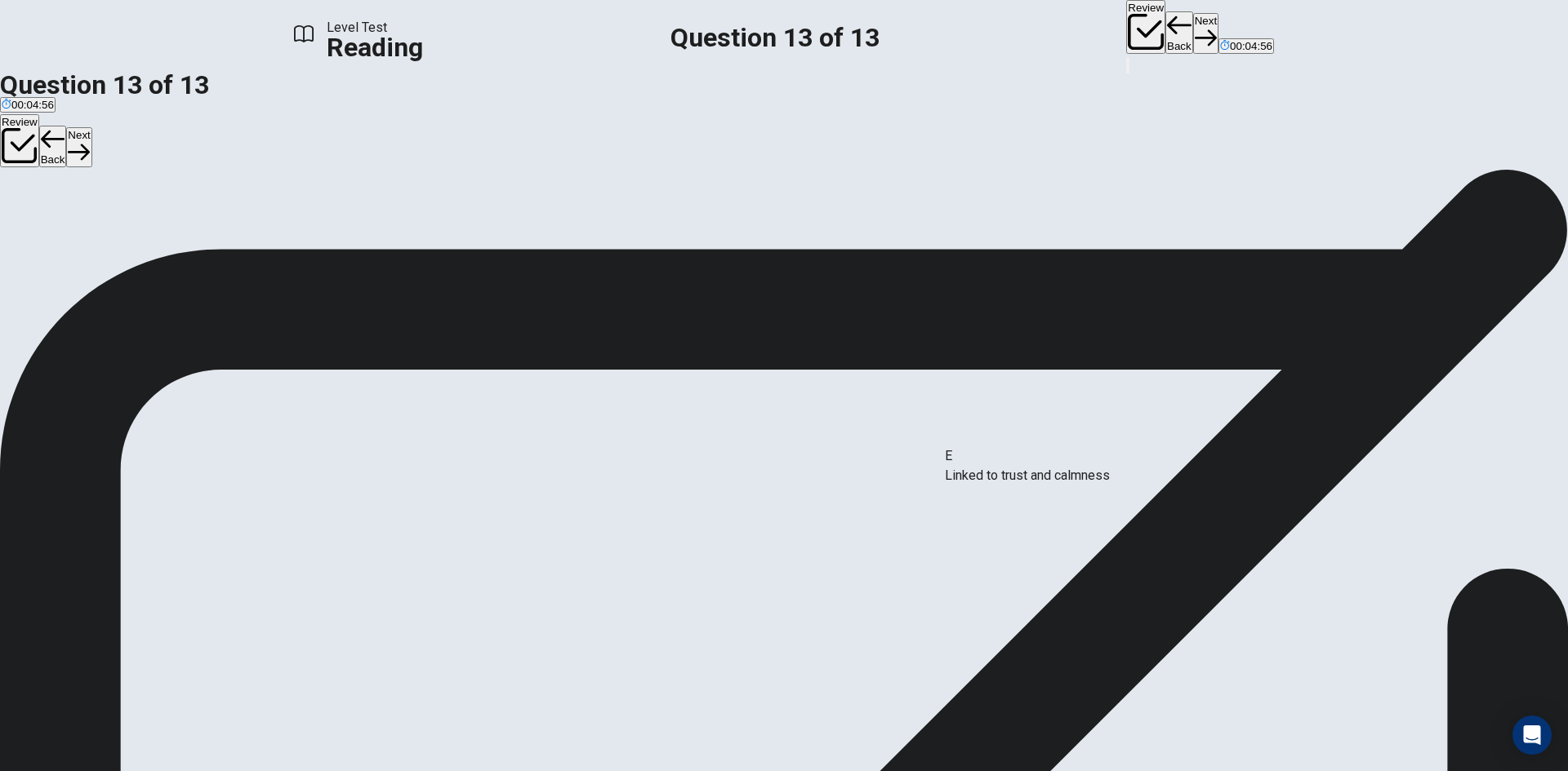
drag, startPoint x: 427, startPoint y: 435, endPoint x: 1051, endPoint y: 475, distance: 625.3
click at [58, 212] on span "View text" at bounding box center [37, 217] width 44 height 12
click at [83, 212] on span "View question" at bounding box center [49, 217] width 68 height 12
drag, startPoint x: 427, startPoint y: 449, endPoint x: 678, endPoint y: 541, distance: 267.3
click at [1126, 34] on button "Review" at bounding box center [1146, 26] width 40 height 54
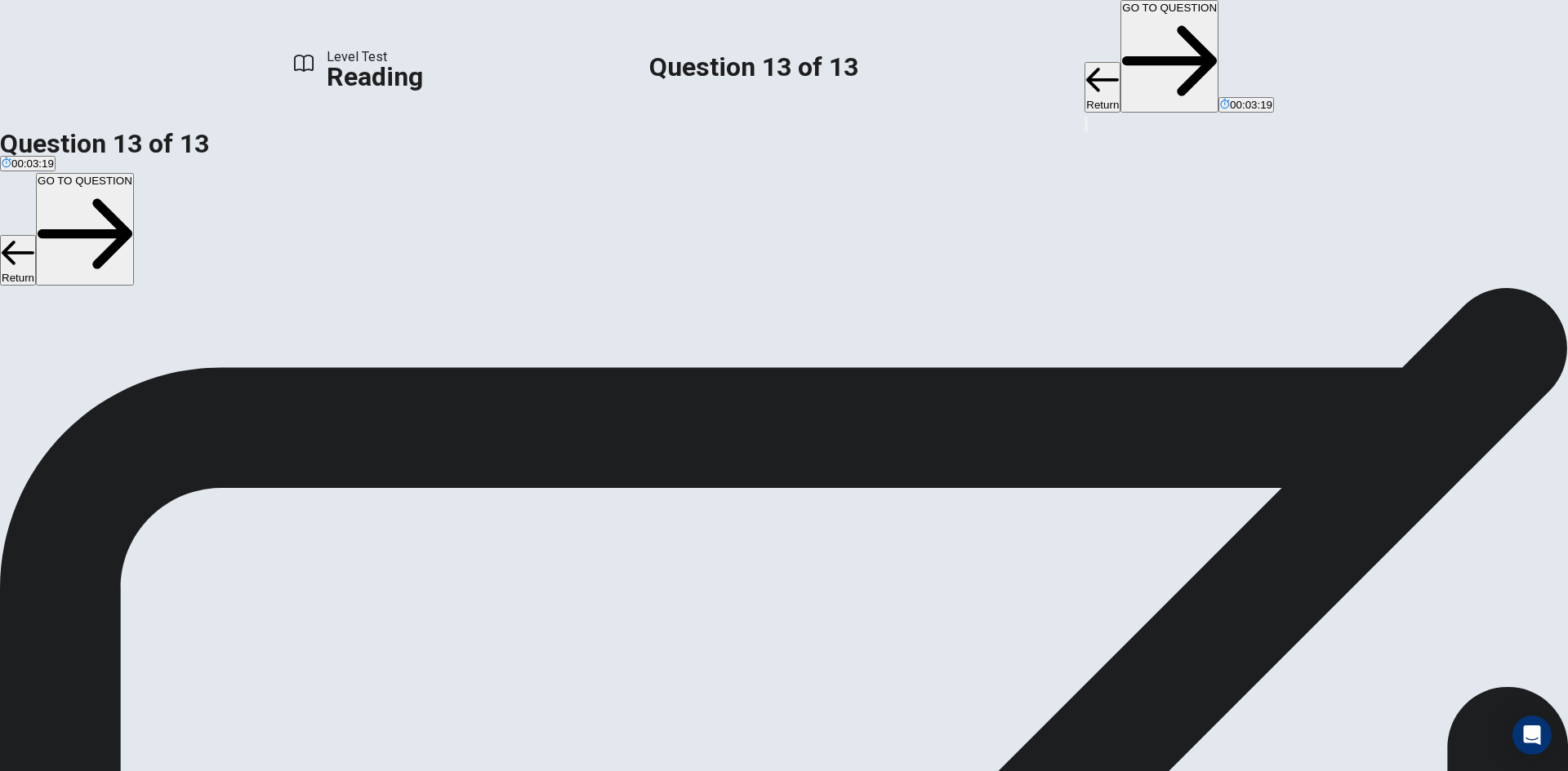
scroll to position [175, 0]
click at [1120, 33] on button "GO TO QUESTION" at bounding box center [1169, 56] width 98 height 113
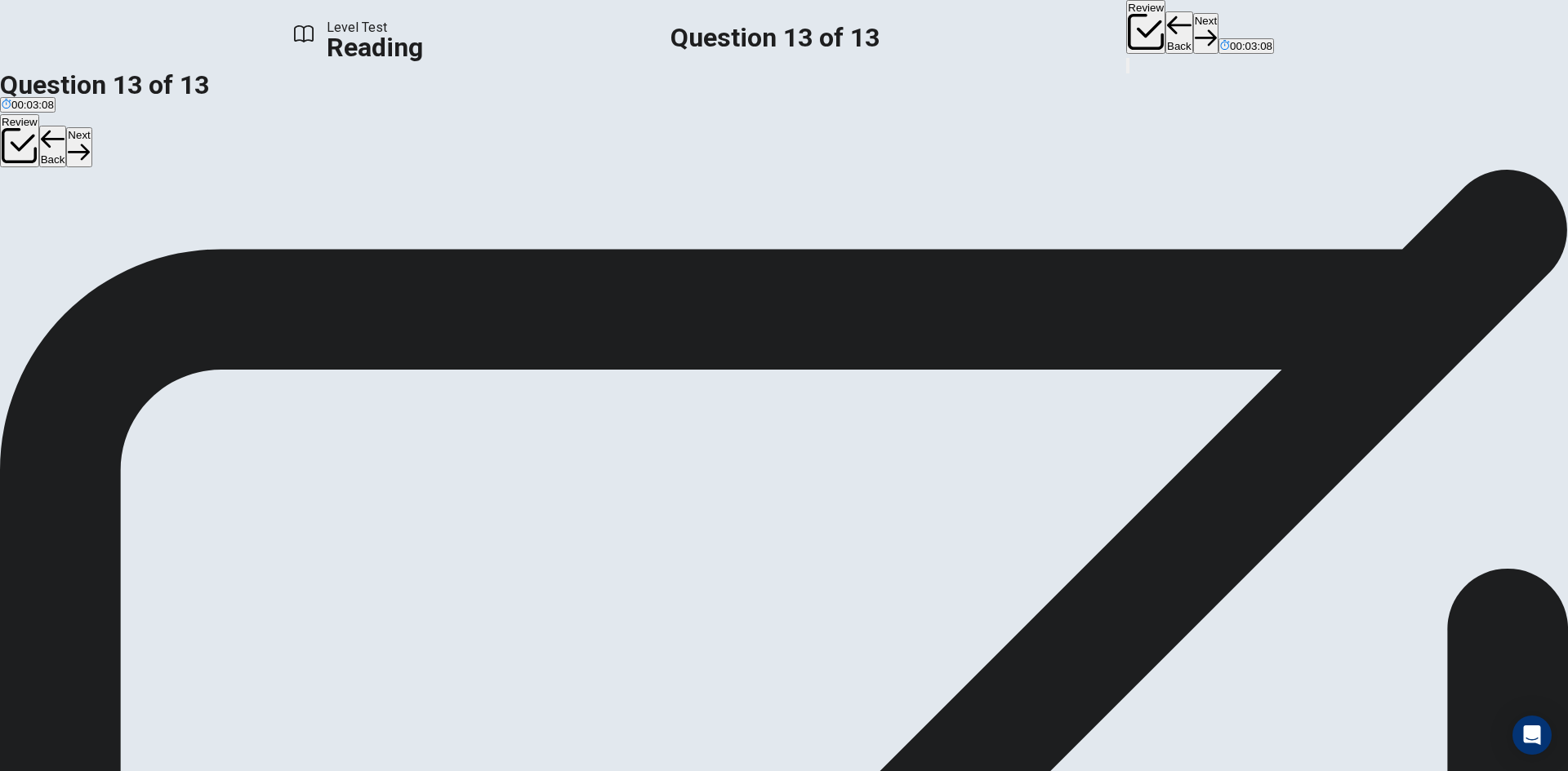
scroll to position [0, 0]
click at [1193, 17] on button "Next" at bounding box center [1205, 33] width 25 height 40
click at [1193, 27] on button "Next" at bounding box center [1205, 33] width 25 height 40
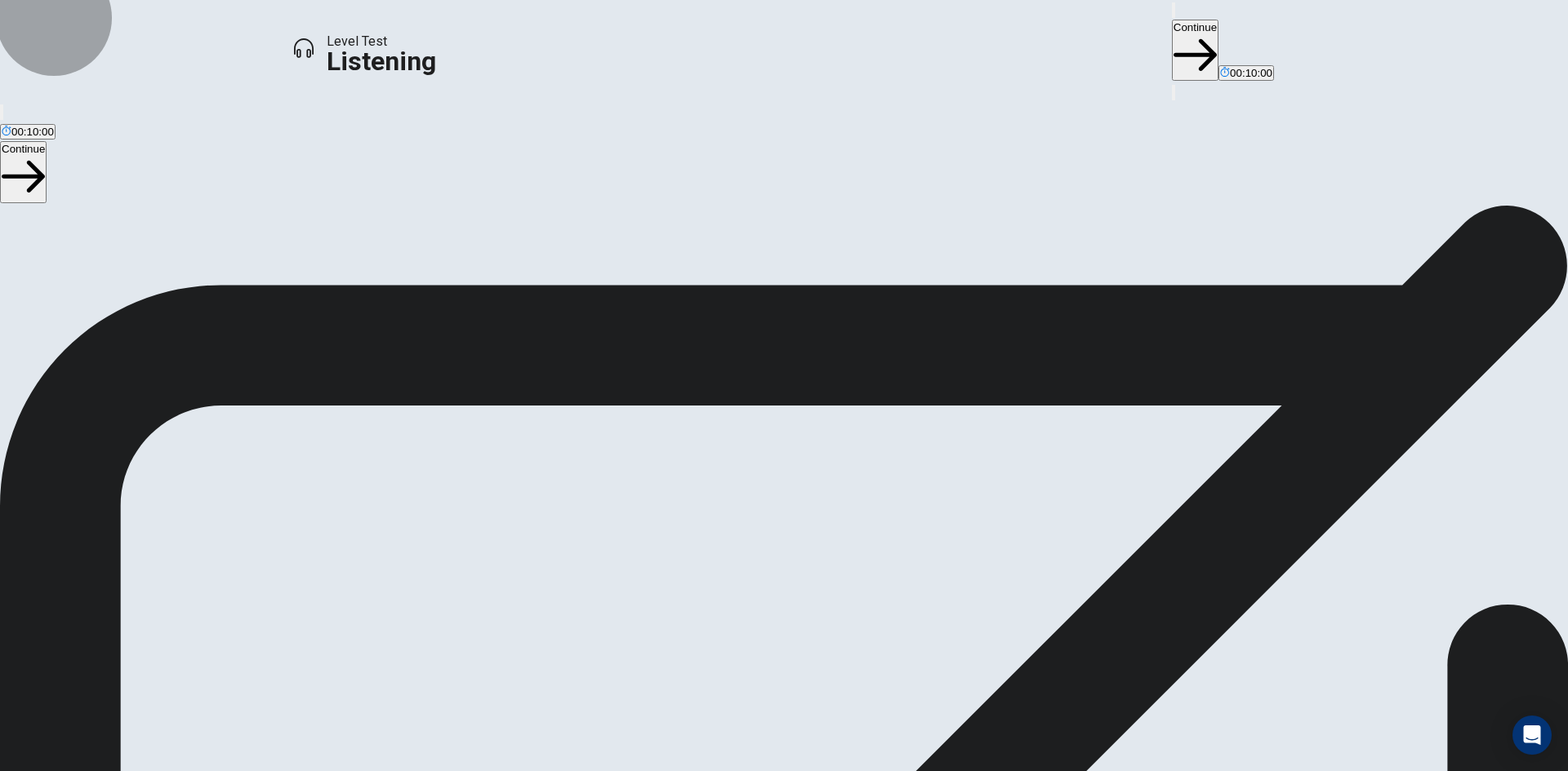
click at [1172, 29] on button "Continue" at bounding box center [1194, 50] width 46 height 61
click at [1172, 18] on button "button" at bounding box center [1172, 10] width 3 height 15
type input "***"
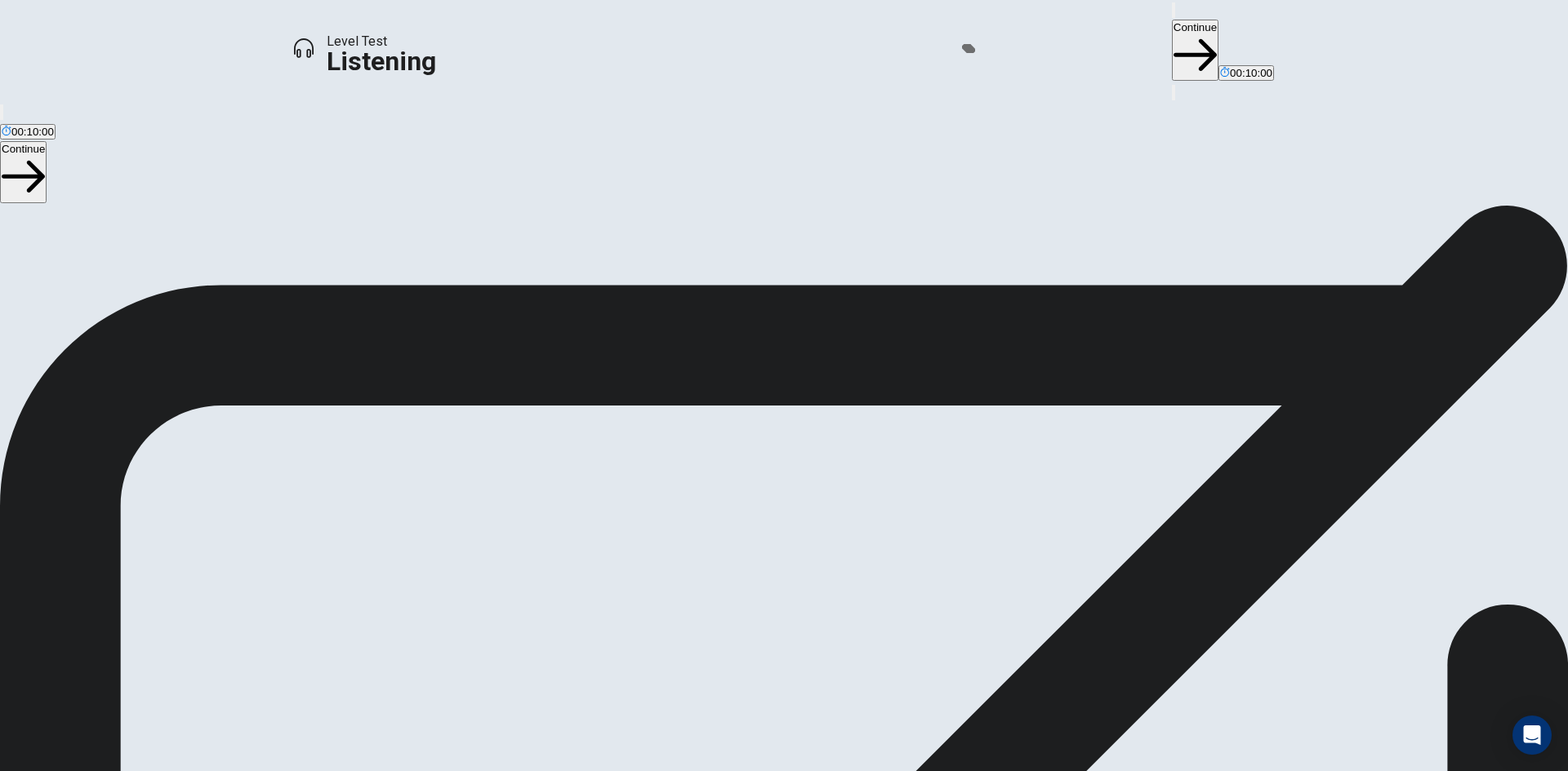
drag, startPoint x: 994, startPoint y: 57, endPoint x: 971, endPoint y: 67, distance: 25.1
click at [931, 44] on span at bounding box center [931, 44] width 0 height 0
click at [1173, 14] on icon "button" at bounding box center [1173, 14] width 0 height 0
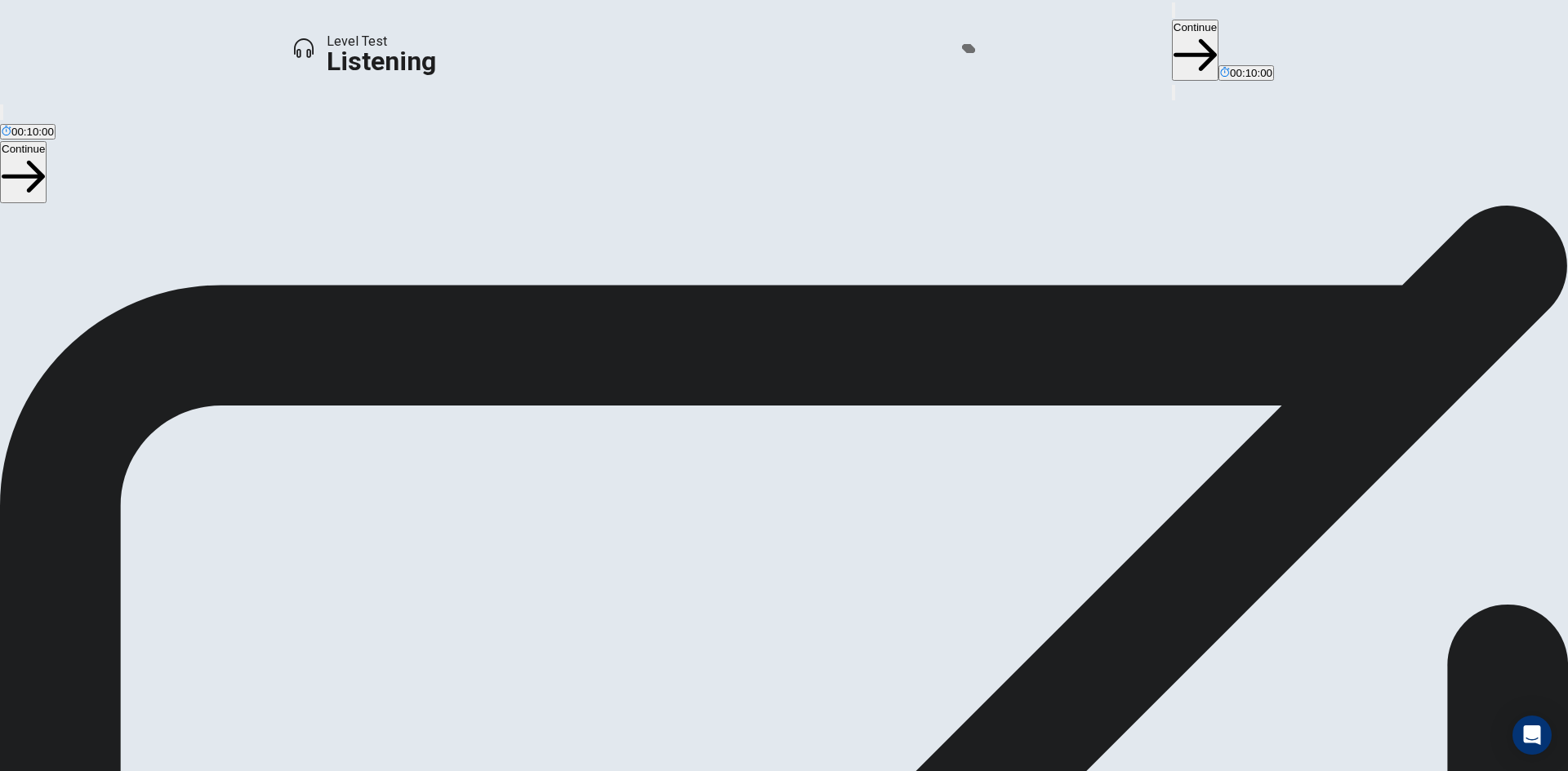
type input "*"
drag, startPoint x: 973, startPoint y: 62, endPoint x: 1036, endPoint y: 81, distance: 65.8
click at [1036, 81] on body "This site uses cookies, as explained in our Privacy Policy . If you agree to th…" at bounding box center [784, 385] width 1568 height 771
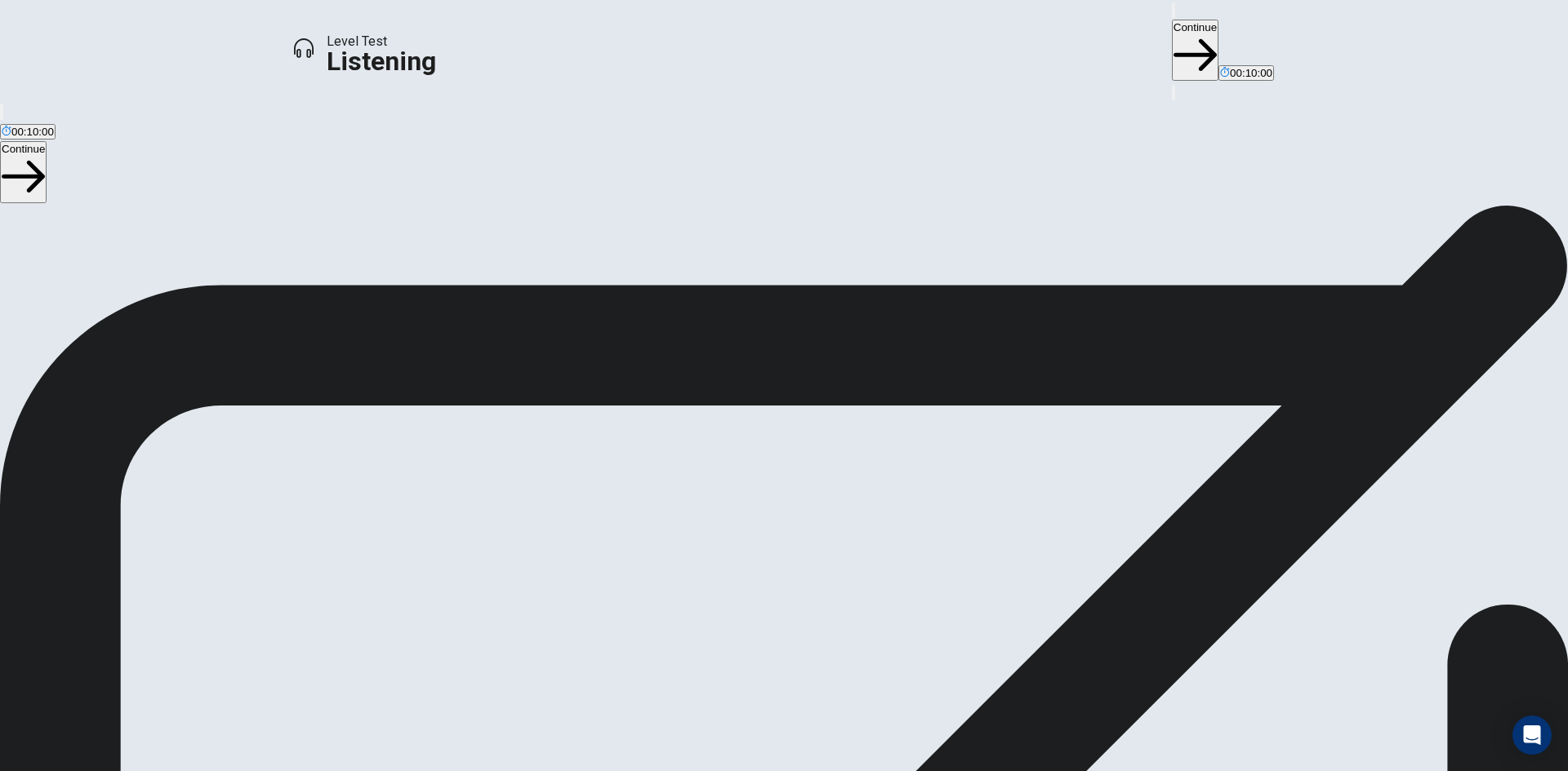
click at [1172, 27] on button "Continue" at bounding box center [1194, 50] width 46 height 61
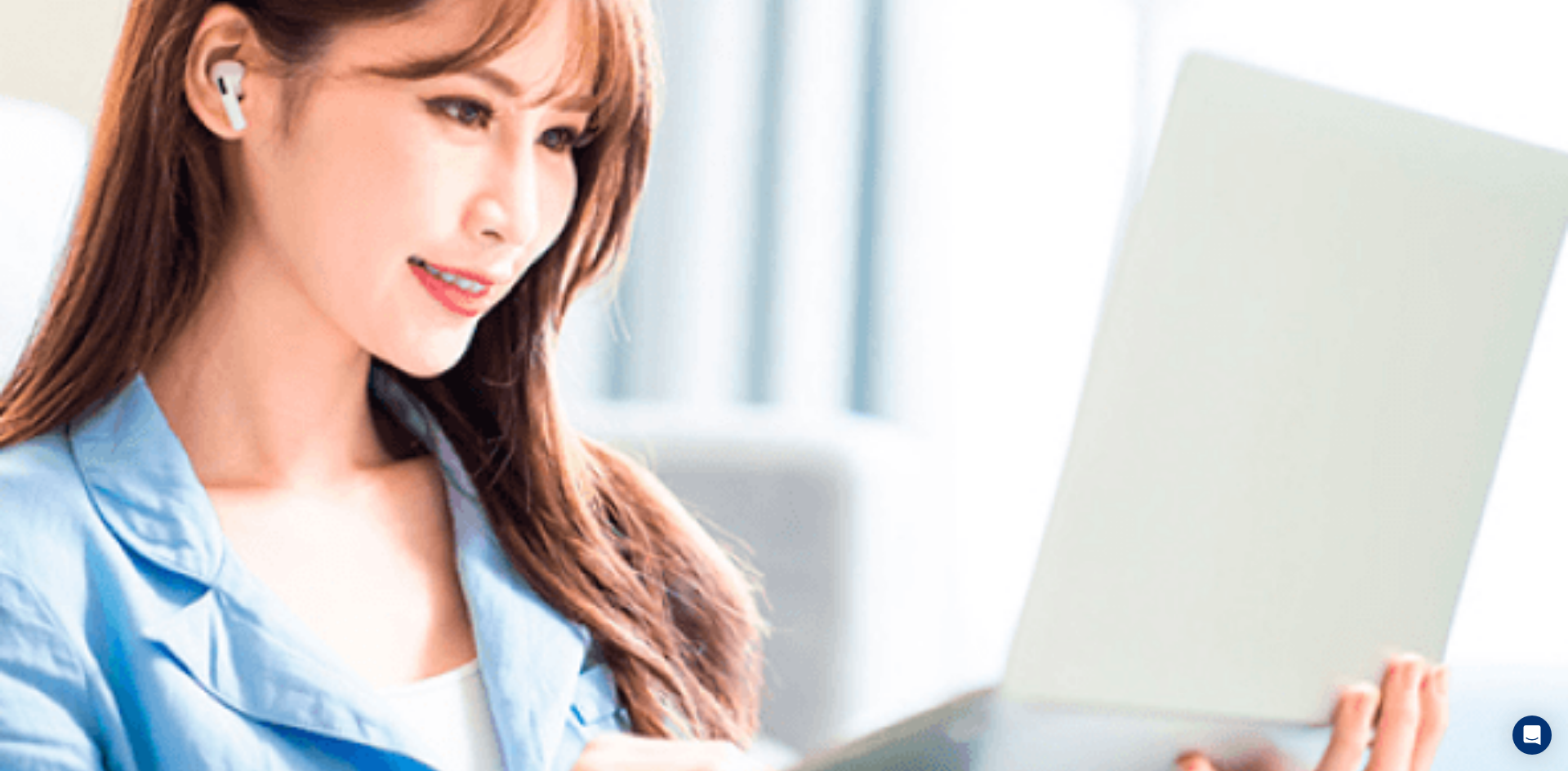
click at [733, 545] on img at bounding box center [784, 385] width 1568 height 771
click at [1166, 14] on icon "button" at bounding box center [1166, 14] width 0 height 0
click at [1166, 25] on icon "button" at bounding box center [1175, 24] width 20 height 15
drag, startPoint x: 946, startPoint y: 58, endPoint x: 1013, endPoint y: 119, distance: 90.6
click at [992, 71] on body "This site uses cookies, as explained in our Privacy Policy . If you agree to th…" at bounding box center [784, 385] width 1568 height 771
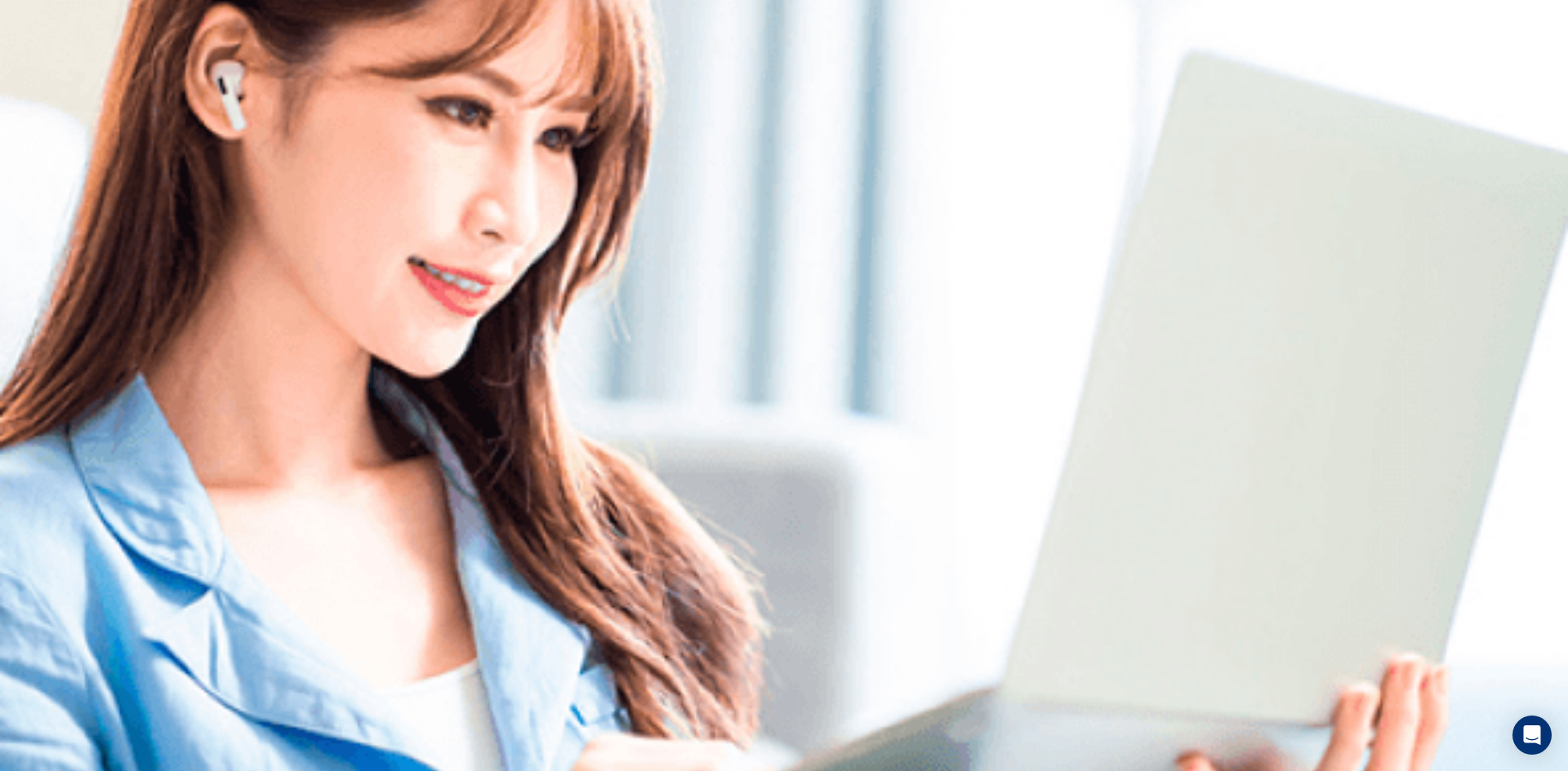
click at [762, 377] on img at bounding box center [784, 385] width 1568 height 771
click at [860, 495] on img at bounding box center [784, 385] width 1568 height 771
click at [753, 394] on img at bounding box center [784, 385] width 1568 height 771
click at [856, 338] on img at bounding box center [784, 385] width 1568 height 771
click at [1166, 14] on icon "button" at bounding box center [1166, 14] width 0 height 0
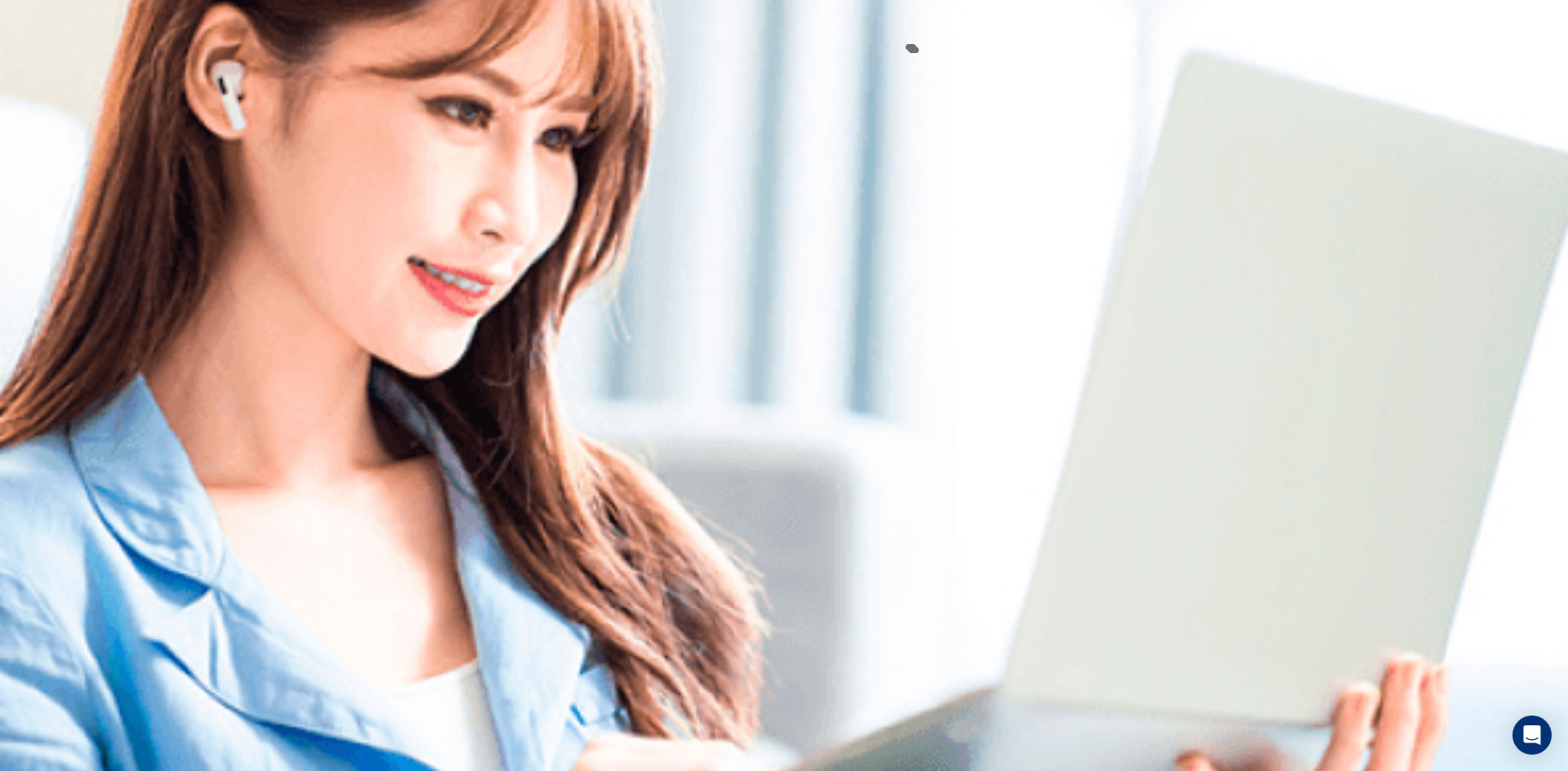
drag, startPoint x: 945, startPoint y: 58, endPoint x: 994, endPoint y: 76, distance: 52.2
click at [994, 76] on body "This site uses cookies, as explained in our Privacy Policy . If you agree to th…" at bounding box center [784, 385] width 1568 height 771
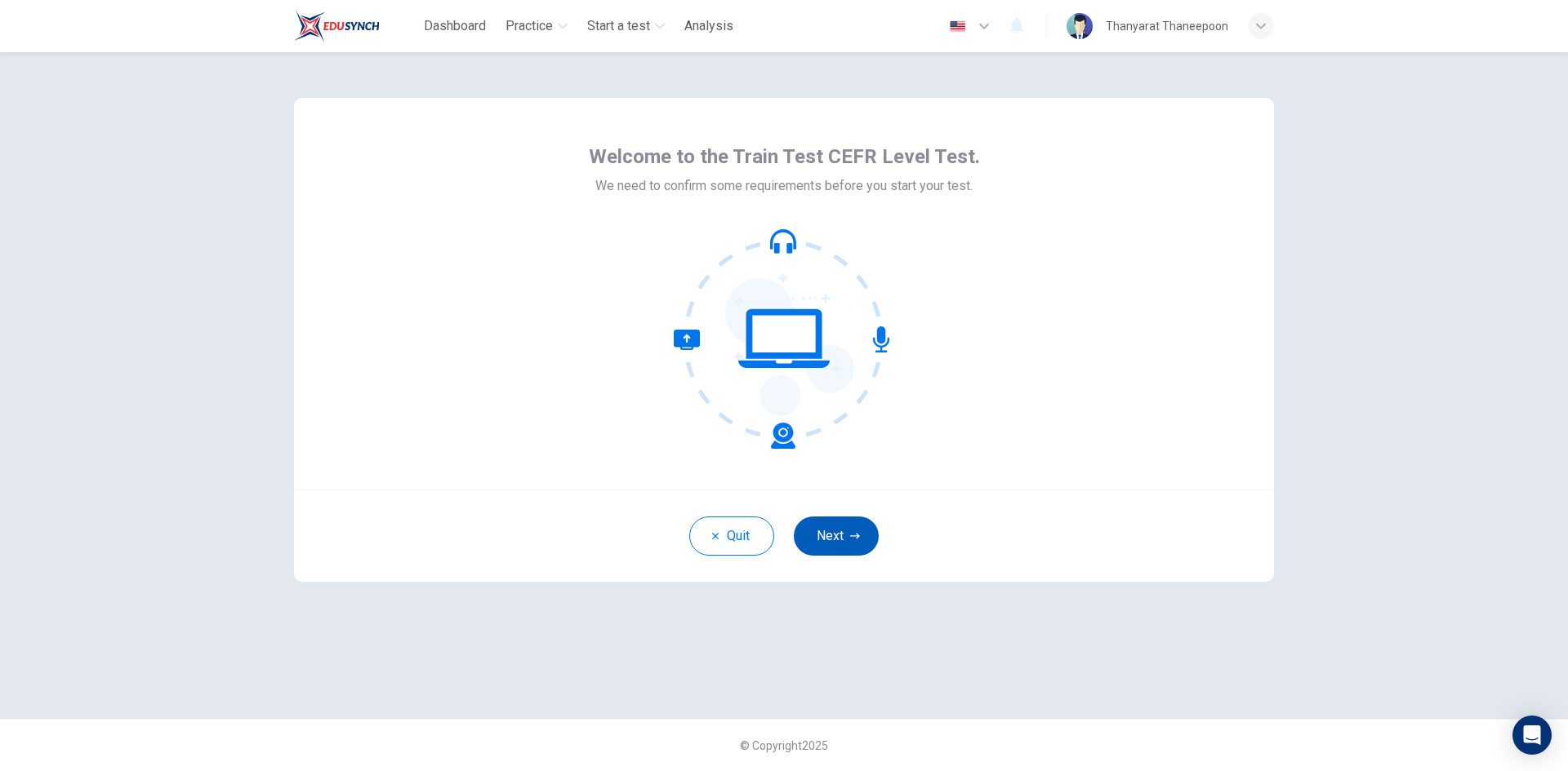
click at [826, 538] on button "Next" at bounding box center [836, 537] width 85 height 40
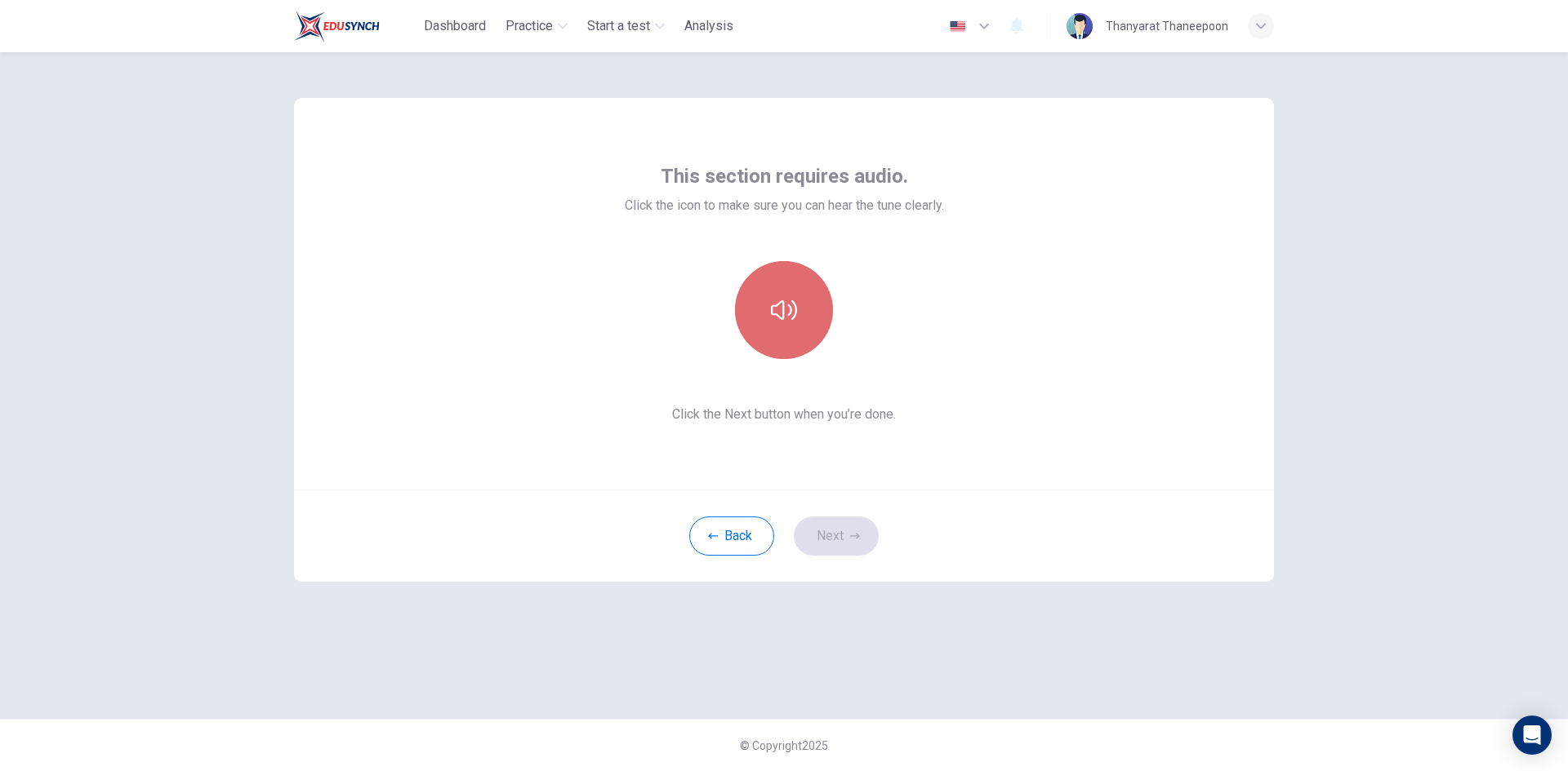
click at [777, 318] on icon "button" at bounding box center [784, 311] width 26 height 26
click at [776, 300] on icon "button" at bounding box center [784, 311] width 26 height 26
click at [782, 329] on button "button" at bounding box center [784, 310] width 98 height 98
click at [795, 315] on icon "button" at bounding box center [784, 311] width 26 height 26
click at [792, 311] on icon "button" at bounding box center [784, 311] width 26 height 26
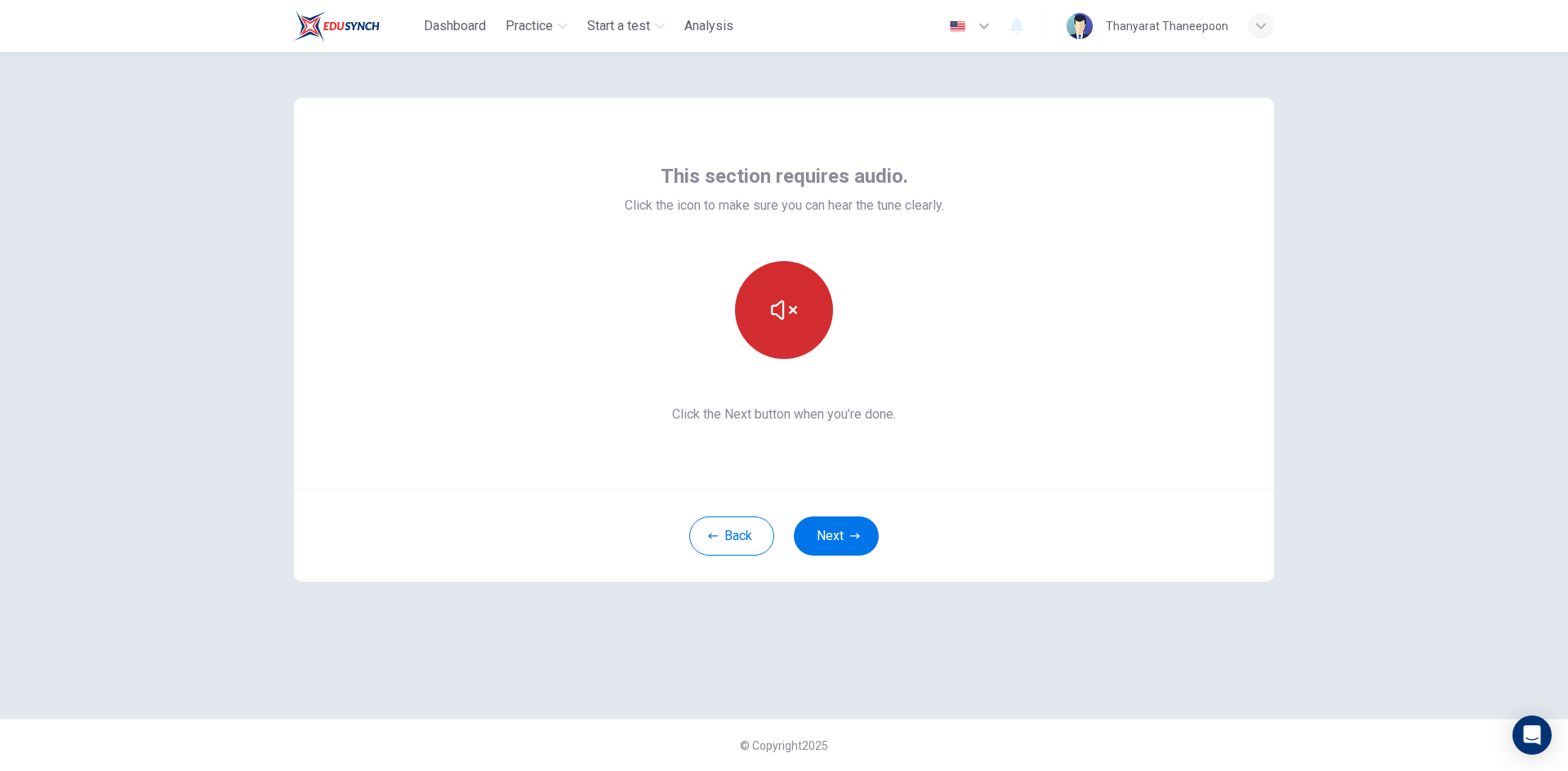
click at [781, 307] on icon "button" at bounding box center [784, 311] width 26 height 26
click at [828, 529] on button "Next" at bounding box center [836, 537] width 85 height 40
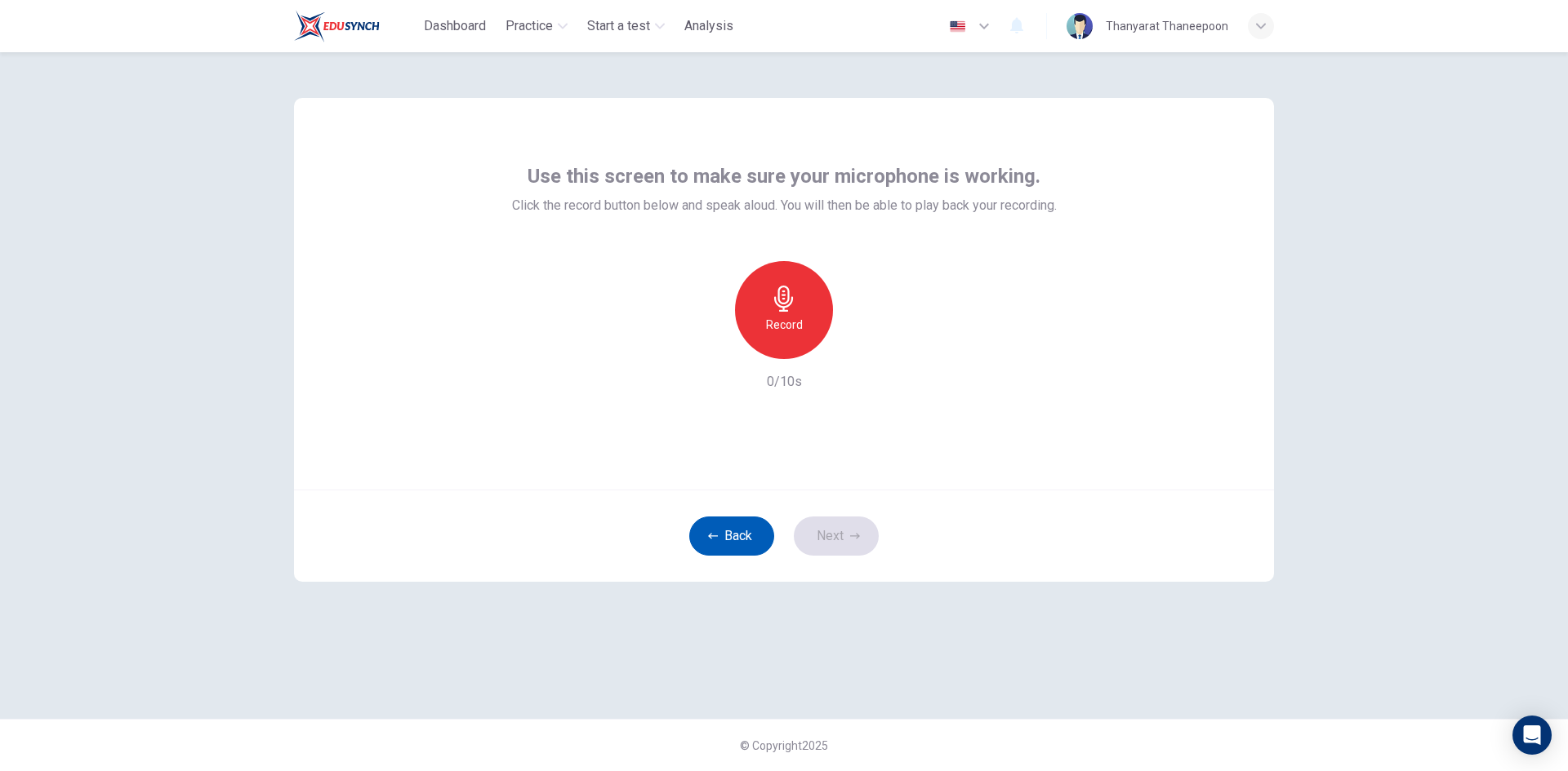
click at [719, 539] on button "Back" at bounding box center [732, 537] width 85 height 40
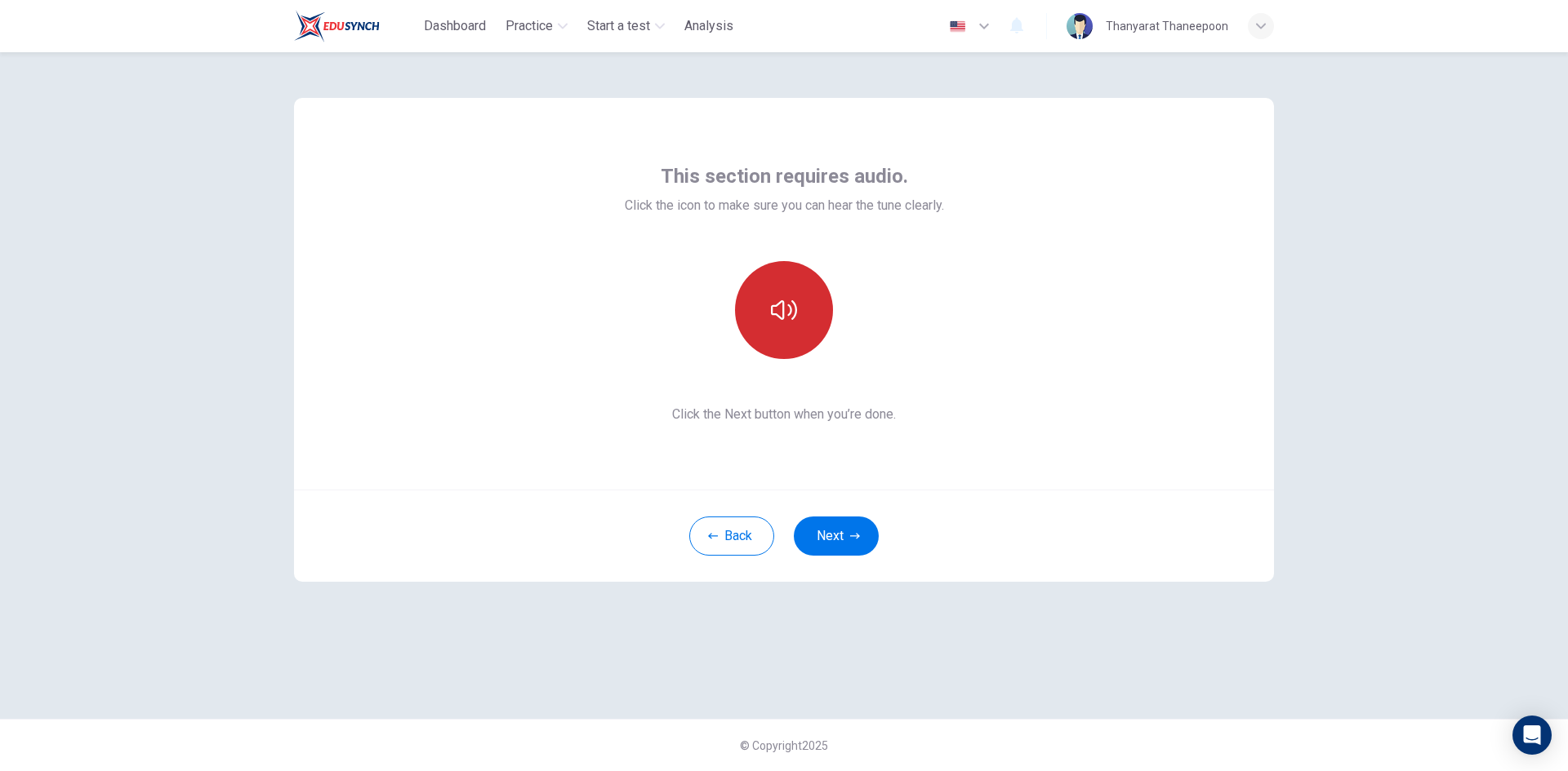
click at [800, 294] on button "button" at bounding box center [784, 310] width 98 height 98
click at [783, 329] on button "button" at bounding box center [784, 310] width 98 height 98
click at [764, 531] on button "Back" at bounding box center [732, 537] width 85 height 40
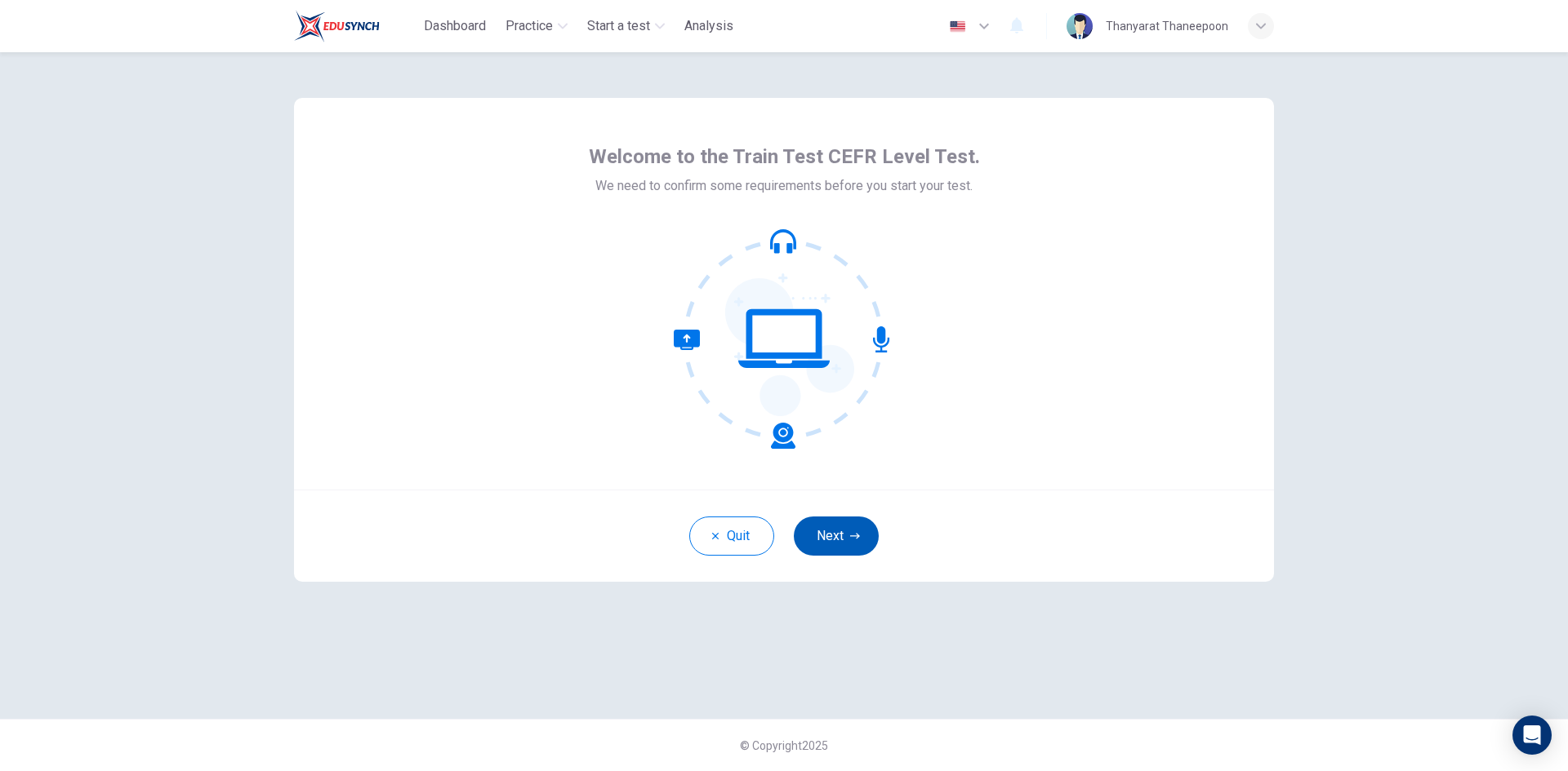
click at [832, 533] on button "Next" at bounding box center [836, 537] width 85 height 40
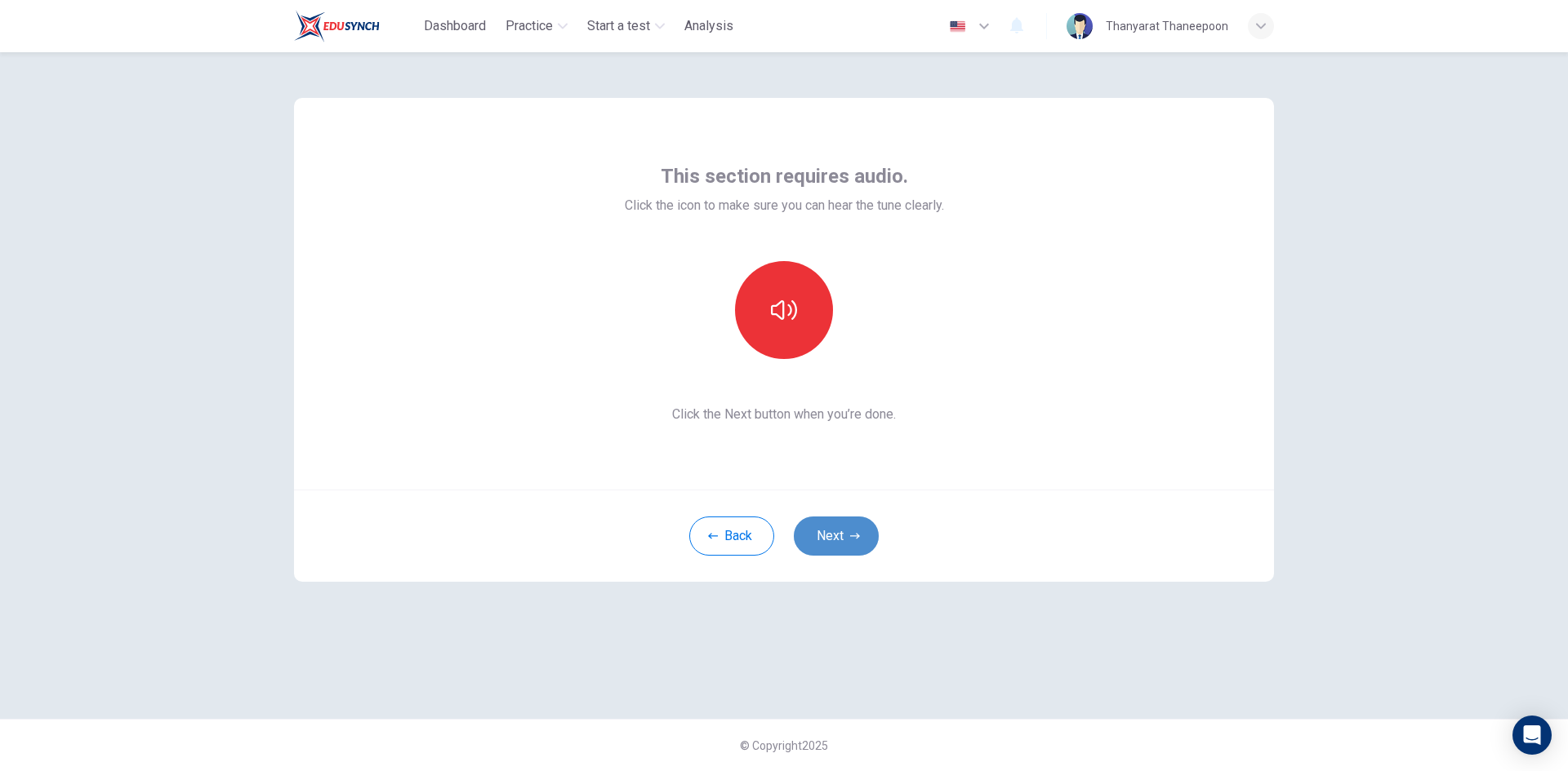
click at [833, 535] on button "Next" at bounding box center [836, 537] width 85 height 40
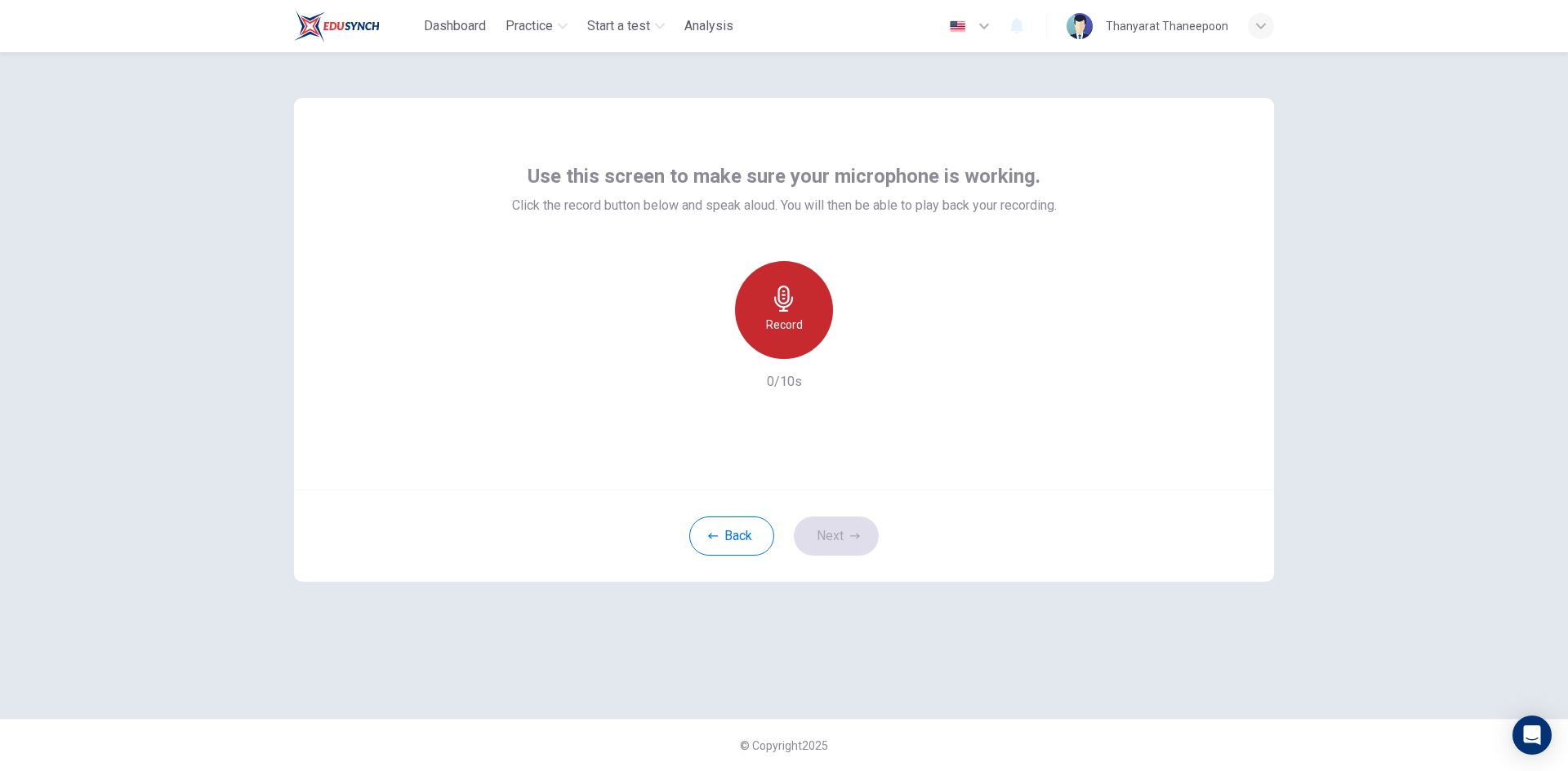
click at [791, 336] on div "Record" at bounding box center [784, 310] width 98 height 98
click at [862, 343] on icon "button" at bounding box center [858, 345] width 16 height 16
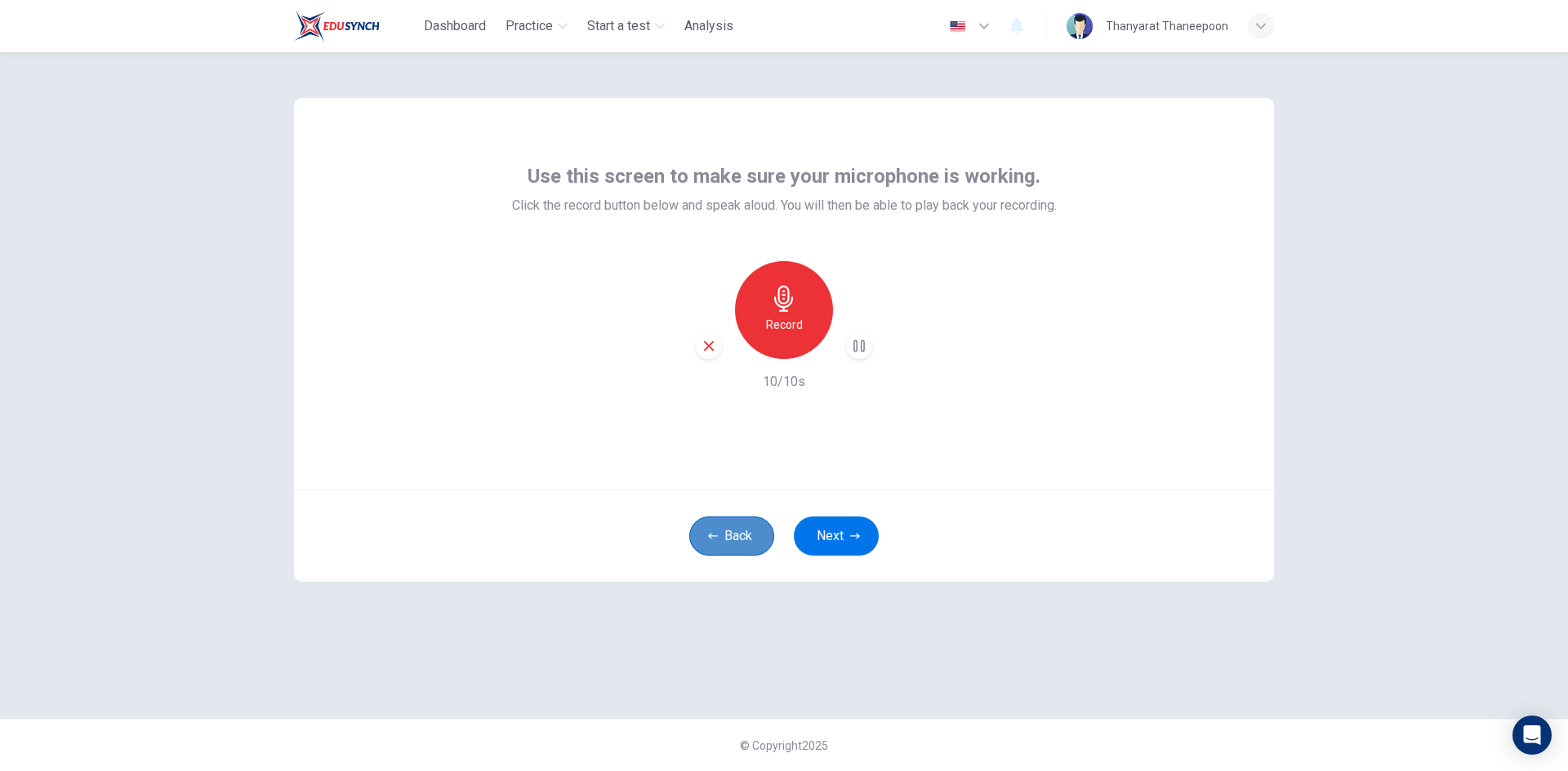
click at [734, 548] on button "Back" at bounding box center [732, 537] width 85 height 40
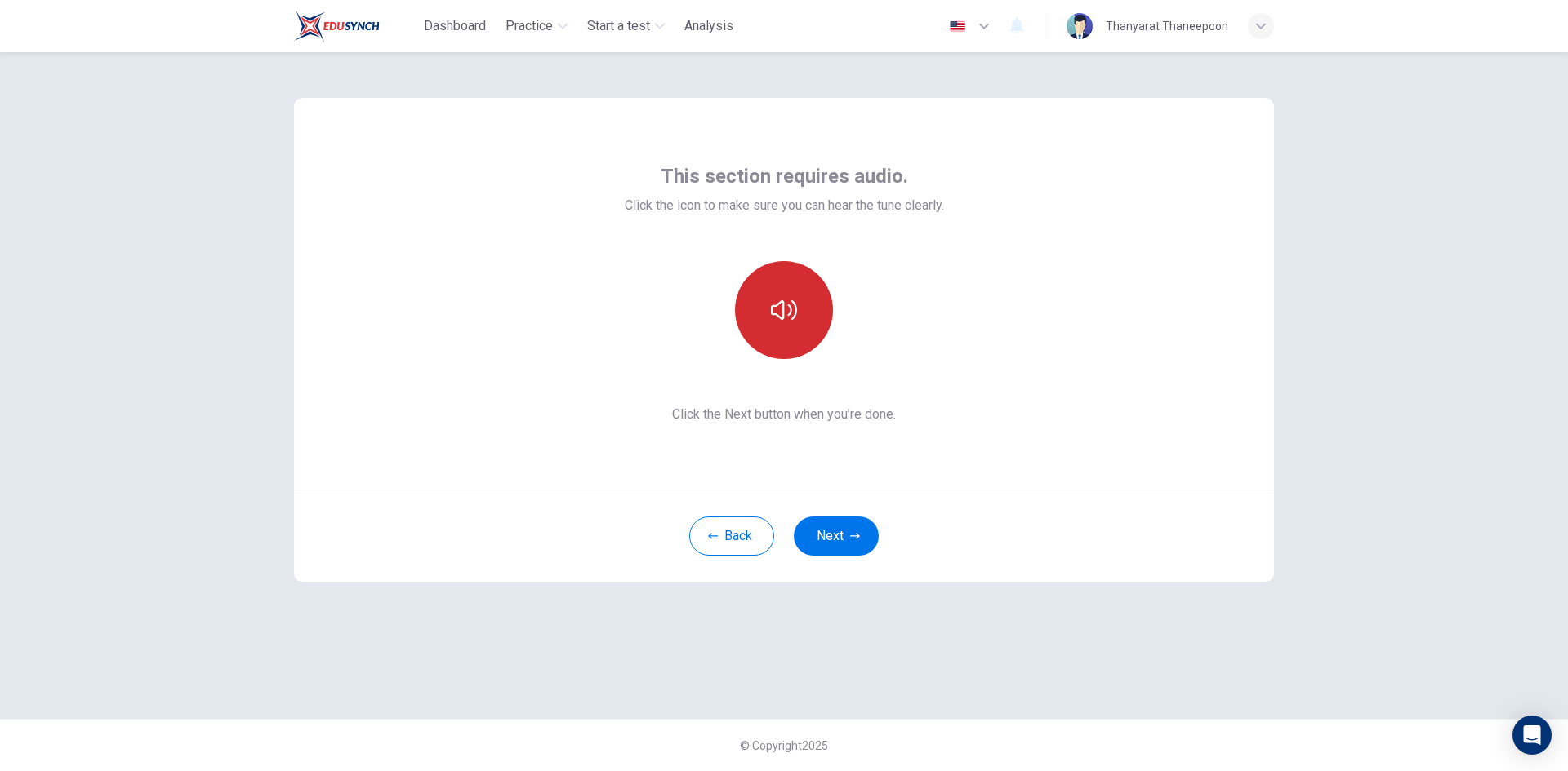
click at [791, 311] on icon "button" at bounding box center [784, 310] width 26 height 20
click at [788, 321] on icon "button" at bounding box center [784, 311] width 26 height 26
click at [1153, 402] on div "This section requires audio. Click the icon to make sure you can hear the tune …" at bounding box center [784, 294] width 979 height 392
click at [829, 536] on button "Next" at bounding box center [836, 537] width 85 height 40
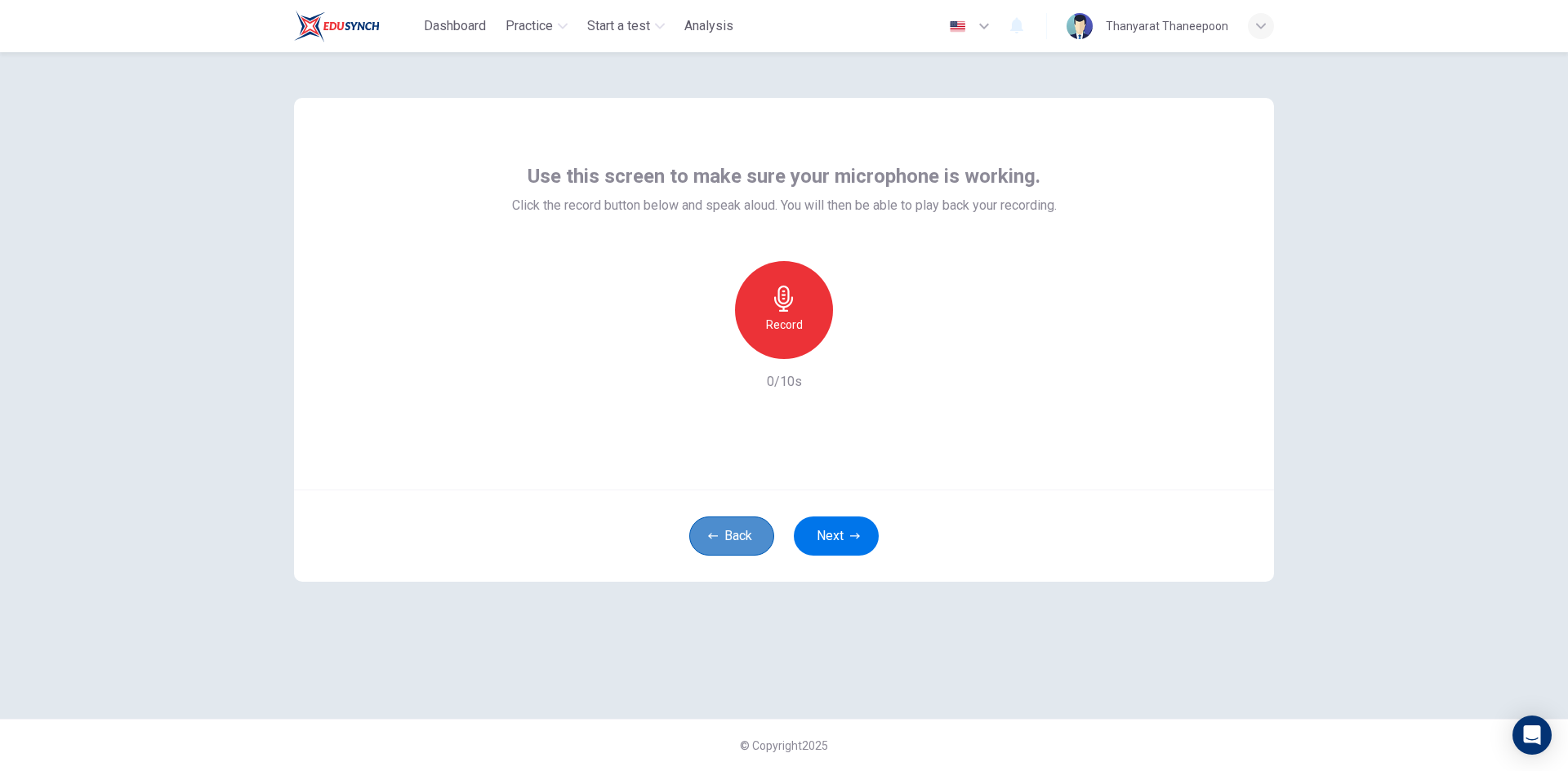
click at [742, 543] on button "Back" at bounding box center [732, 537] width 85 height 40
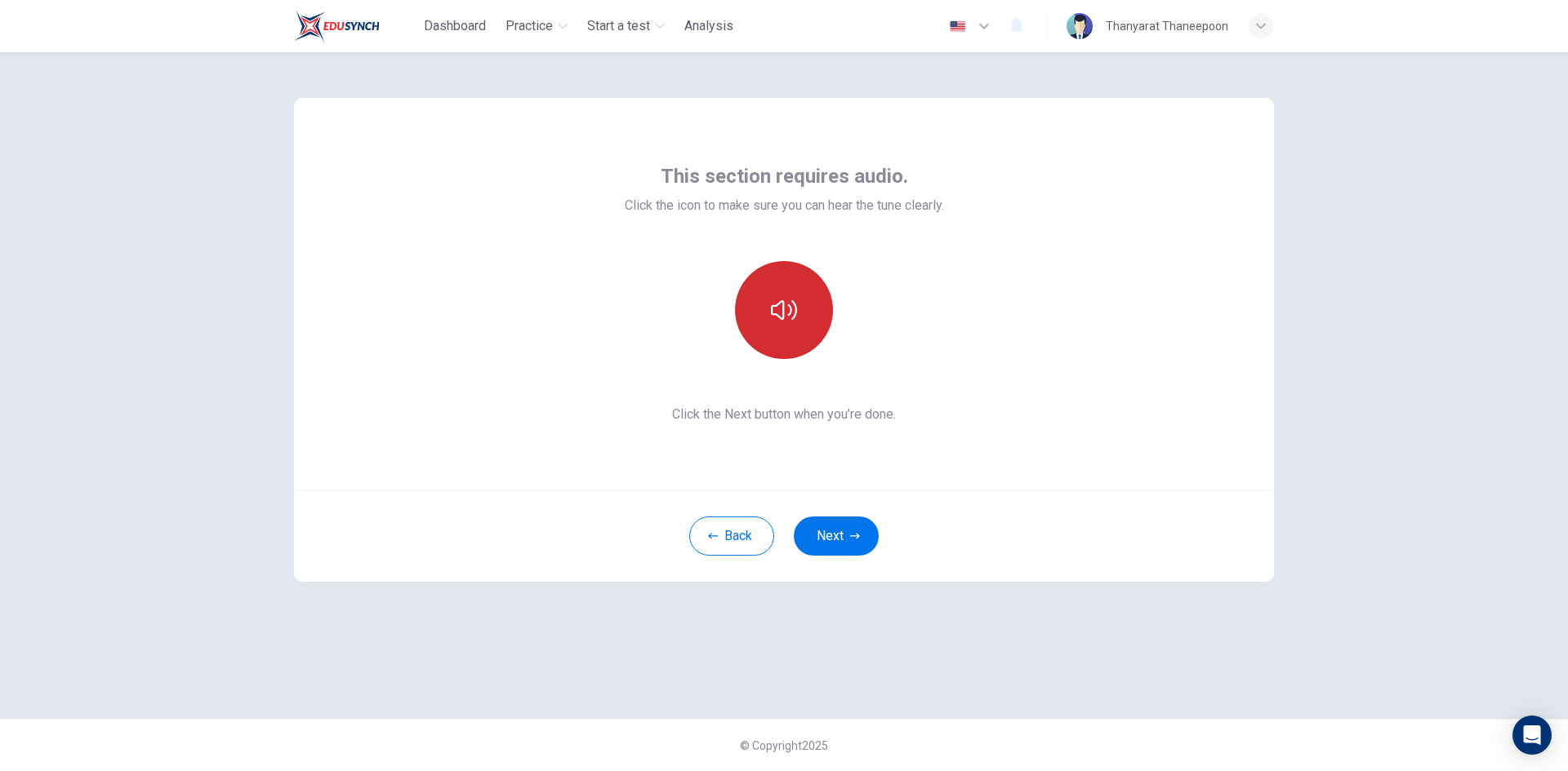
click at [774, 332] on button "button" at bounding box center [784, 310] width 98 height 98
click at [774, 328] on button "button" at bounding box center [784, 310] width 98 height 98
click at [826, 529] on button "Next" at bounding box center [836, 537] width 85 height 40
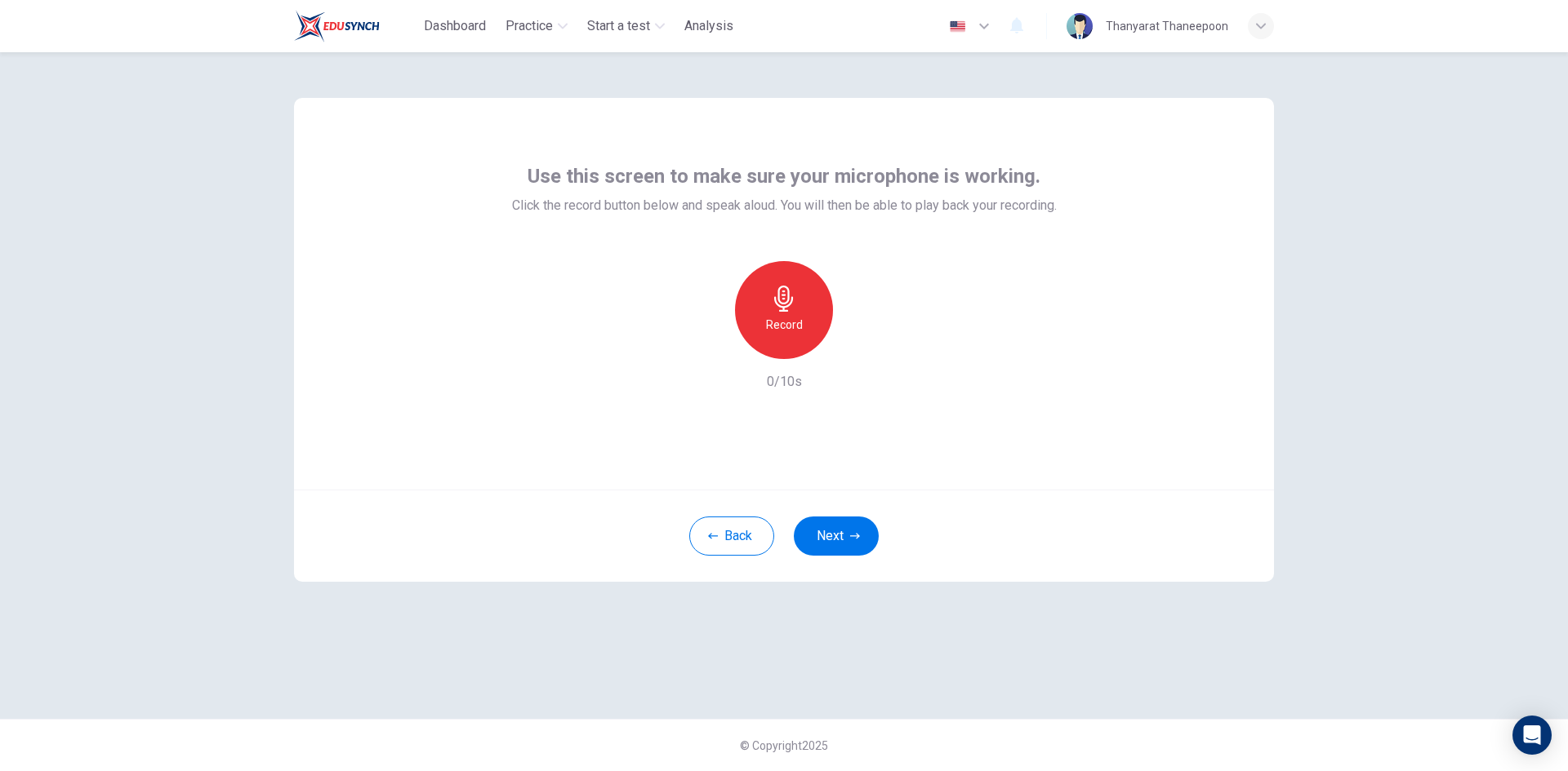
click at [786, 301] on icon "button" at bounding box center [784, 298] width 26 height 26
click at [857, 349] on icon "button" at bounding box center [860, 345] width 8 height 9
click at [736, 543] on button "Back" at bounding box center [732, 537] width 85 height 40
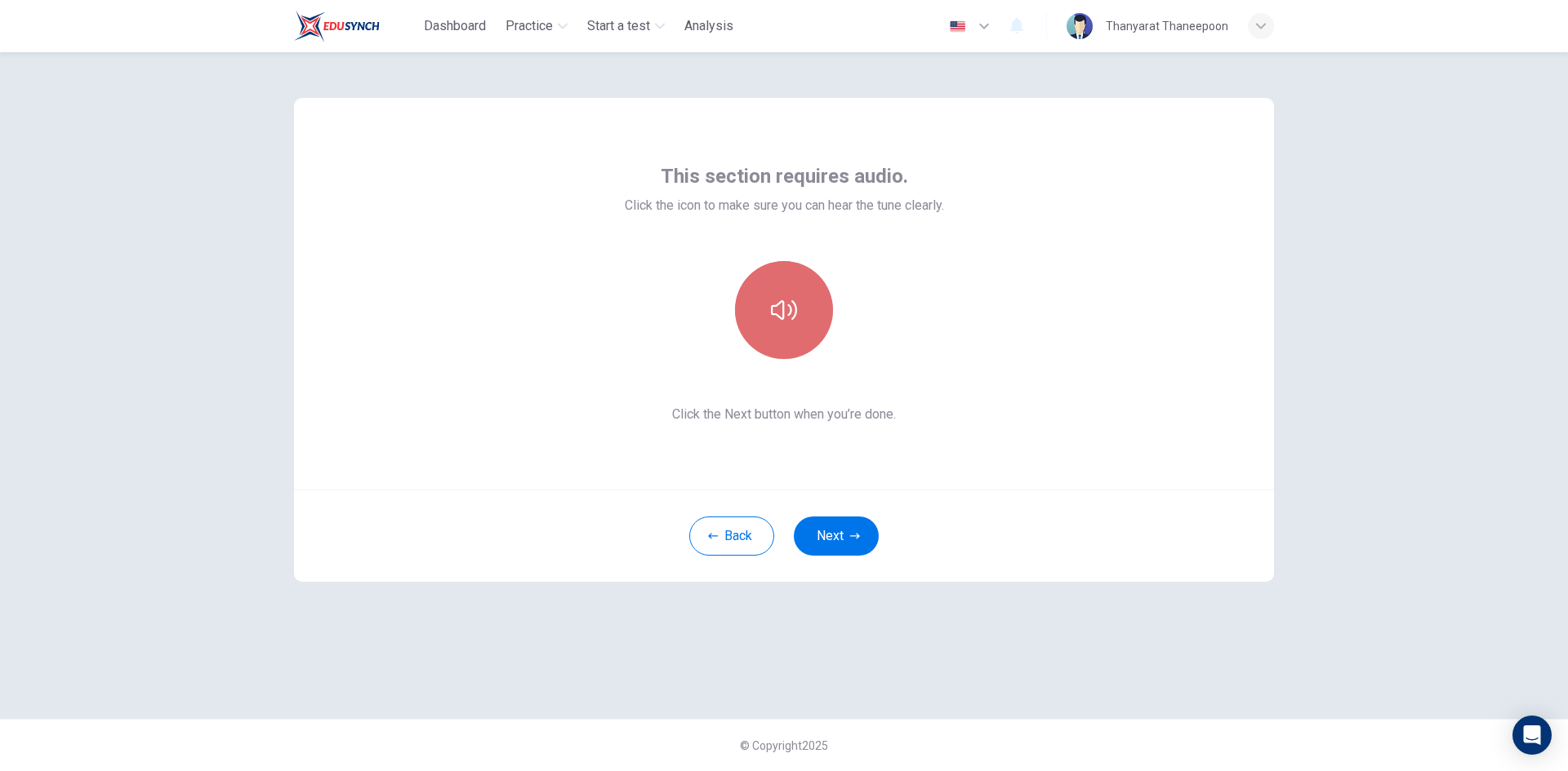
click at [799, 316] on button "button" at bounding box center [784, 310] width 98 height 98
click at [837, 538] on button "Next" at bounding box center [836, 537] width 85 height 40
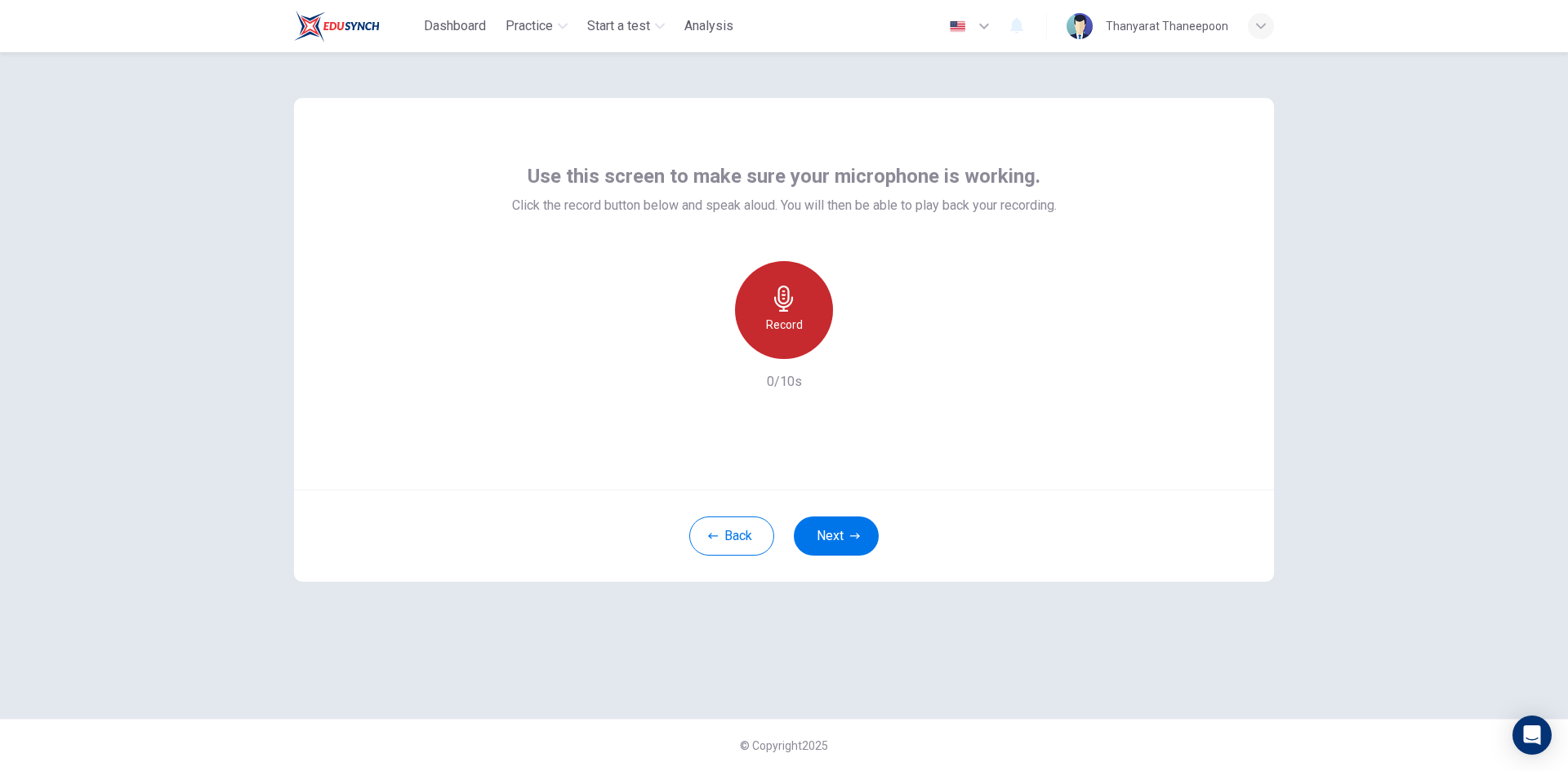
click at [793, 322] on h6 "Record" at bounding box center [784, 325] width 37 height 20
click at [854, 345] on icon "button" at bounding box center [858, 345] width 16 height 16
click at [725, 537] on button "Back" at bounding box center [732, 537] width 85 height 40
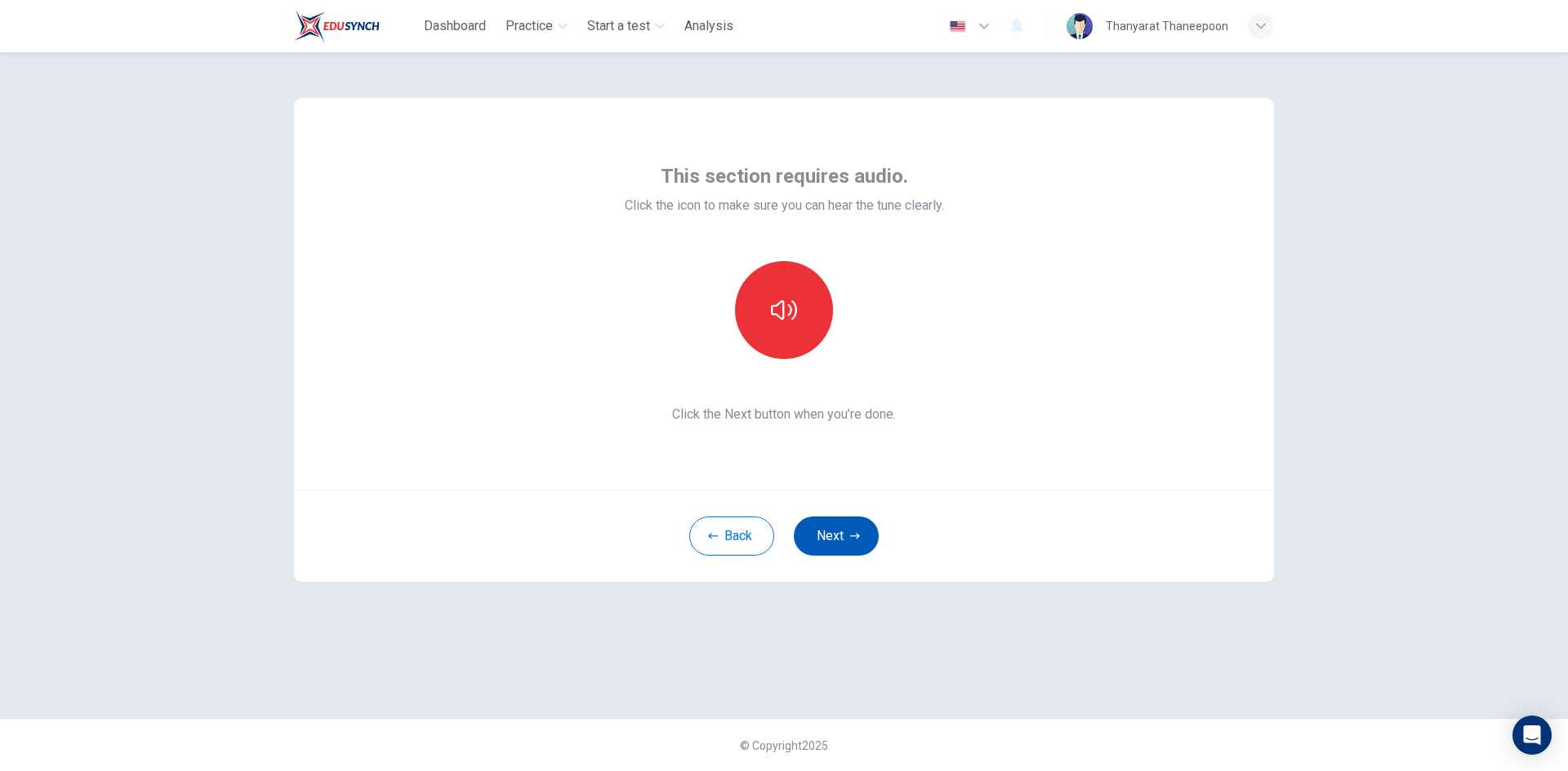
click at [832, 527] on button "Next" at bounding box center [836, 537] width 85 height 40
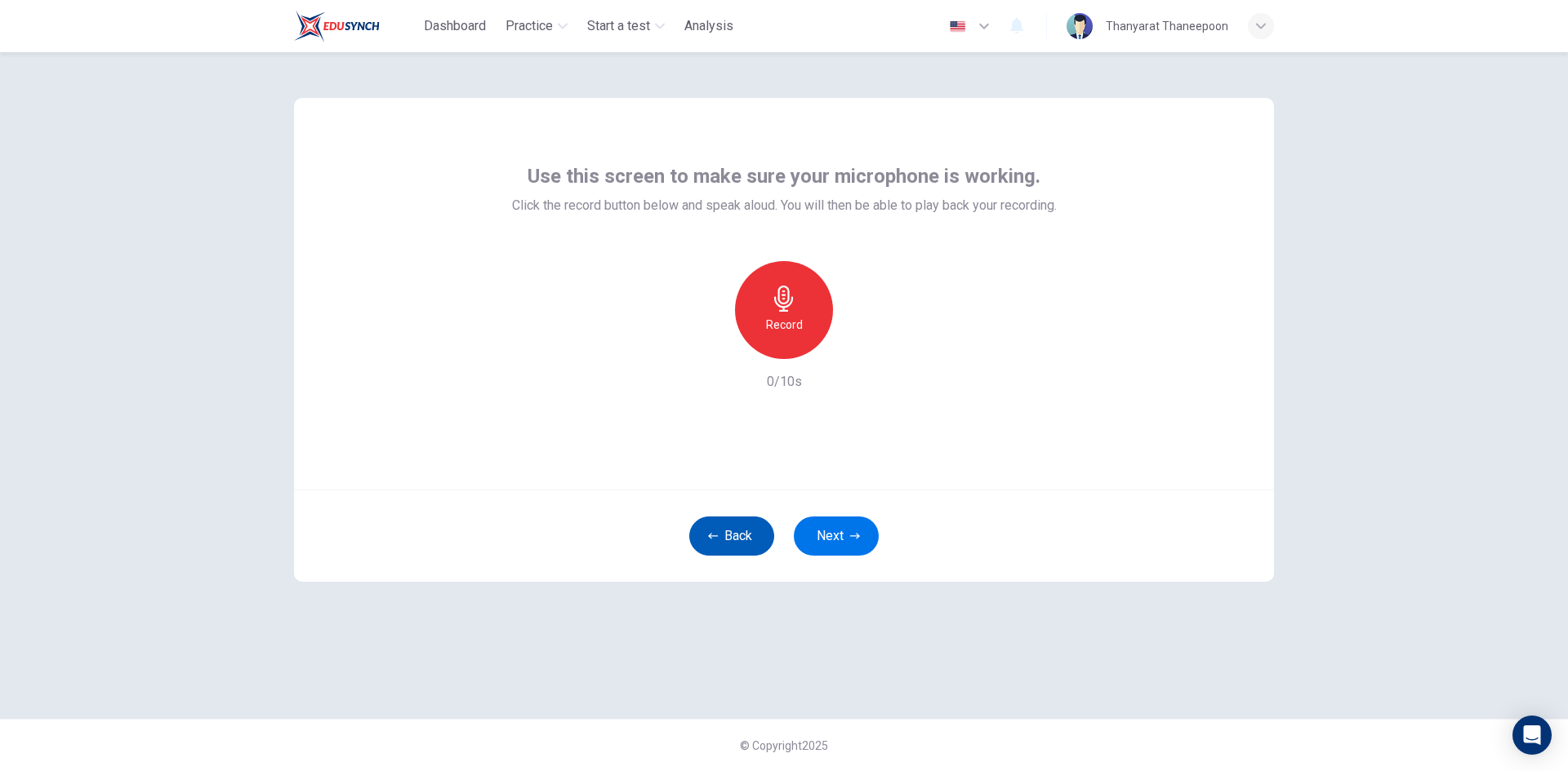
drag, startPoint x: 743, startPoint y: 533, endPoint x: 738, endPoint y: 541, distance: 9.4
click at [744, 549] on button "Back" at bounding box center [732, 537] width 85 height 40
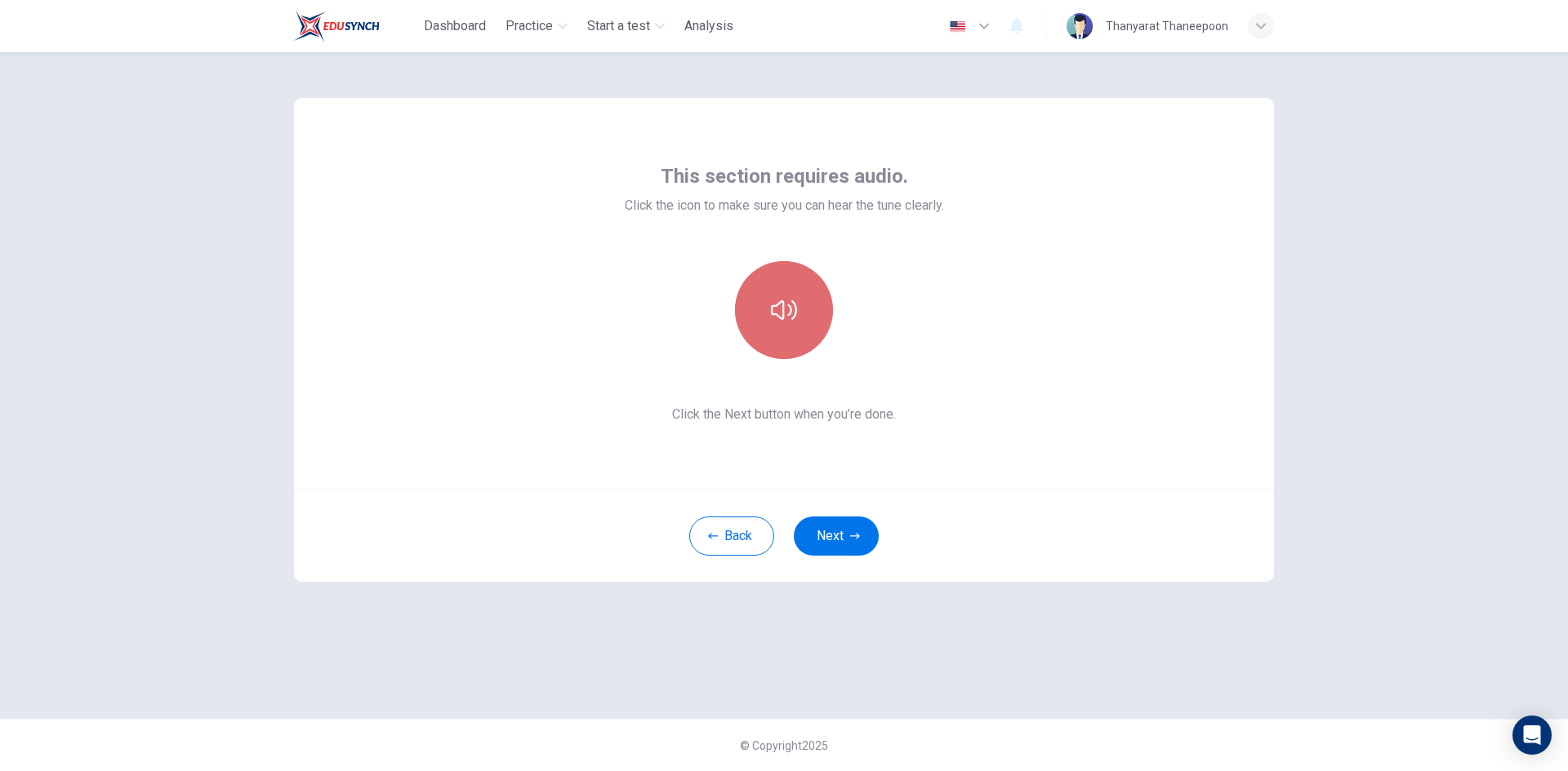
click at [799, 329] on button "button" at bounding box center [784, 310] width 98 height 98
click at [833, 543] on button "Next" at bounding box center [836, 537] width 85 height 40
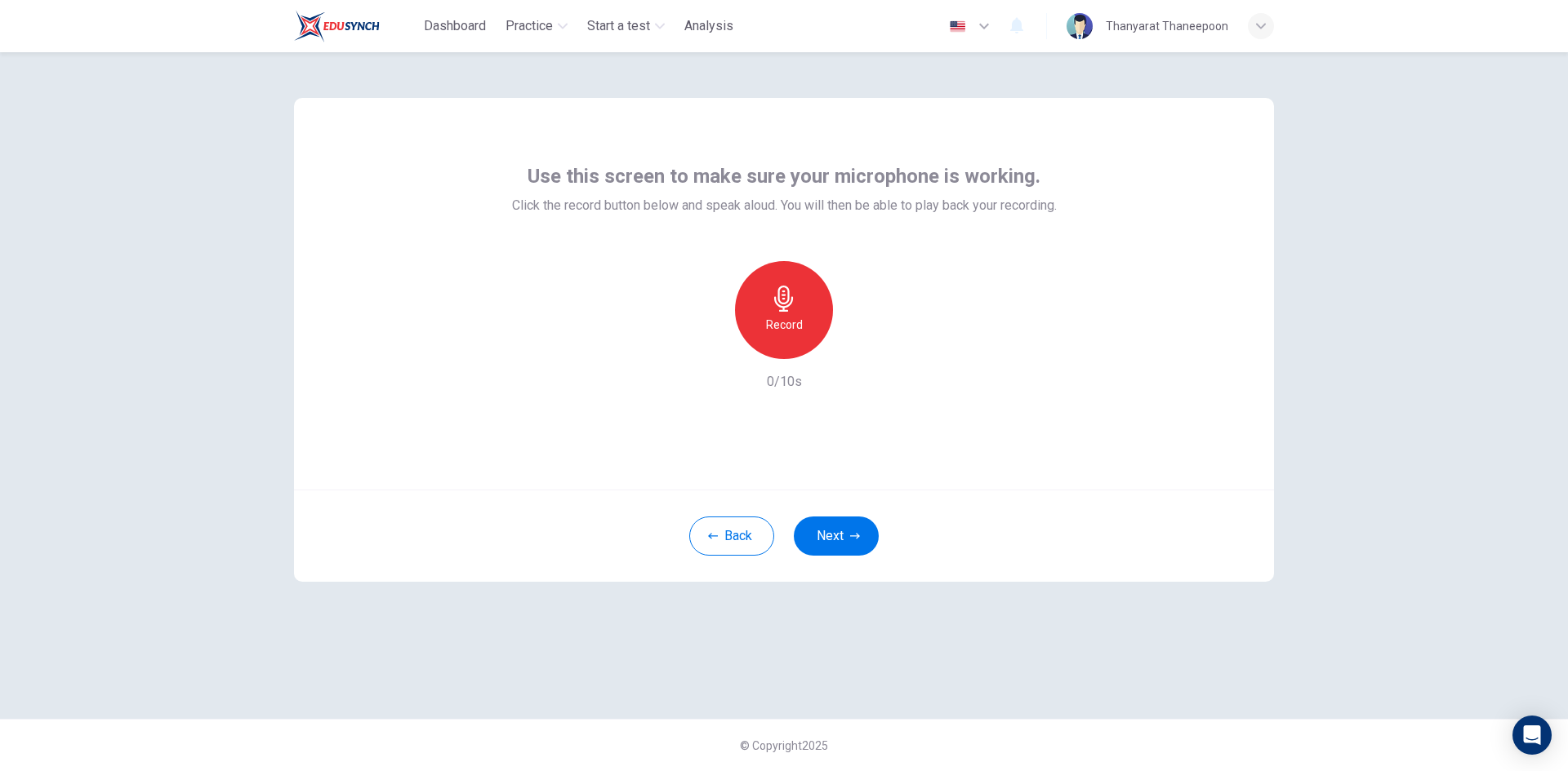
click at [792, 311] on icon "button" at bounding box center [784, 298] width 26 height 26
click at [854, 345] on icon "button" at bounding box center [858, 345] width 16 height 16
click at [703, 345] on icon "button" at bounding box center [709, 346] width 15 height 15
click at [797, 317] on h6 "Record" at bounding box center [784, 325] width 37 height 20
click at [710, 345] on icon "button" at bounding box center [708, 345] width 9 height 9
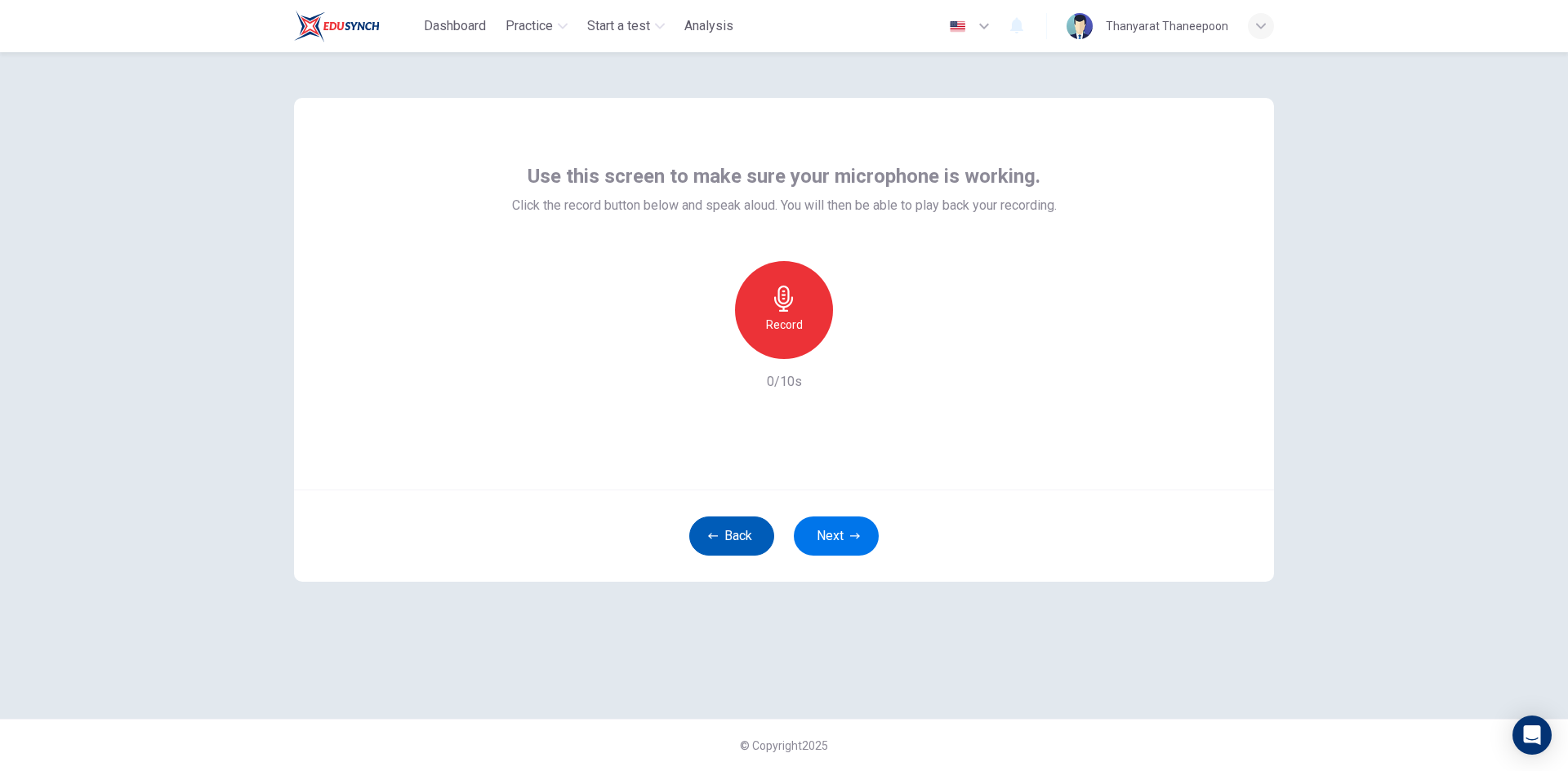
click at [719, 540] on button "Back" at bounding box center [732, 537] width 85 height 40
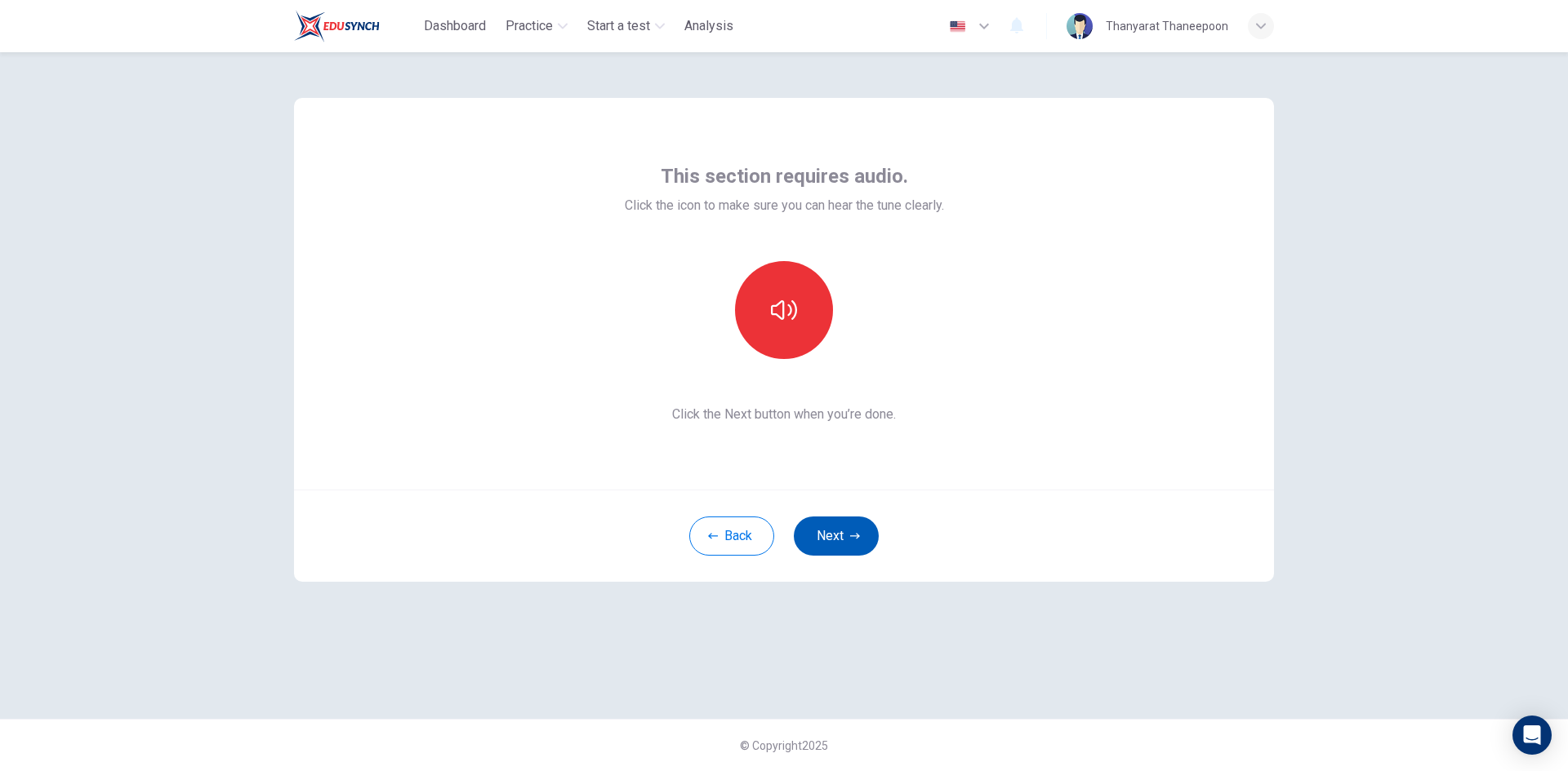
drag, startPoint x: 842, startPoint y: 543, endPoint x: 842, endPoint y: 490, distance: 53.0
click at [841, 544] on button "Next" at bounding box center [836, 537] width 85 height 40
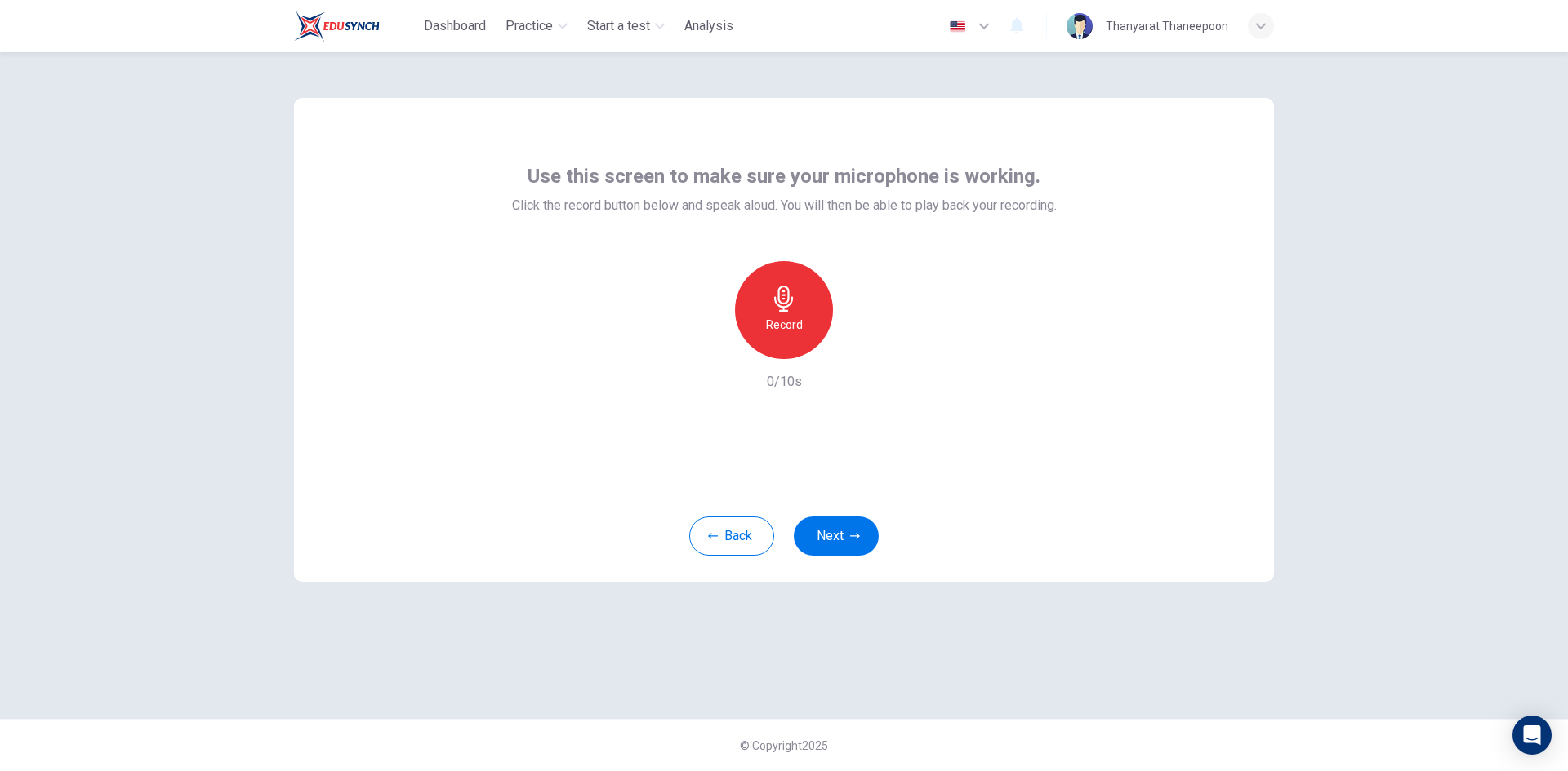
click at [781, 311] on icon "button" at bounding box center [784, 298] width 19 height 26
click at [745, 540] on button "Back" at bounding box center [732, 537] width 85 height 40
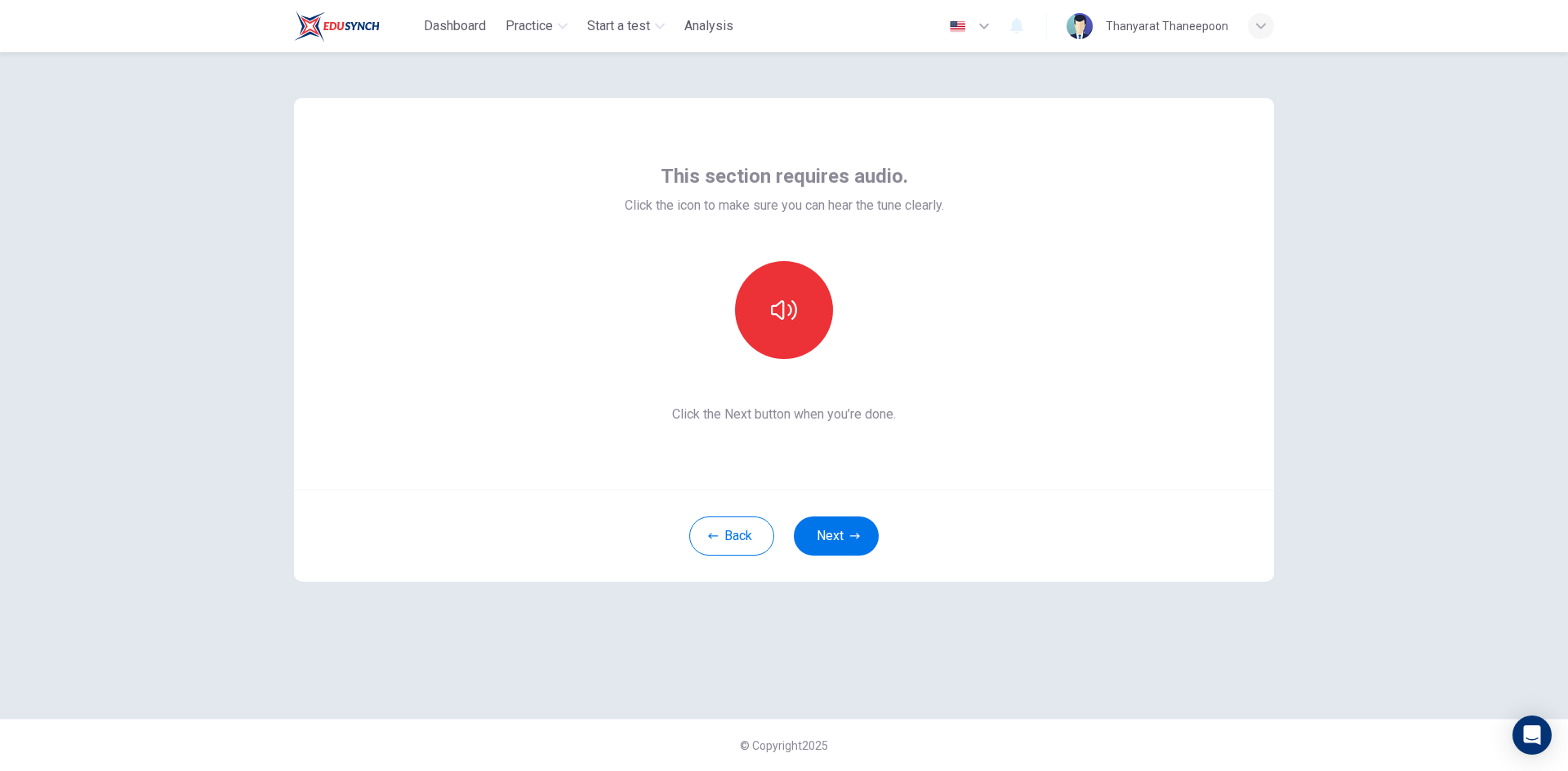
click at [1262, 28] on icon "button" at bounding box center [1260, 26] width 9 height 9
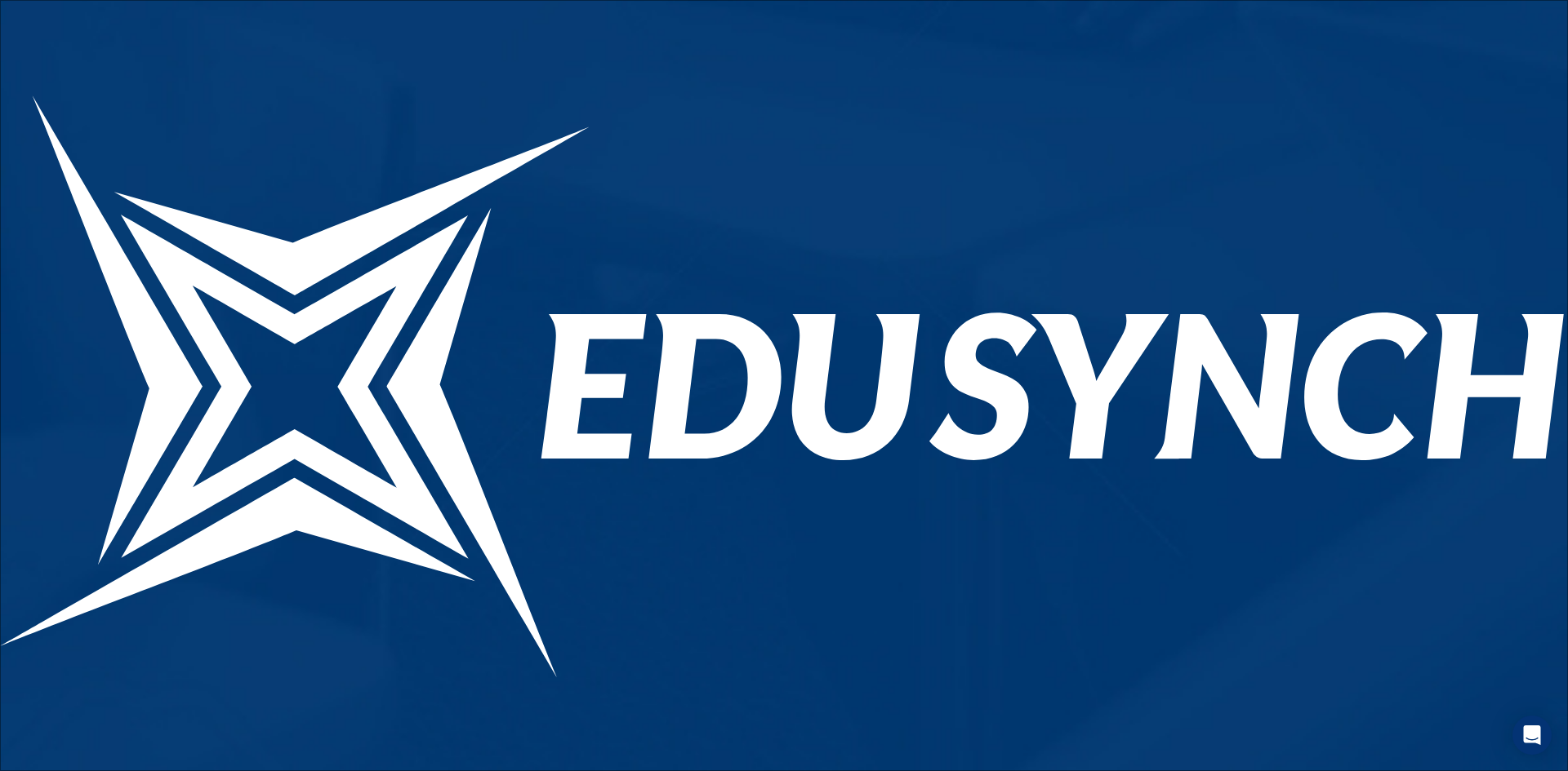
type input "**********"
